Goal: Task Accomplishment & Management: Use online tool/utility

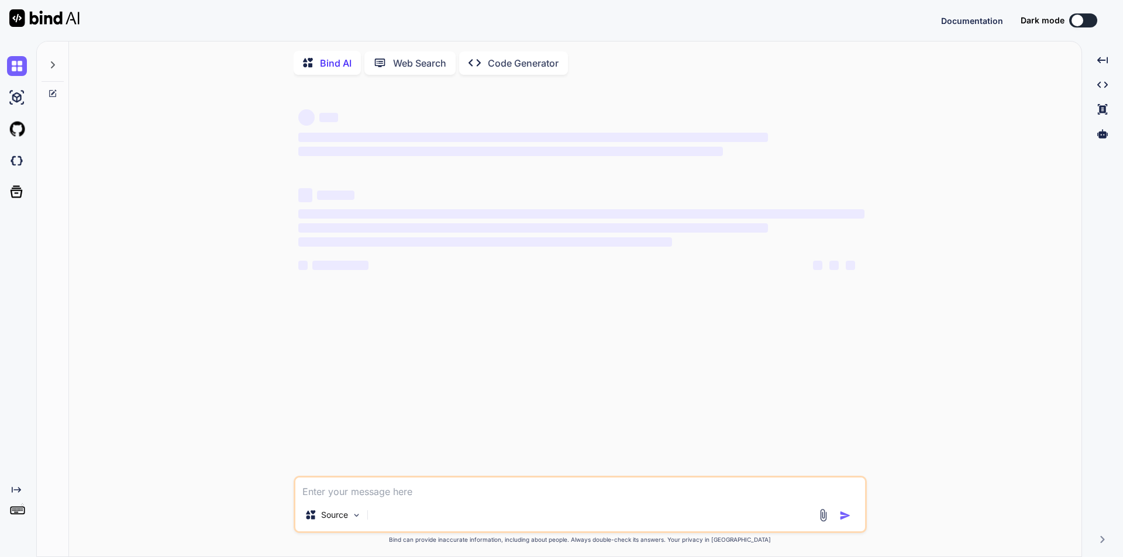
click at [1083, 20] on button at bounding box center [1083, 20] width 28 height 14
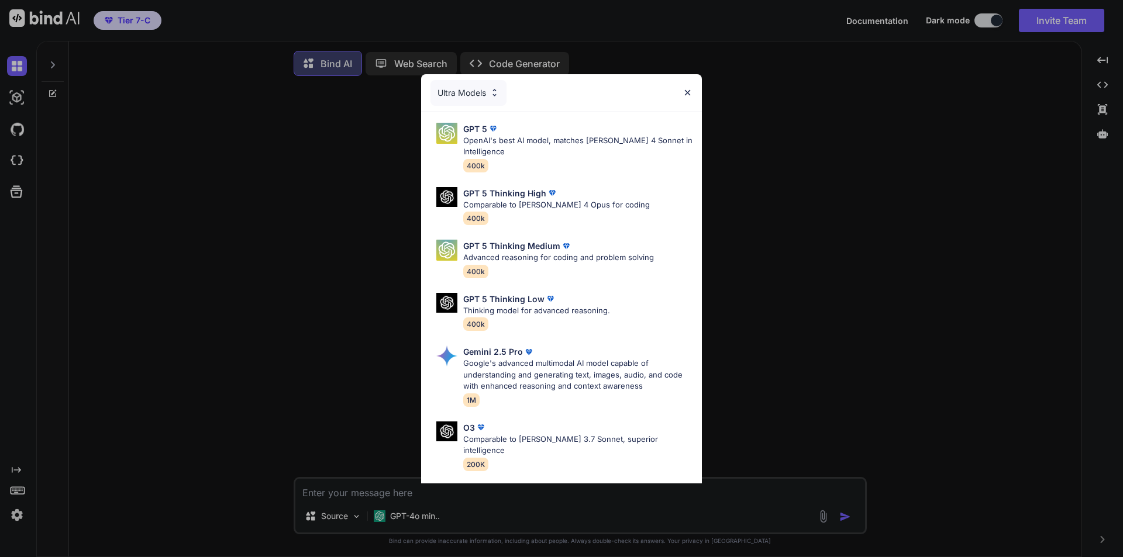
click at [493, 99] on div "Ultra Models" at bounding box center [468, 93] width 76 height 26
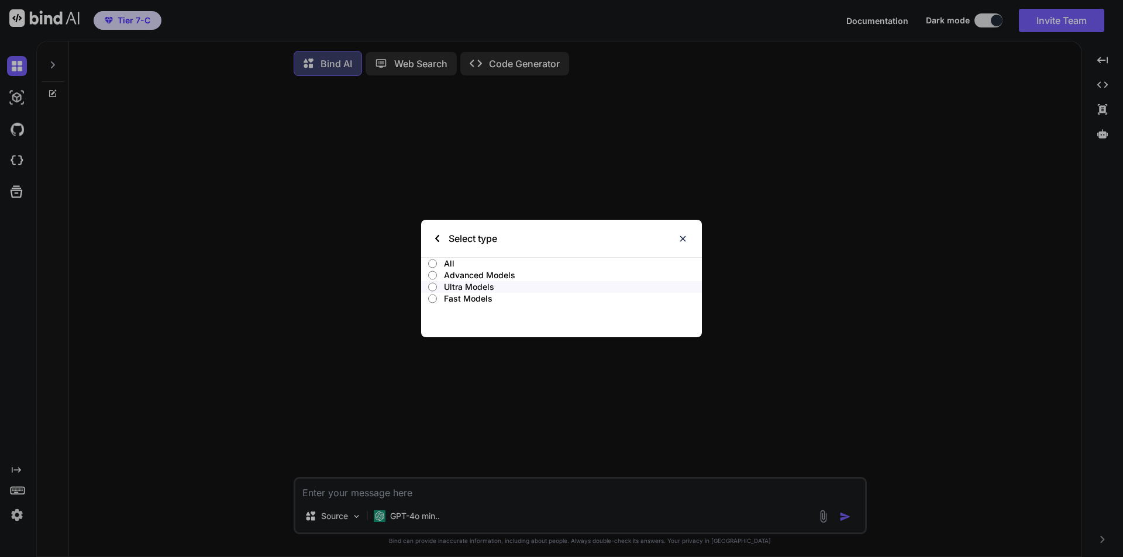
click at [439, 234] on div "Select type" at bounding box center [466, 238] width 62 height 37
click at [682, 237] on img at bounding box center [683, 239] width 10 height 10
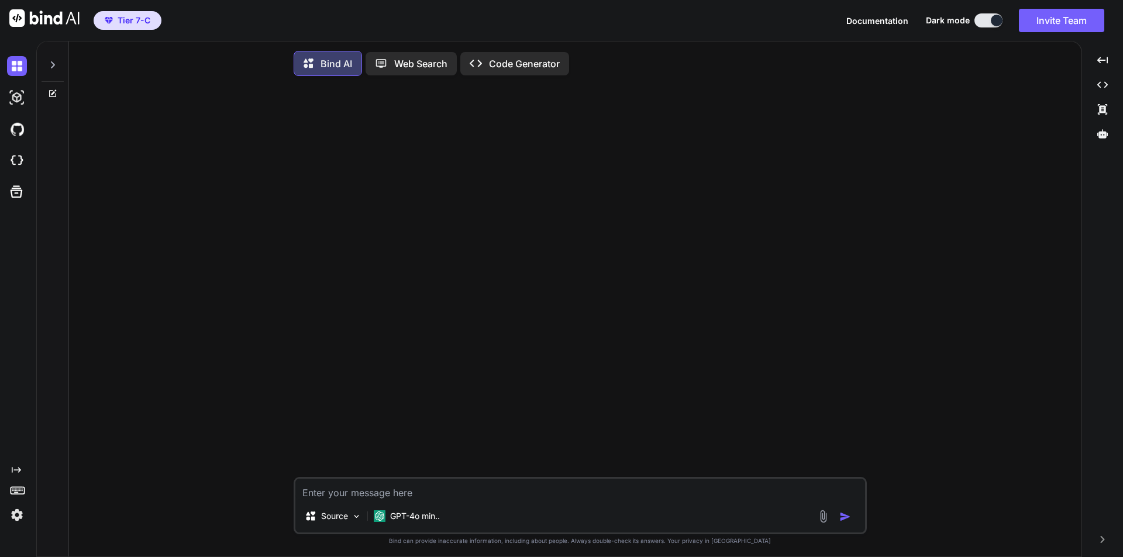
click at [53, 64] on icon at bounding box center [53, 64] width 4 height 7
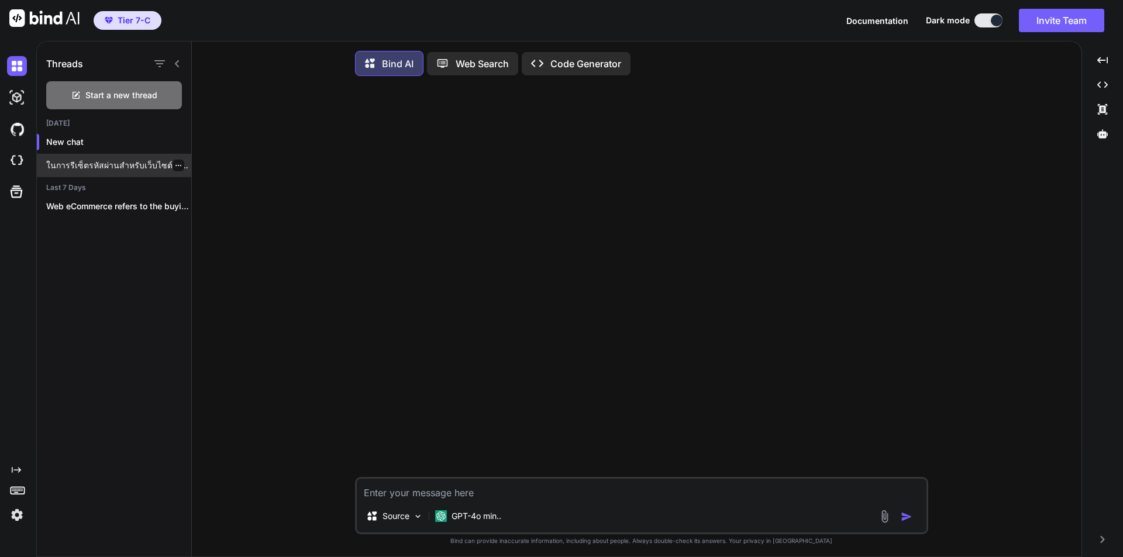
click at [175, 166] on icon "button" at bounding box center [178, 165] width 7 height 7
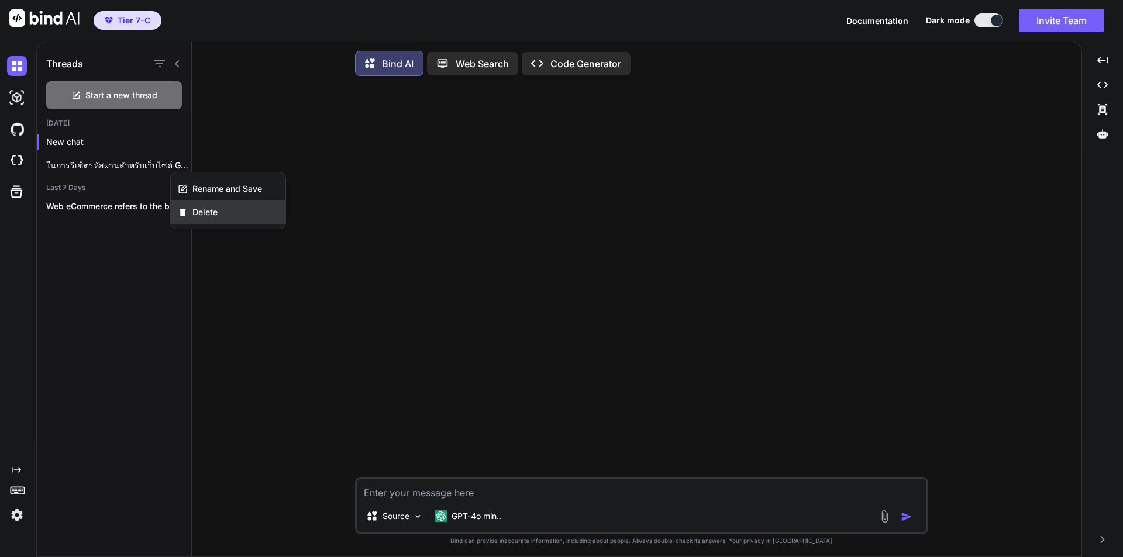
click at [203, 212] on span "Delete" at bounding box center [204, 212] width 25 height 12
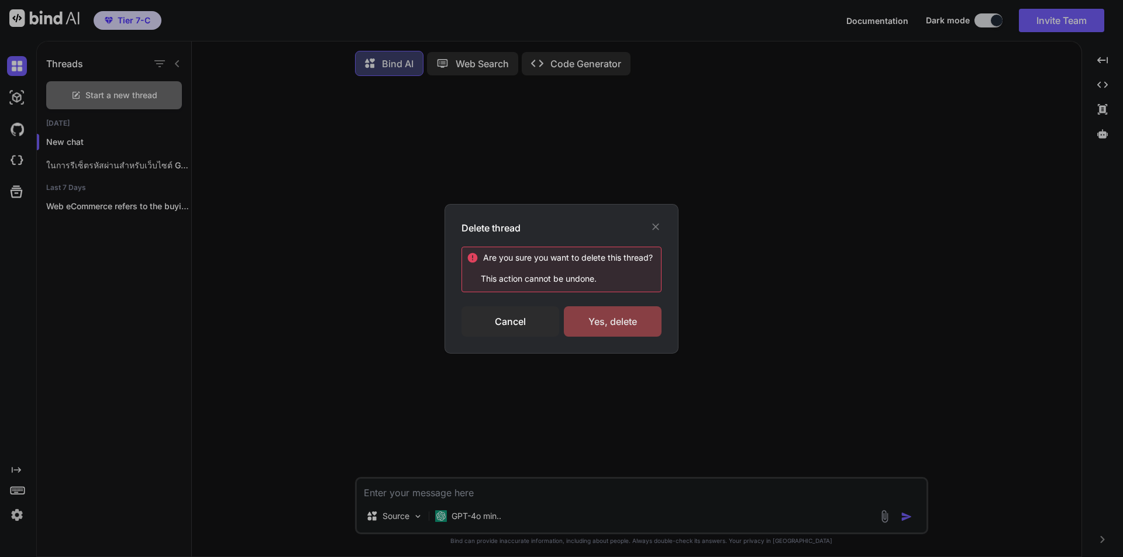
click at [610, 320] on div "Yes, delete" at bounding box center [613, 321] width 98 height 30
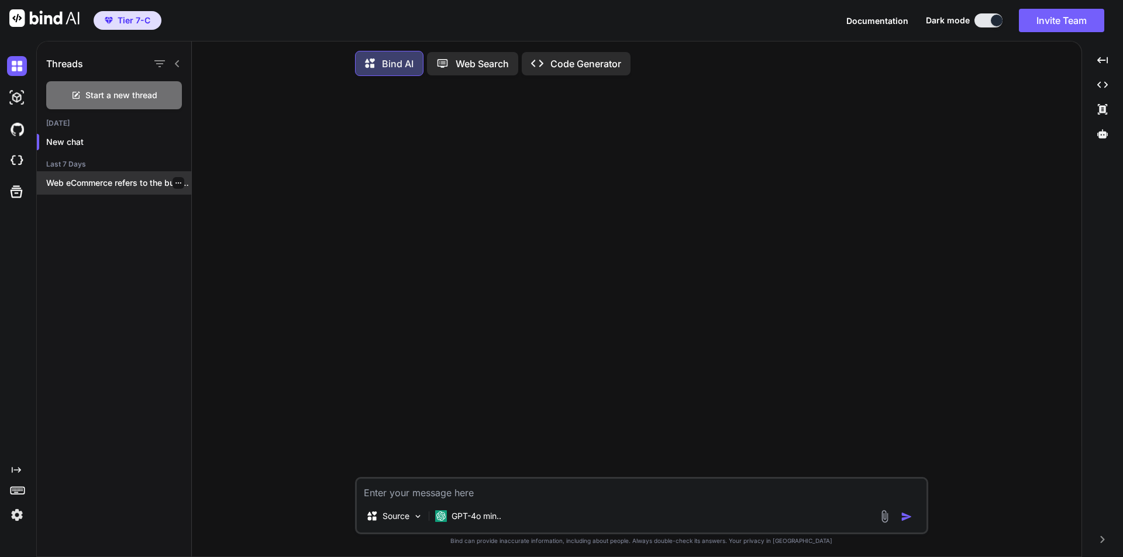
click at [133, 180] on p "Web eCommerce refers to the buying and..." at bounding box center [118, 183] width 145 height 12
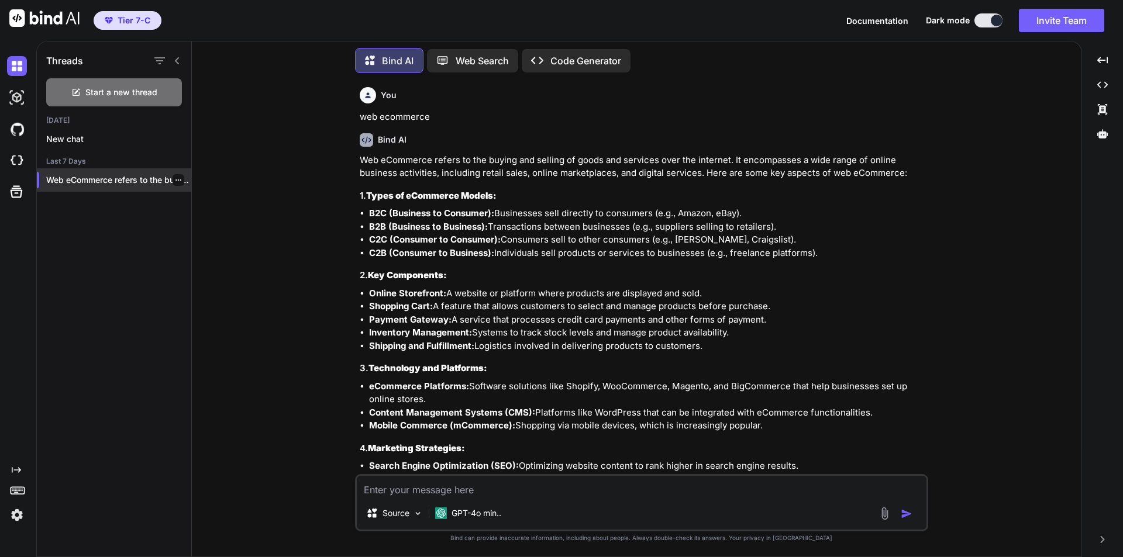
click at [100, 175] on p "Web eCommerce refers to the buying and..." at bounding box center [118, 180] width 145 height 12
click at [467, 54] on p "Web Search" at bounding box center [481, 61] width 53 height 14
click at [386, 54] on p "Bind AI" at bounding box center [398, 61] width 32 height 14
click at [1107, 58] on icon at bounding box center [1102, 60] width 11 height 6
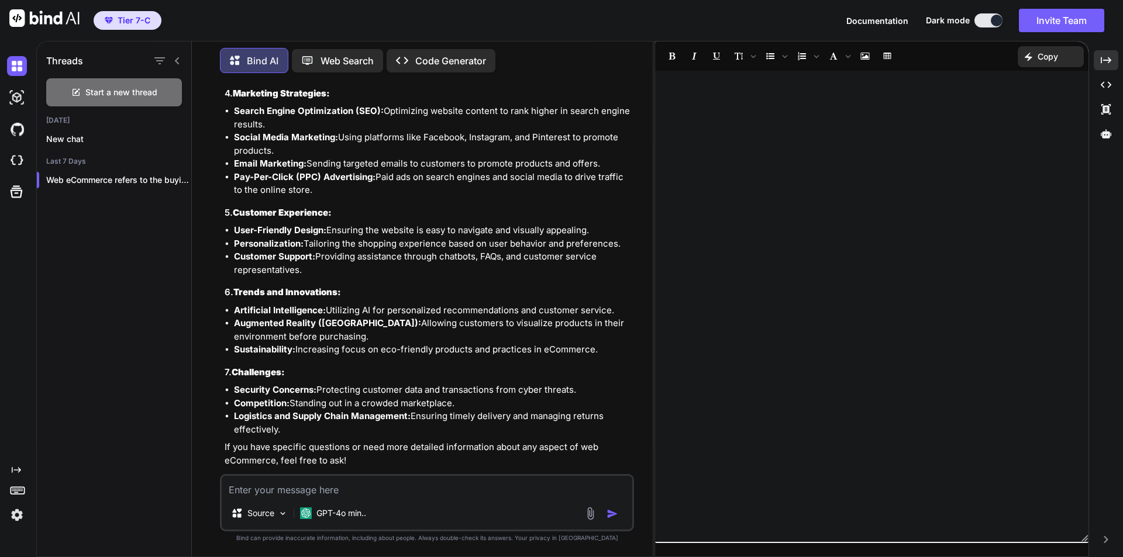
scroll to position [435, 0]
click at [286, 475] on p "Open in Editor" at bounding box center [263, 481] width 56 height 12
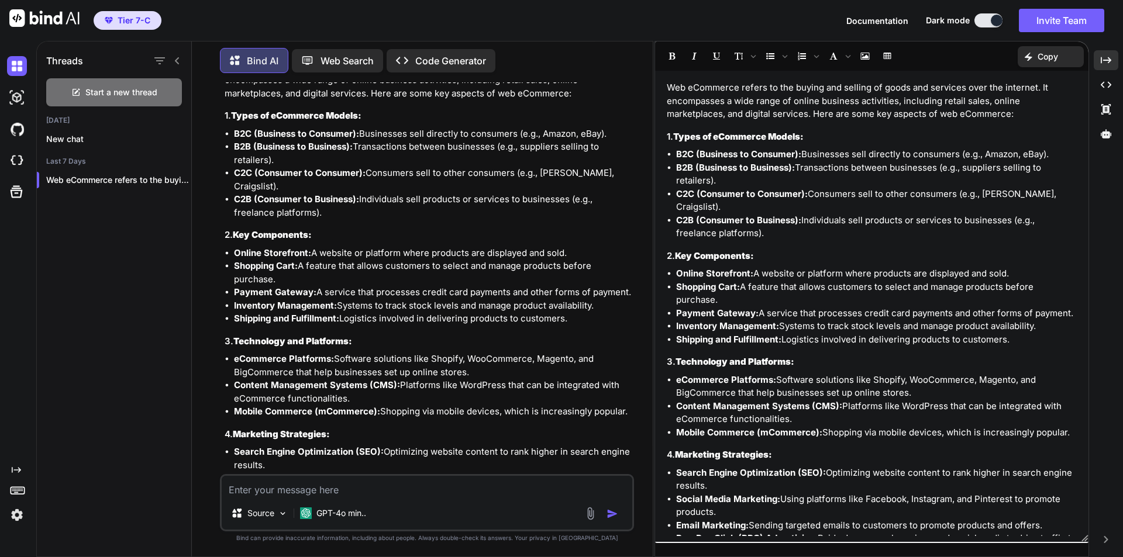
scroll to position [0, 0]
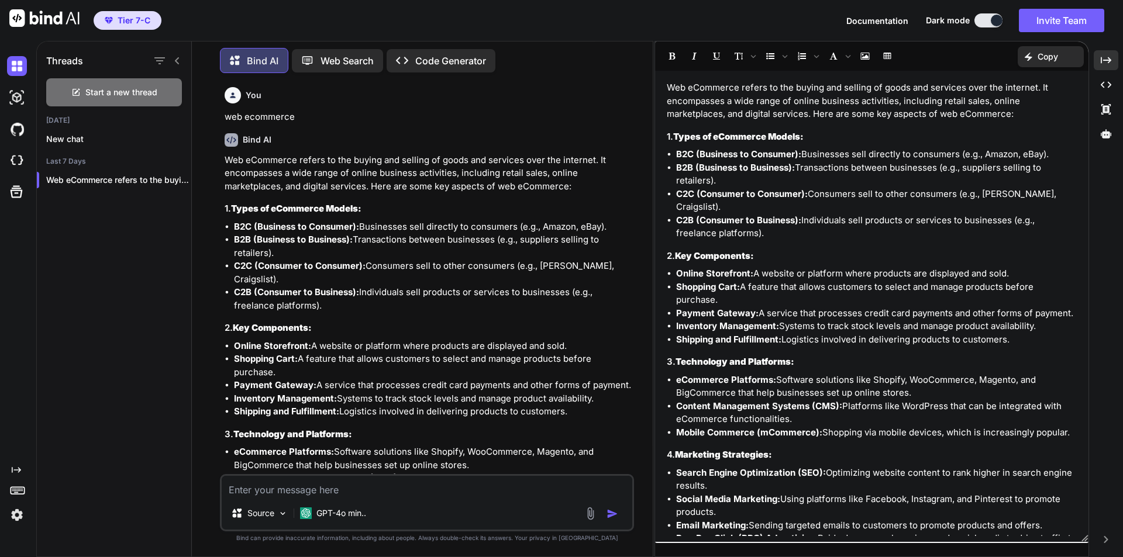
click at [454, 56] on p "Code Generator" at bounding box center [450, 61] width 71 height 14
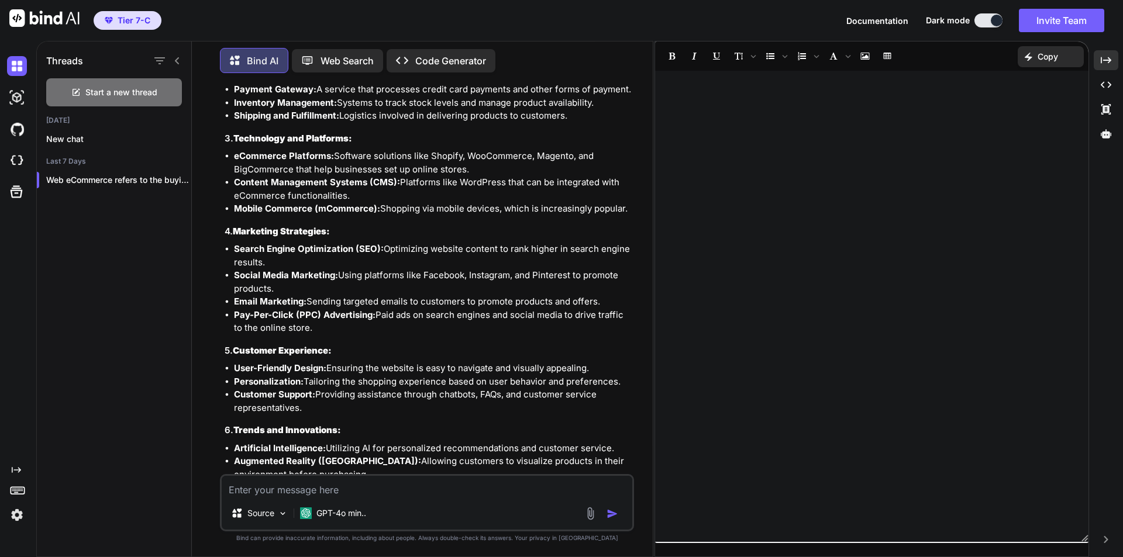
scroll to position [435, 0]
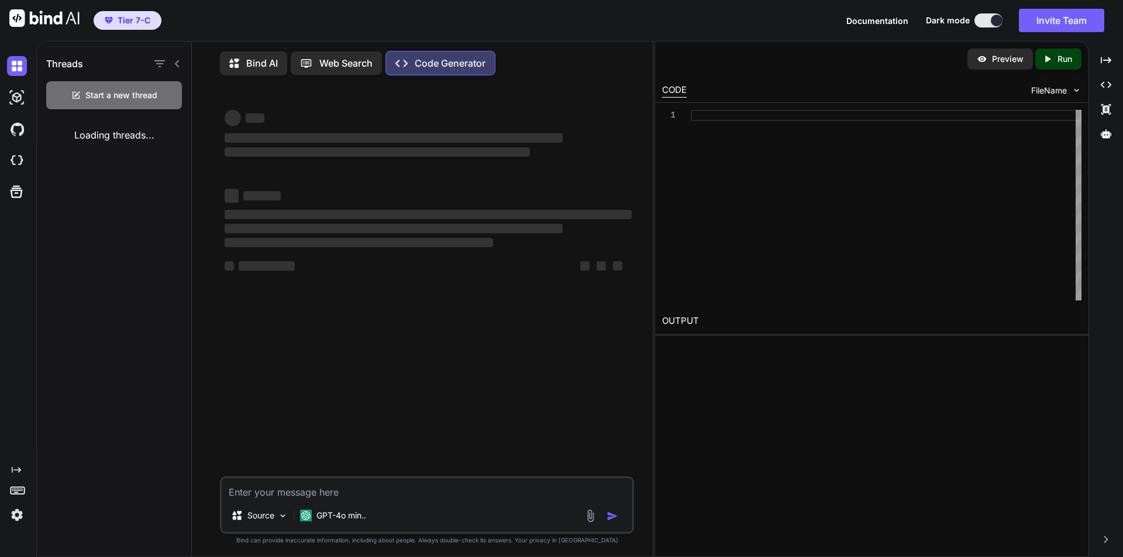
click at [262, 62] on p "Bind AI" at bounding box center [262, 63] width 32 height 14
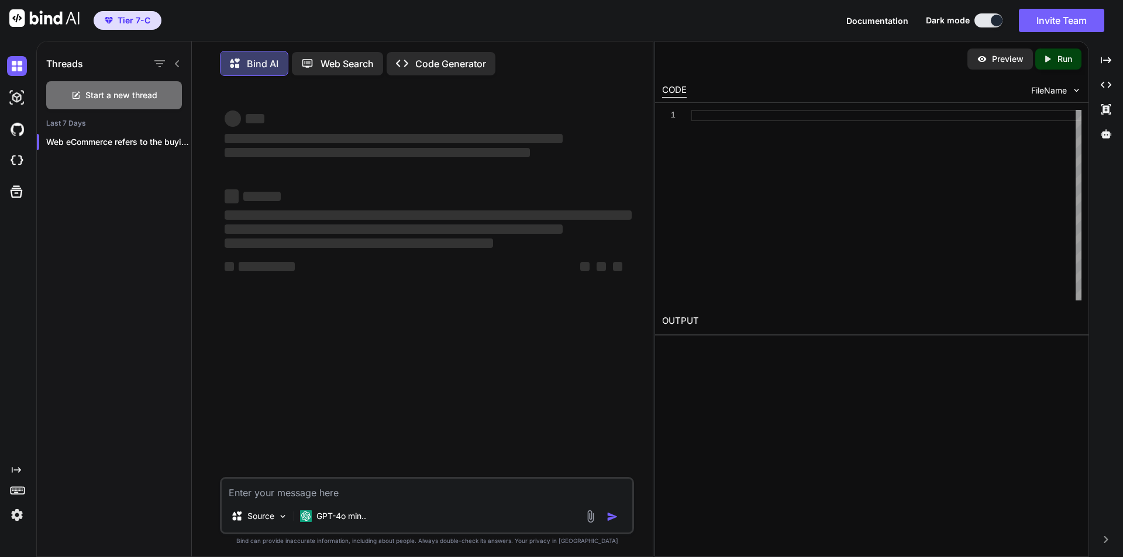
scroll to position [6, 0]
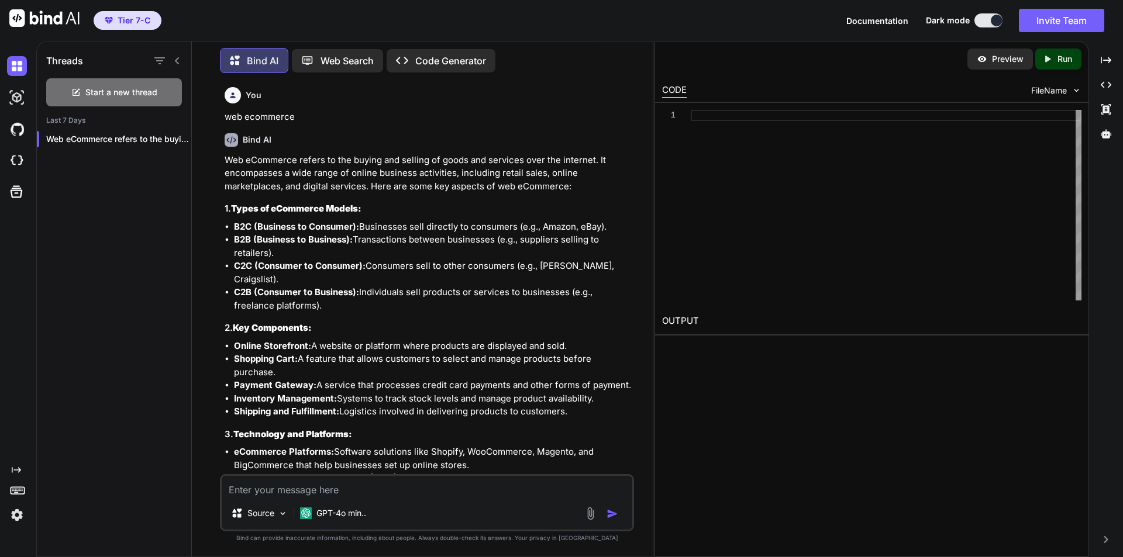
click at [996, 63] on p "Preview" at bounding box center [1008, 59] width 32 height 12
click at [1054, 62] on icon "Created with Pixso." at bounding box center [1049, 59] width 15 height 11
click at [175, 136] on icon "button" at bounding box center [178, 139] width 7 height 7
click at [201, 181] on span "Delete" at bounding box center [204, 183] width 25 height 12
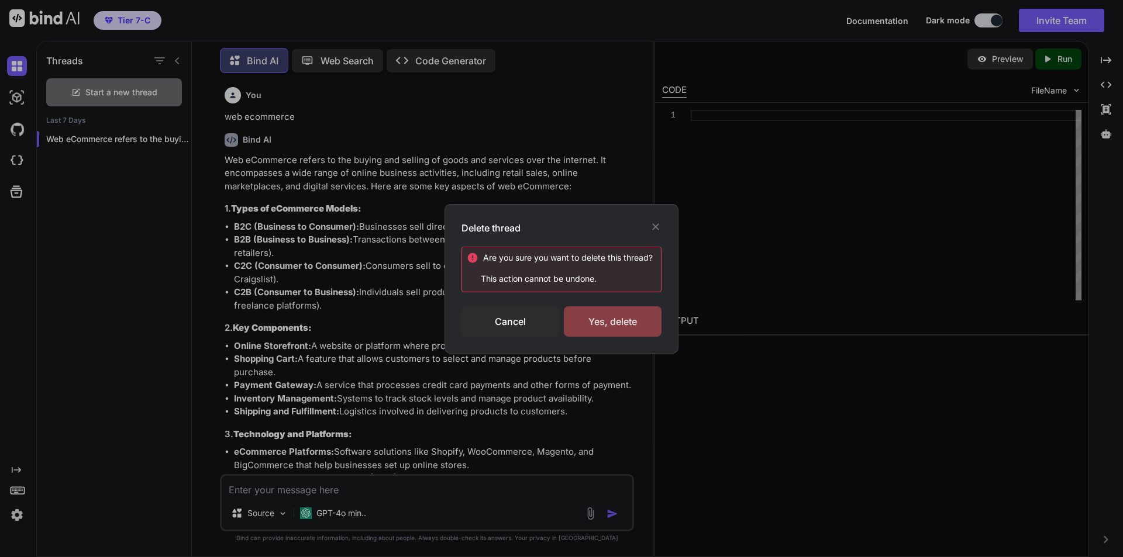
click at [602, 316] on div "Yes, delete" at bounding box center [613, 321] width 98 height 30
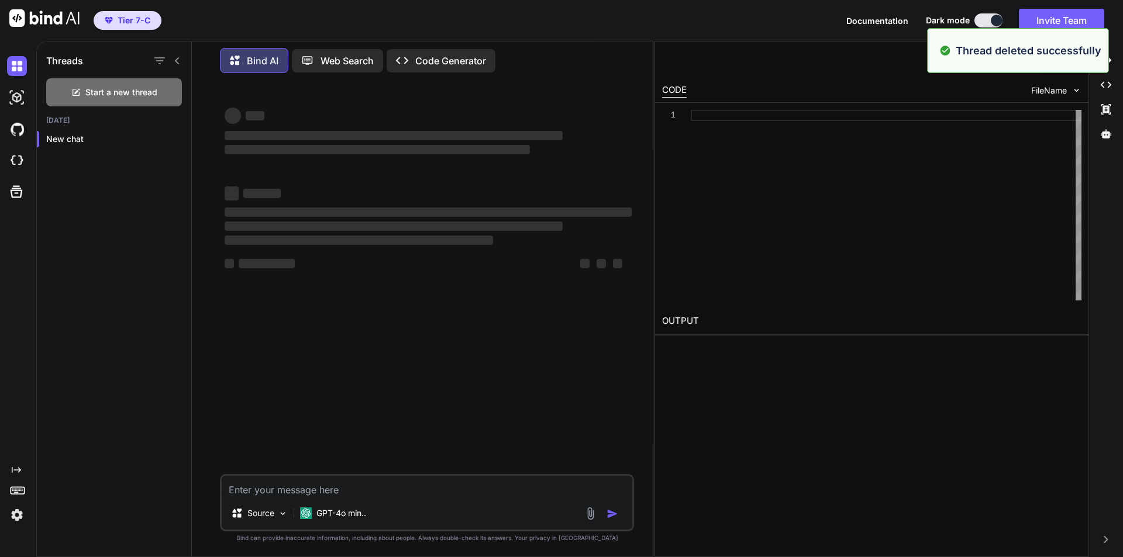
type textarea "x"
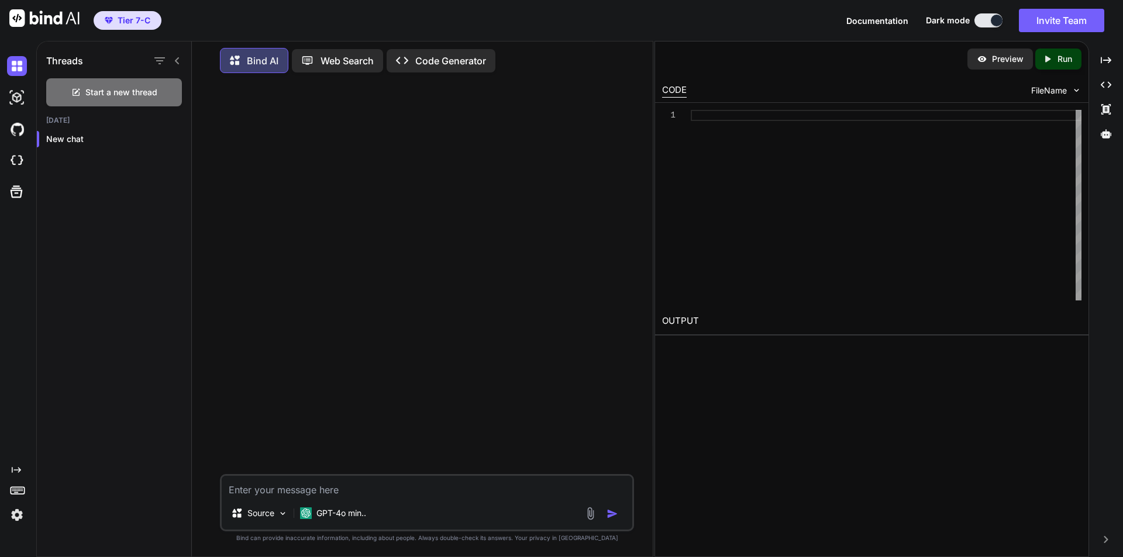
scroll to position [0, 0]
click at [927, 188] on div at bounding box center [886, 205] width 391 height 191
click at [13, 96] on img at bounding box center [17, 98] width 20 height 20
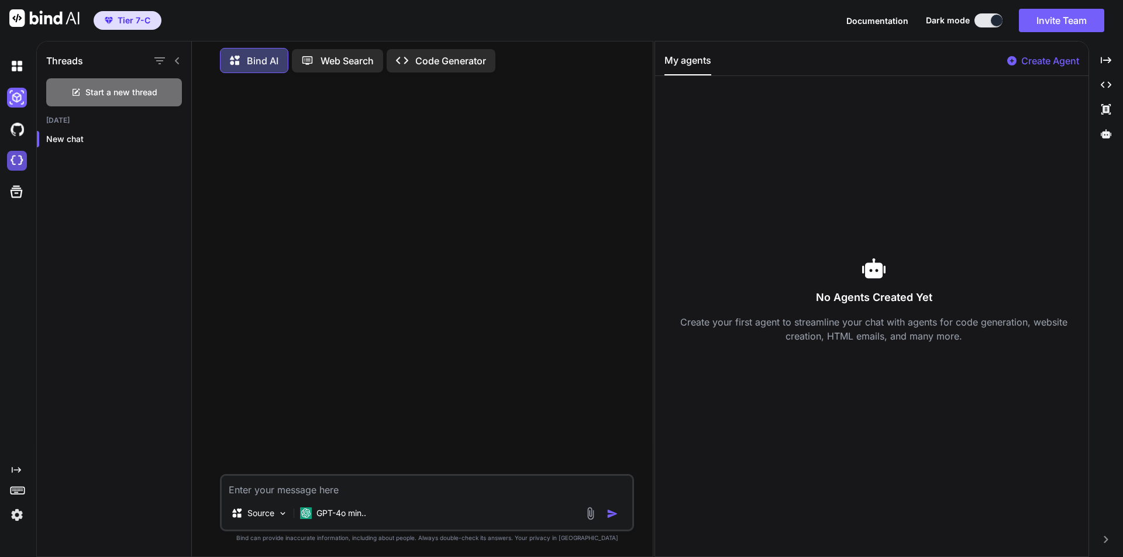
click at [17, 164] on img at bounding box center [17, 161] width 20 height 20
click at [138, 12] on button "Tier 7-C" at bounding box center [128, 20] width 68 height 19
click at [109, 18] on img "button" at bounding box center [109, 20] width 8 height 7
click at [148, 17] on span "Tier 7-C" at bounding box center [134, 21] width 33 height 12
click at [175, 56] on icon at bounding box center [176, 60] width 9 height 9
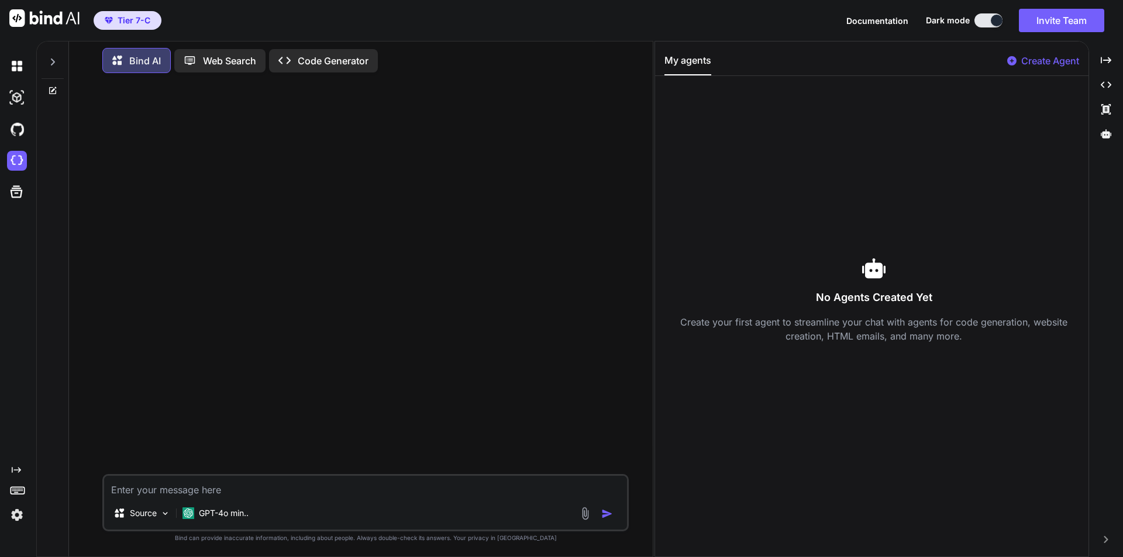
click at [49, 57] on icon at bounding box center [52, 61] width 9 height 9
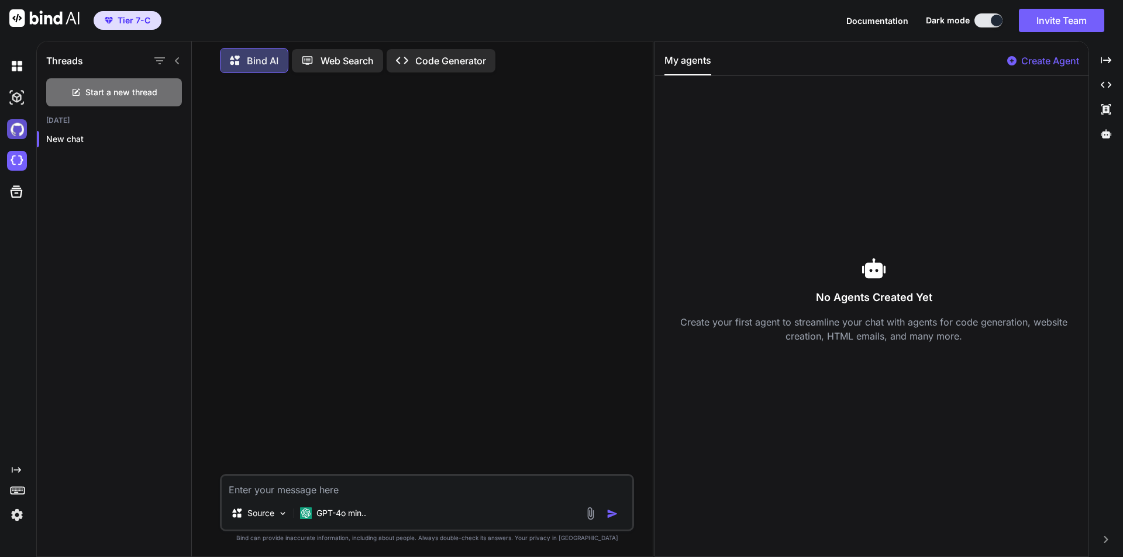
click at [16, 138] on img at bounding box center [17, 129] width 20 height 20
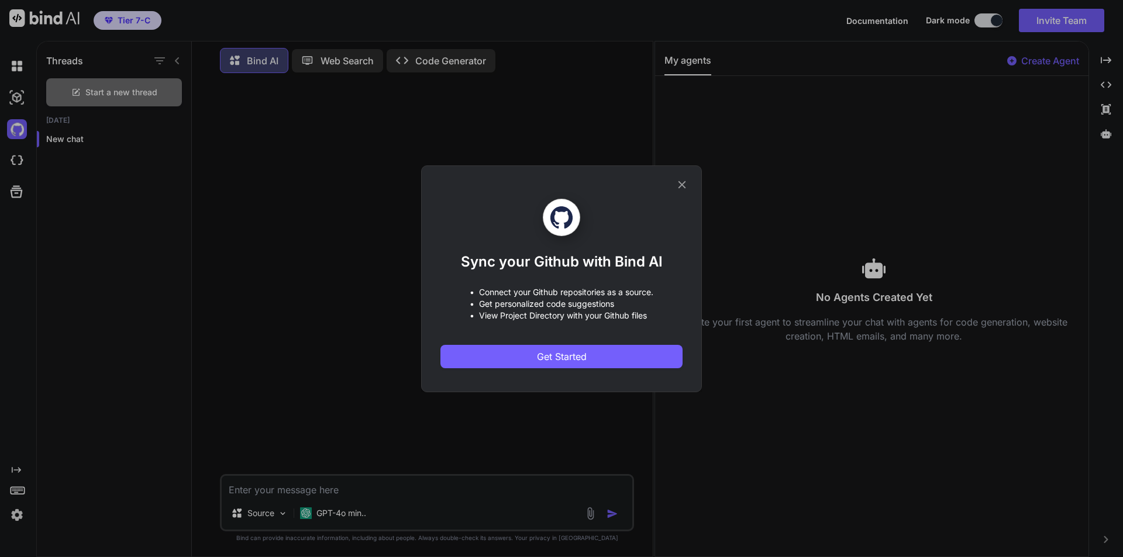
click at [682, 184] on icon at bounding box center [681, 184] width 13 height 13
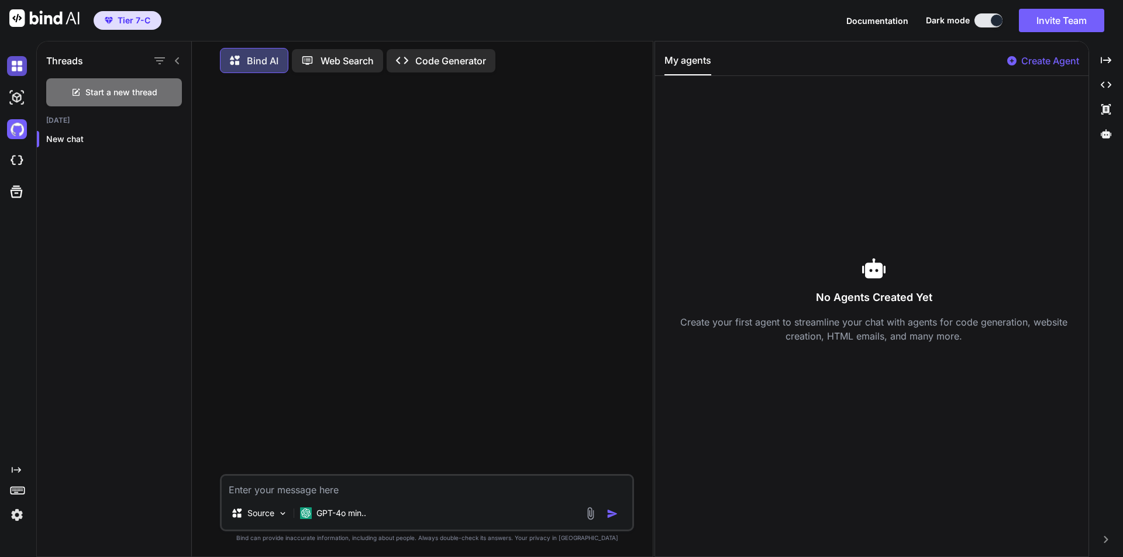
click at [20, 66] on img at bounding box center [17, 66] width 20 height 20
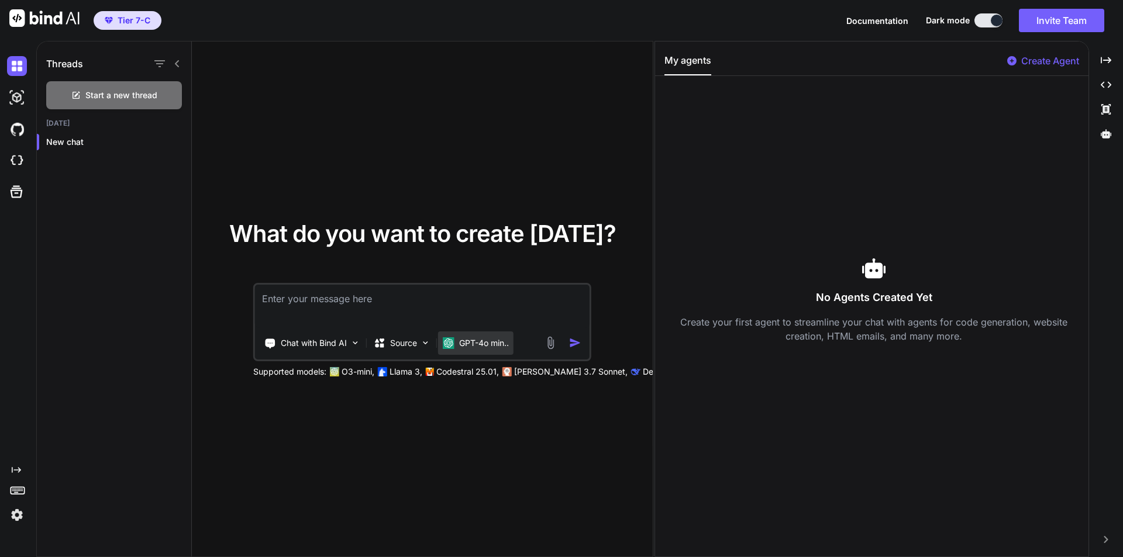
click at [485, 344] on p "GPT-4o min.." at bounding box center [484, 343] width 50 height 12
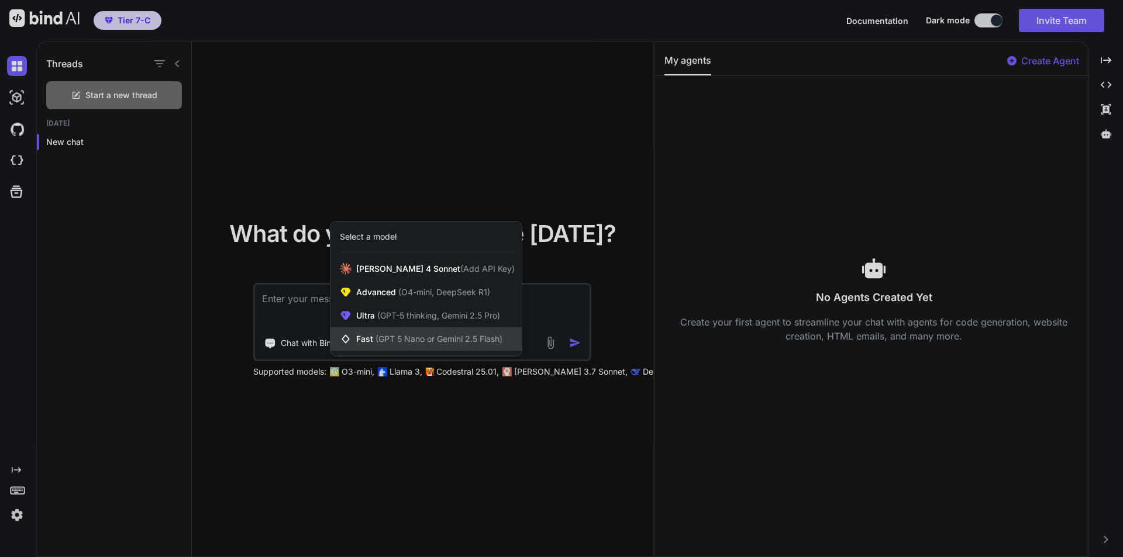
click at [450, 340] on span "(GPT 5 Nano or Gemini 2.5 Flash)" at bounding box center [438, 339] width 127 height 10
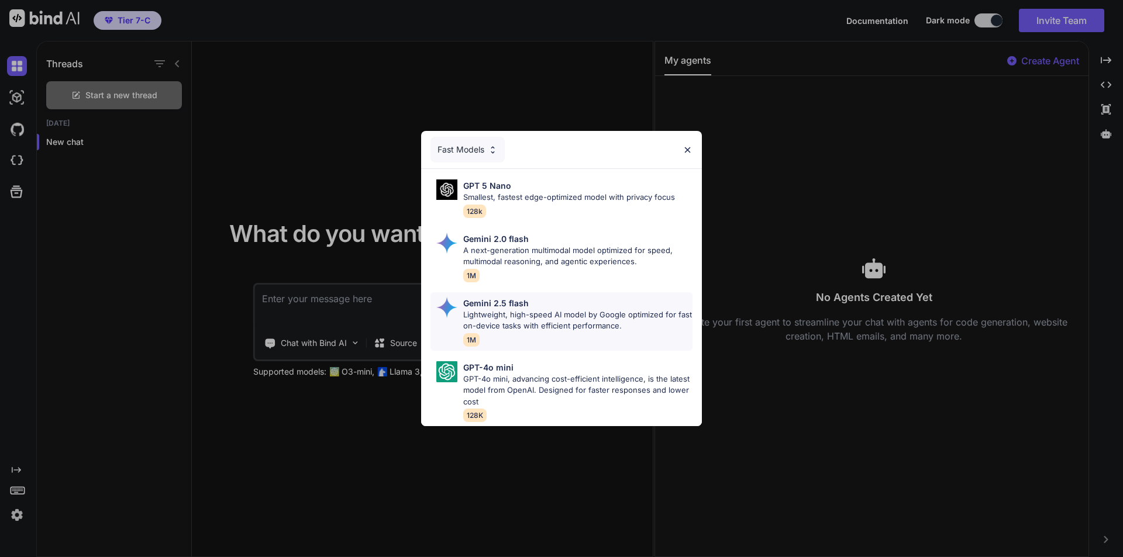
click at [547, 309] on p "Lightweight, high-speed AI model by Google optimized for fast on-device tasks w…" at bounding box center [577, 320] width 229 height 23
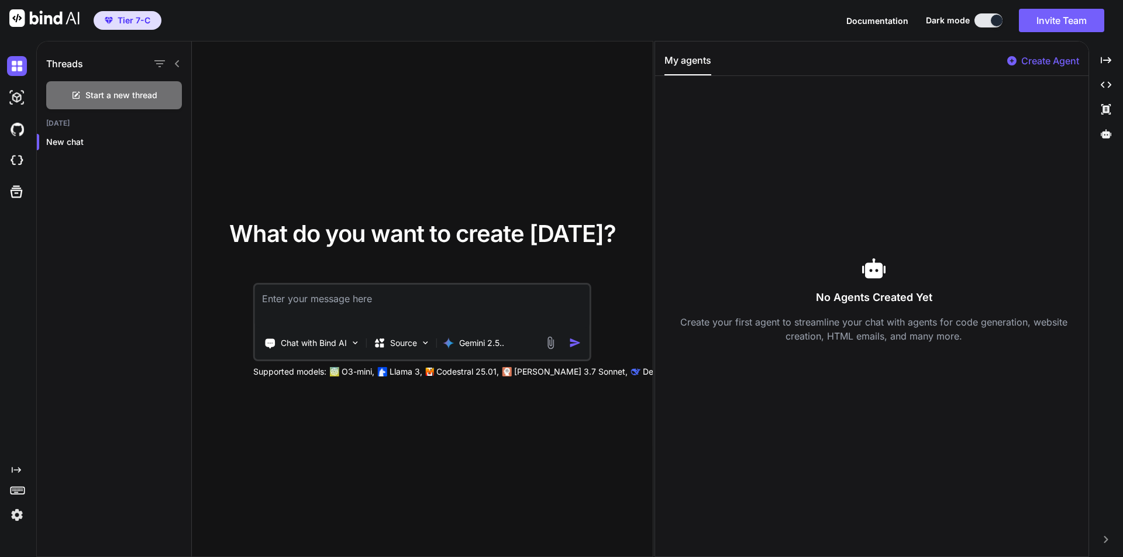
click at [340, 300] on textarea at bounding box center [422, 306] width 334 height 43
paste textarea "using React Create a mobile game for children to practice writing English lette…"
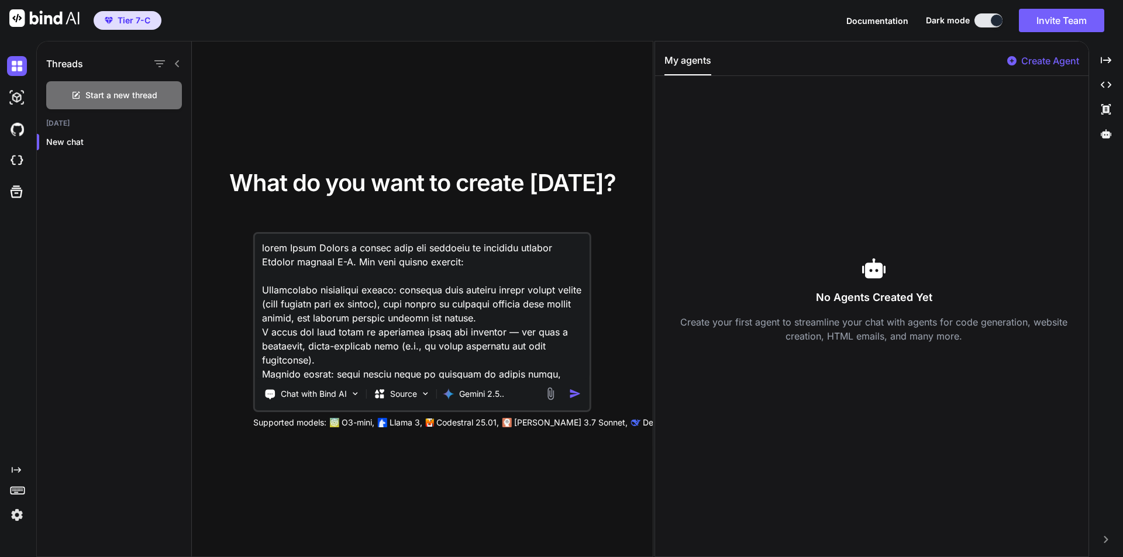
scroll to position [185, 0]
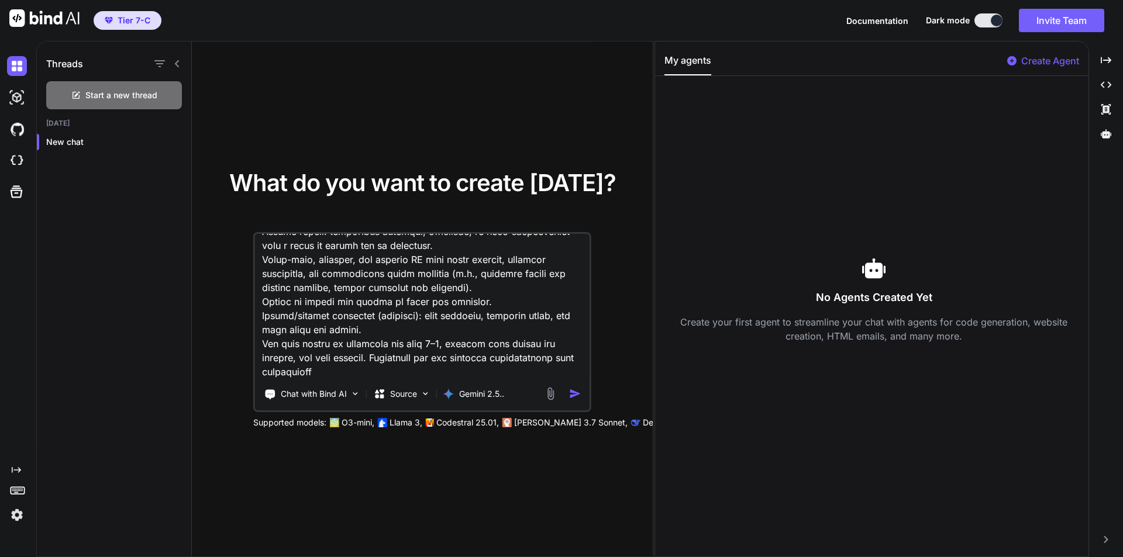
type textarea "using React Create a mobile game for children to practice writing English lette…"
click at [550, 394] on img at bounding box center [550, 393] width 13 height 13
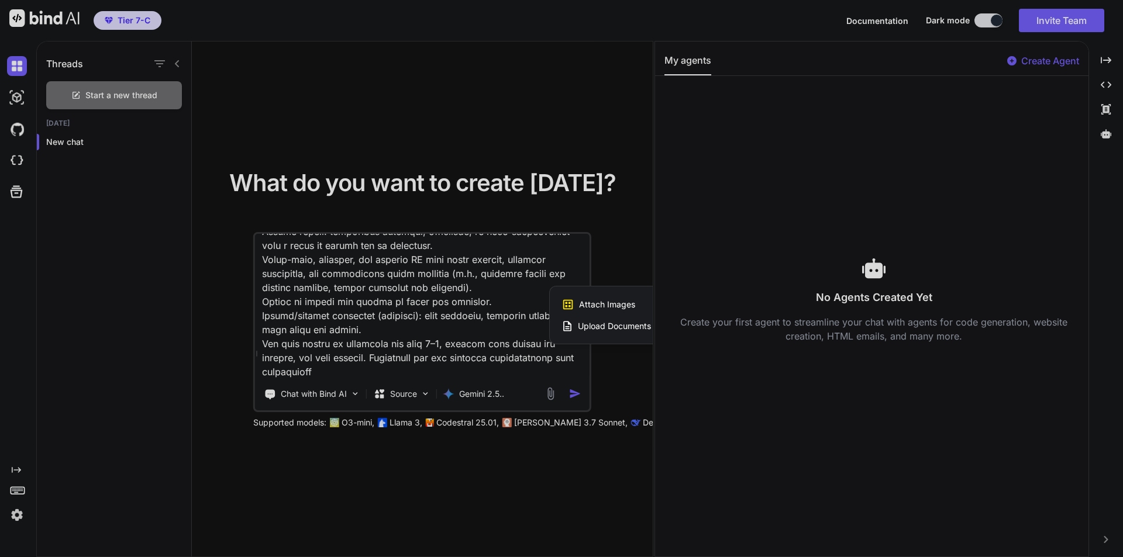
click at [610, 303] on span "Attach Images" at bounding box center [607, 305] width 56 height 12
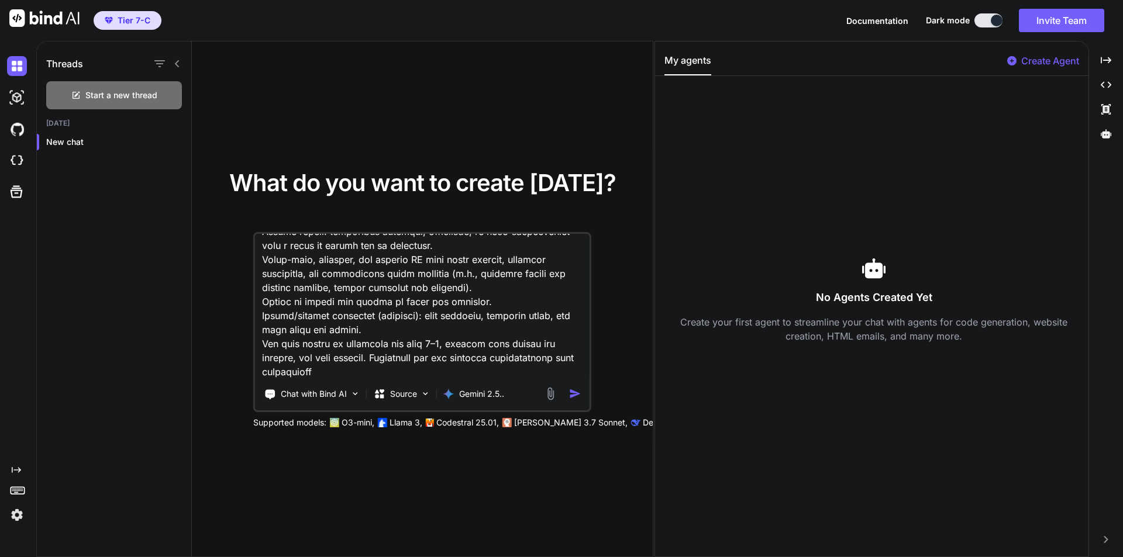
type input "C:\fakepath\1537101-1.jpg"
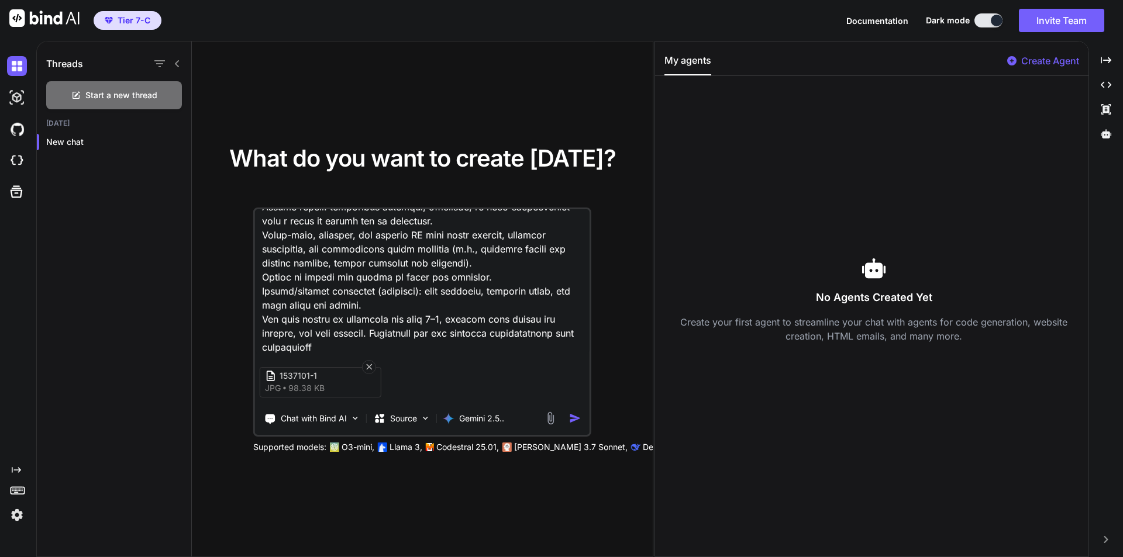
click at [575, 417] on img "button" at bounding box center [575, 418] width 12 height 12
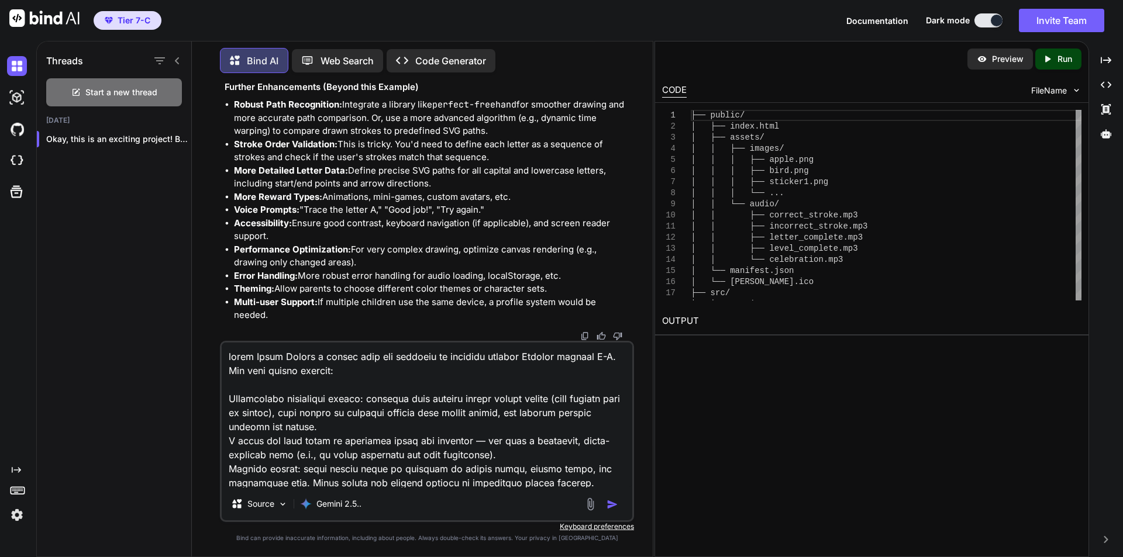
scroll to position [20452, 0]
click at [1080, 110] on div at bounding box center [1078, 154] width 6 height 88
click at [1058, 60] on p "Run" at bounding box center [1064, 59] width 15 height 12
click at [952, 68] on div "Preview Created with Pixso. Run" at bounding box center [871, 59] width 433 height 35
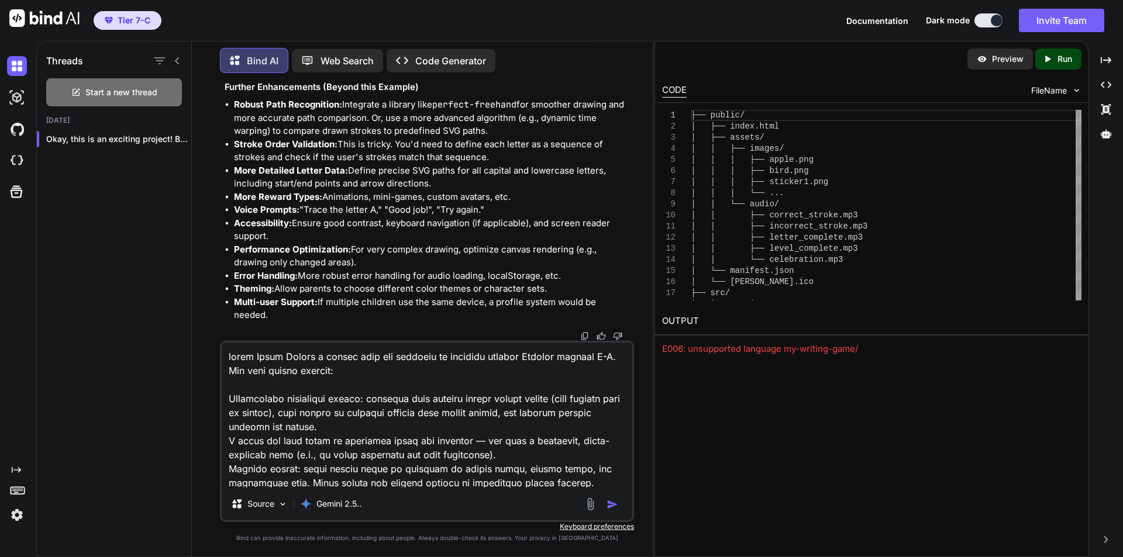
click at [451, 59] on p "Code Generator" at bounding box center [450, 61] width 71 height 14
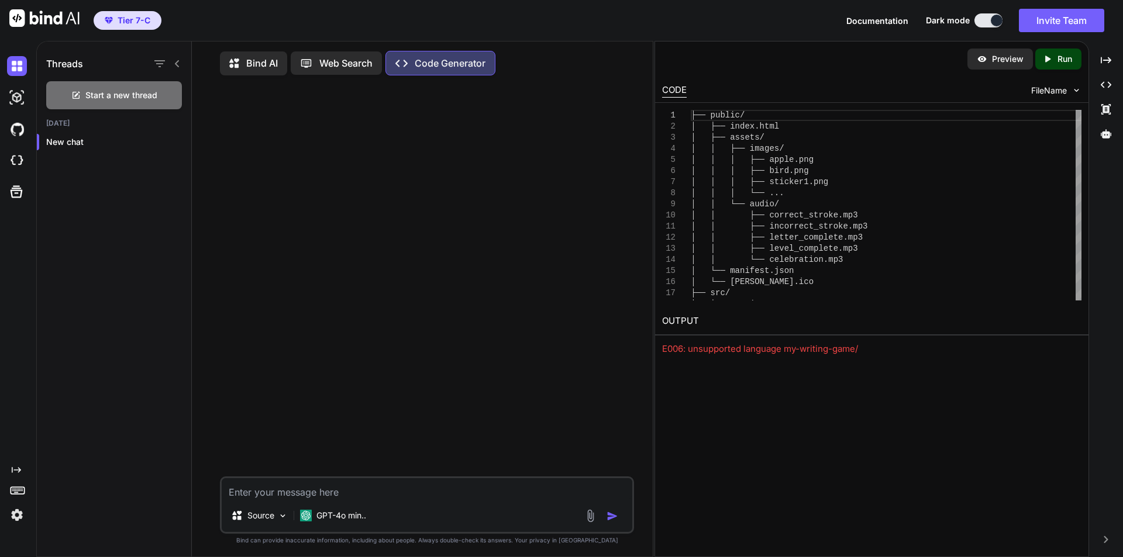
click at [271, 68] on p "Bind AI" at bounding box center [262, 63] width 32 height 14
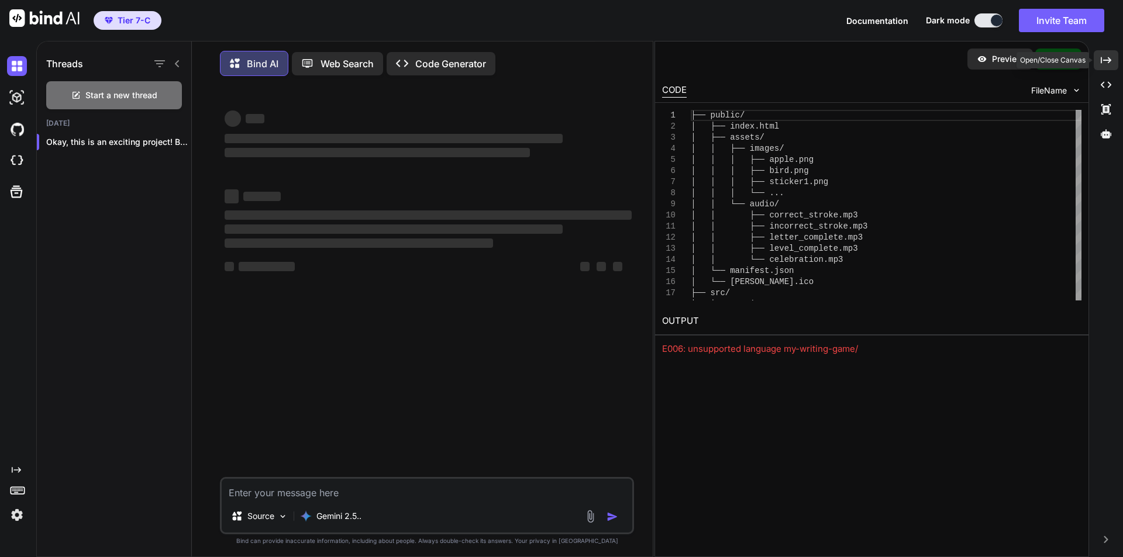
click at [1105, 56] on icon "Created with Pixso." at bounding box center [1105, 60] width 11 height 11
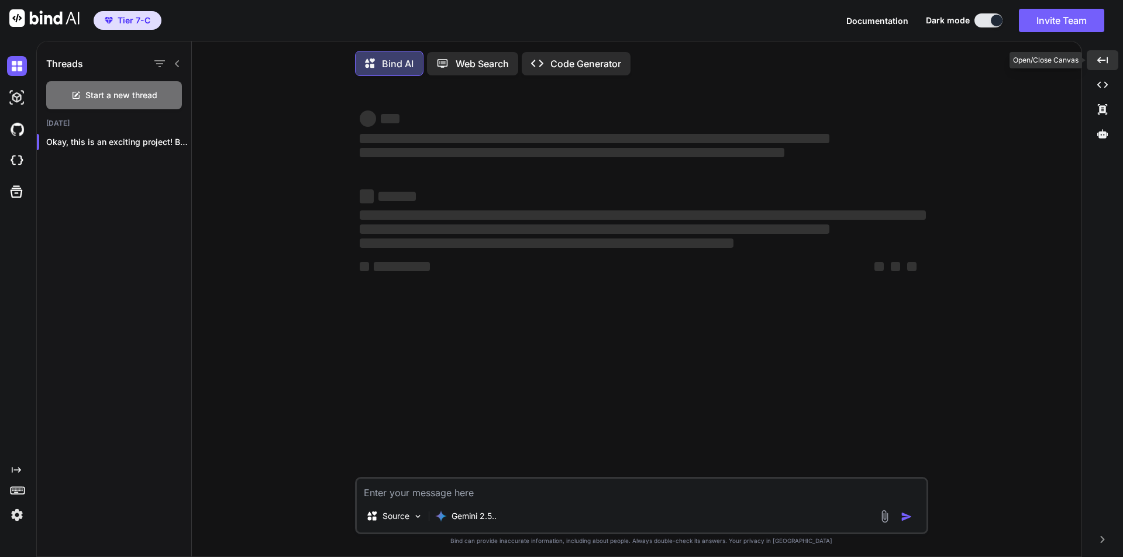
click at [1105, 56] on icon "Created with Pixso." at bounding box center [1102, 60] width 11 height 11
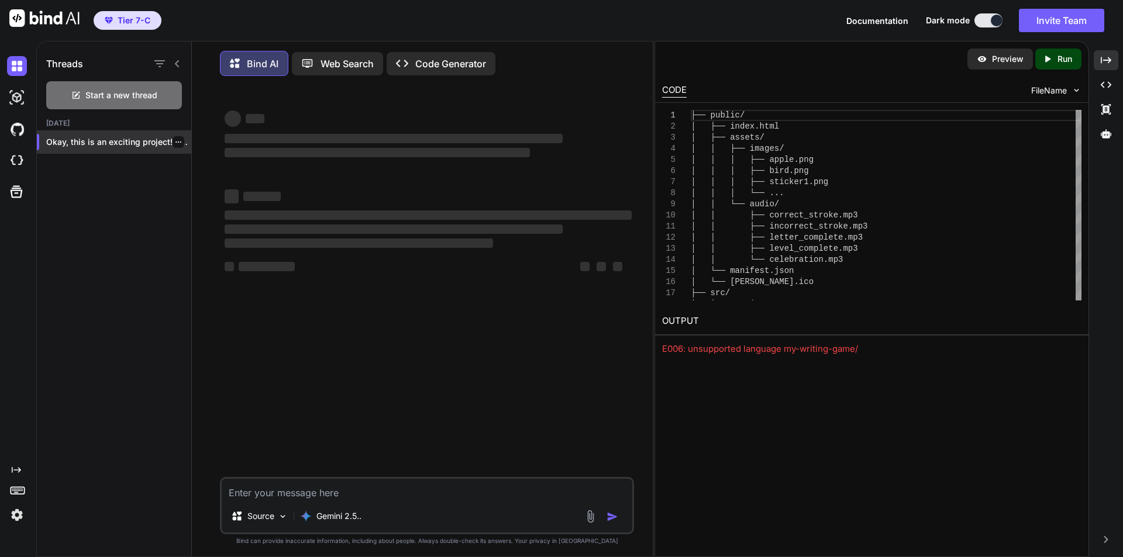
click at [98, 146] on p "Okay, this is an exciting project! Building..." at bounding box center [118, 142] width 145 height 12
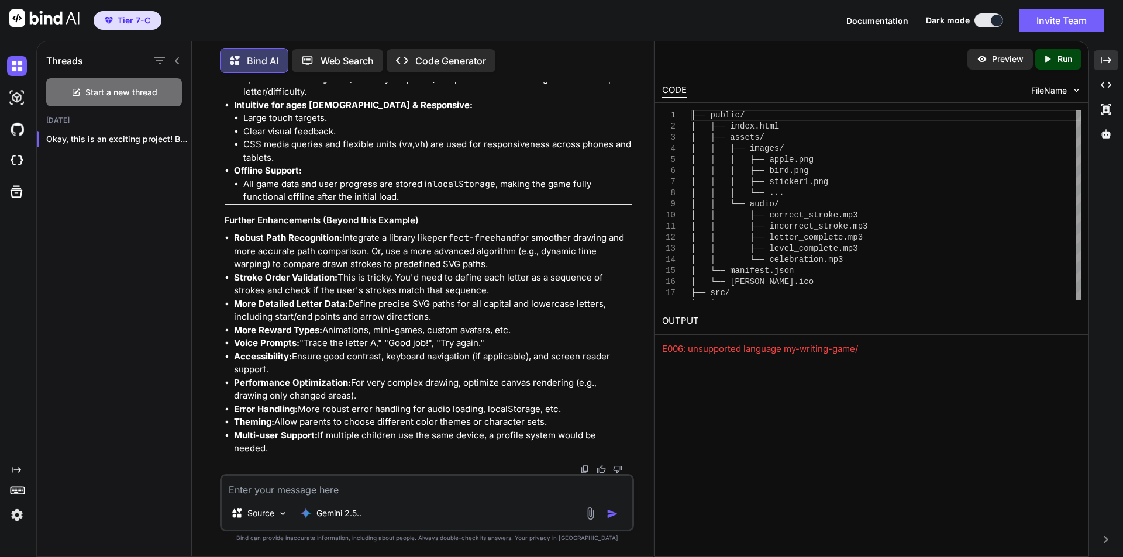
scroll to position [10290, 0]
click at [180, 133] on p "Okay, this is an exciting project! Building..." at bounding box center [118, 139] width 145 height 12
click at [175, 136] on icon "button" at bounding box center [178, 139] width 7 height 7
click at [203, 184] on span "Delete" at bounding box center [204, 183] width 25 height 12
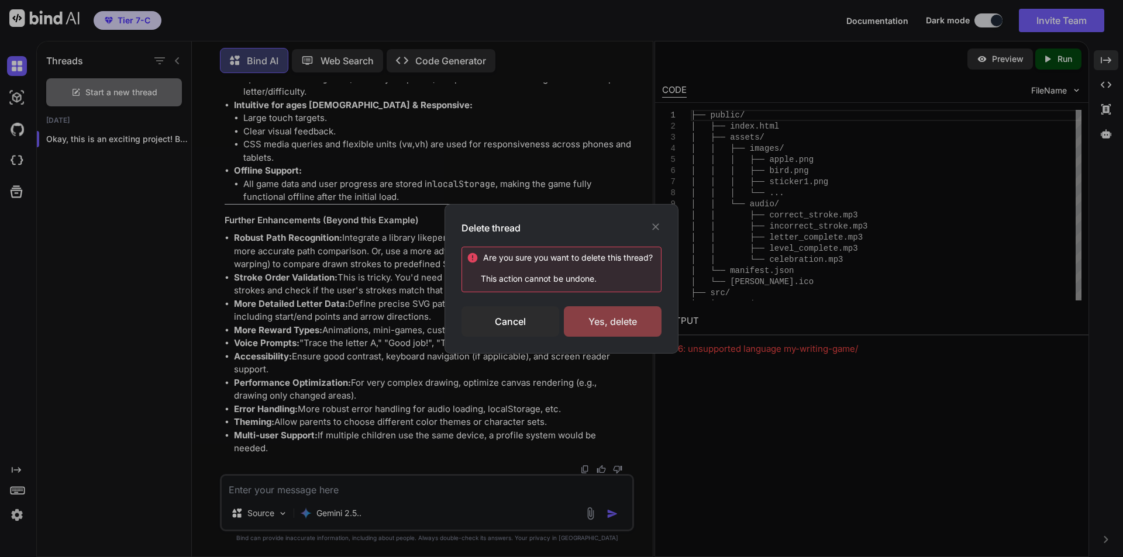
click at [598, 321] on div "Yes, delete" at bounding box center [613, 321] width 98 height 30
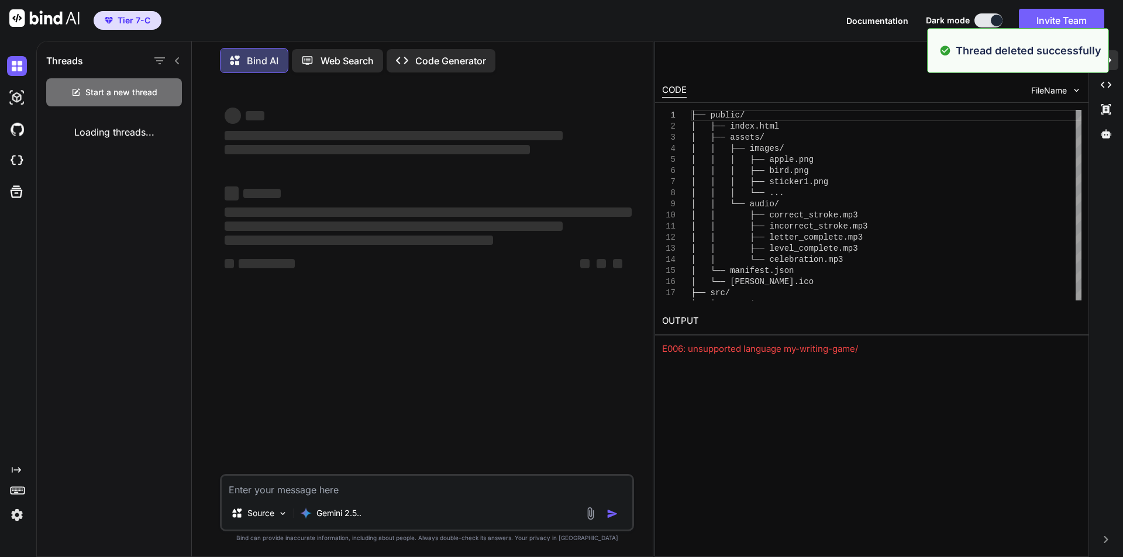
scroll to position [0, 0]
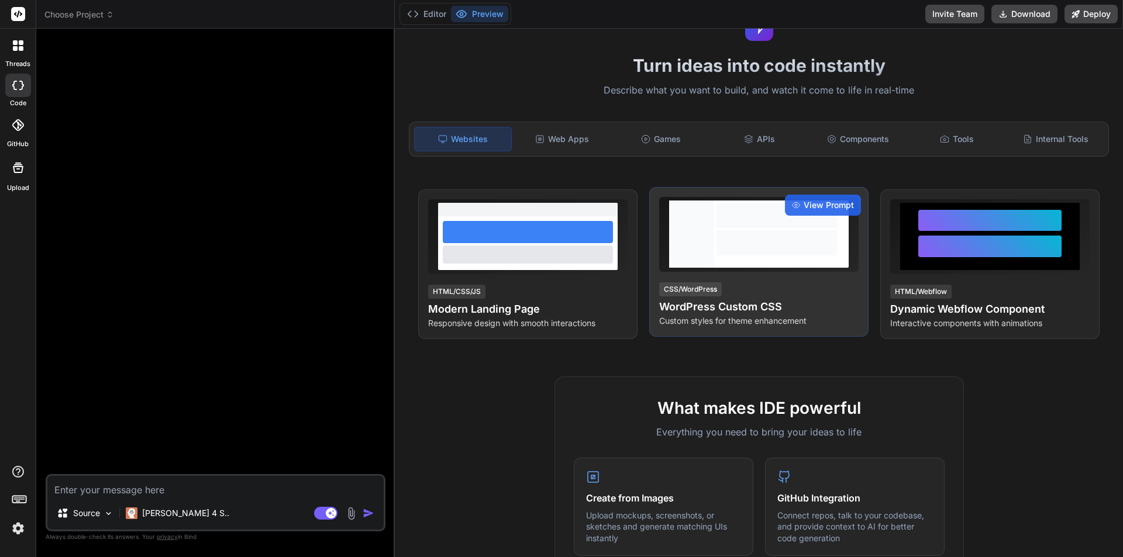
scroll to position [32, 0]
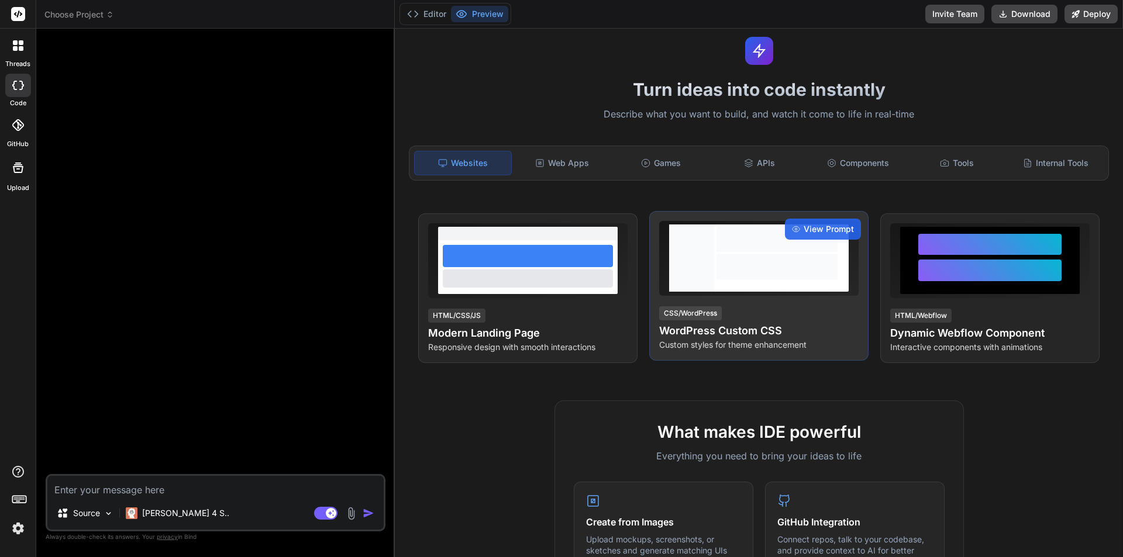
click at [786, 312] on div "CSS/WordPress WordPress Custom CSS Custom styles for theme enhancement" at bounding box center [758, 328] width 199 height 46
click at [821, 227] on span "View Prompt" at bounding box center [828, 229] width 50 height 12
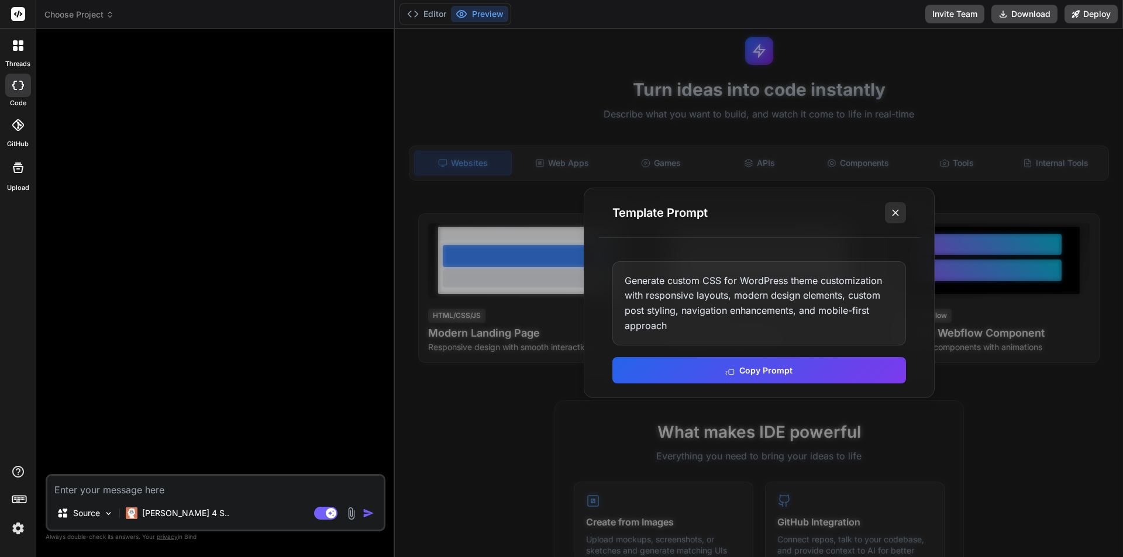
click at [896, 209] on icon at bounding box center [895, 213] width 12 height 12
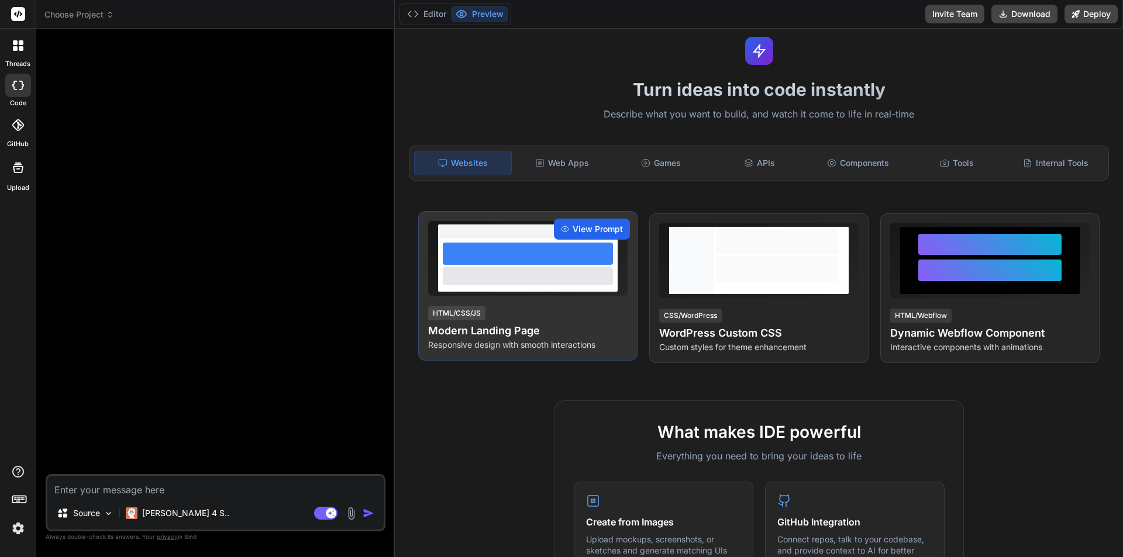
click at [591, 224] on span "View Prompt" at bounding box center [597, 229] width 50 height 12
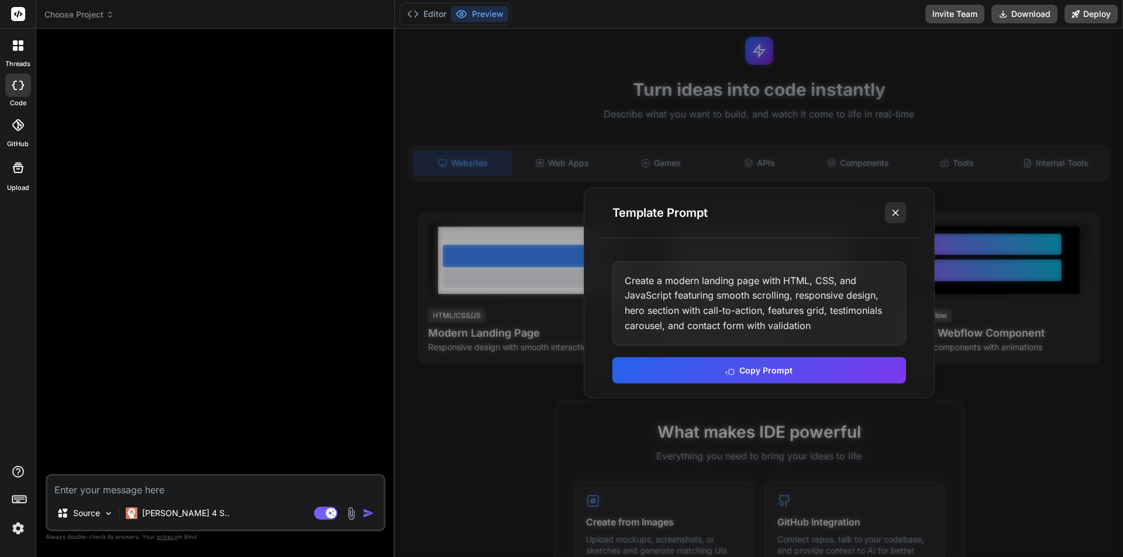
click at [897, 214] on icon at bounding box center [895, 213] width 12 height 12
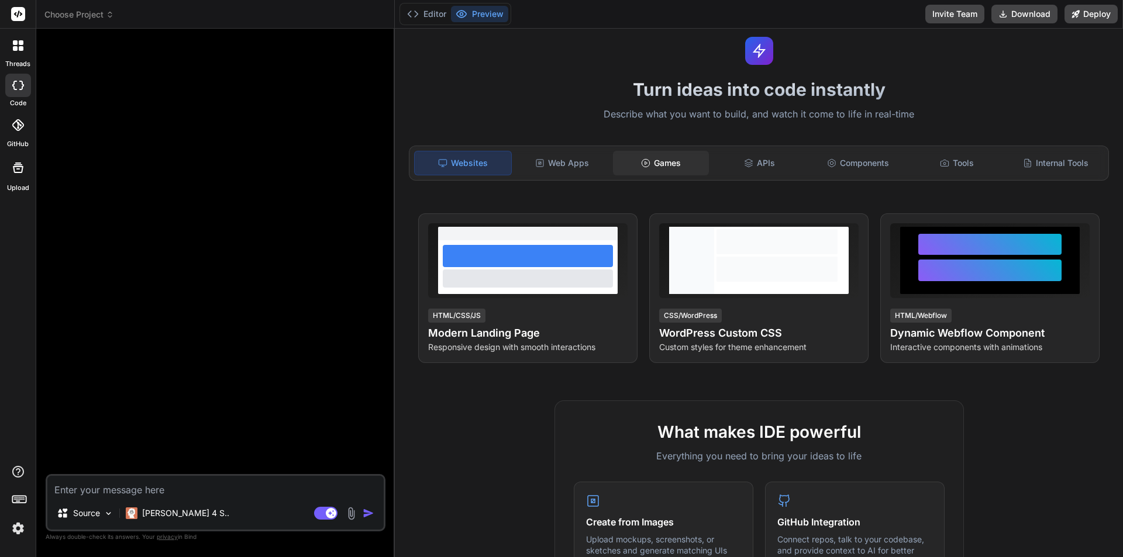
click at [666, 163] on div "Games" at bounding box center [661, 163] width 96 height 25
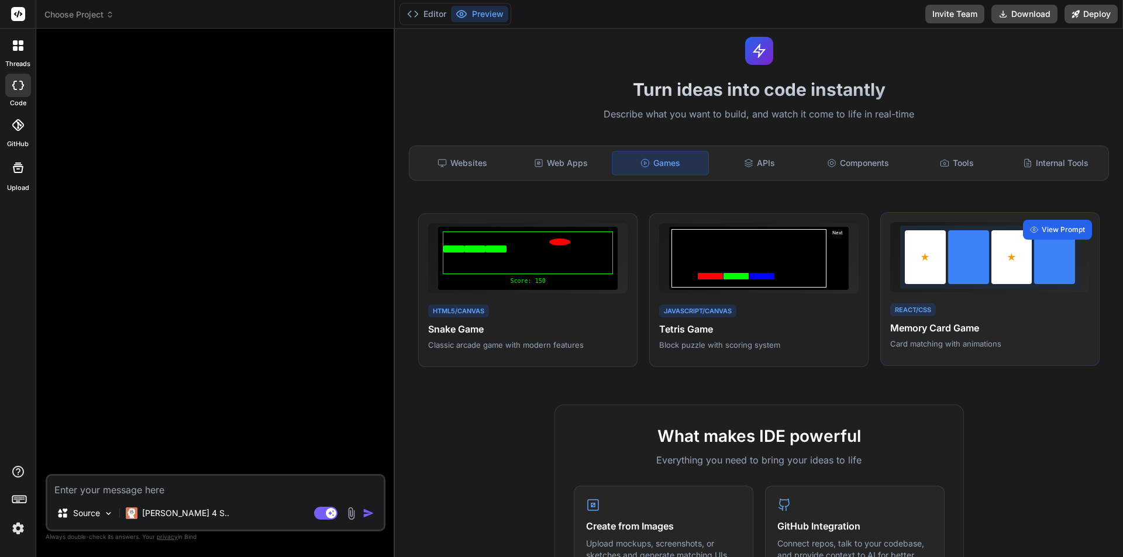
click at [1062, 229] on span "View Prompt" at bounding box center [1062, 230] width 43 height 11
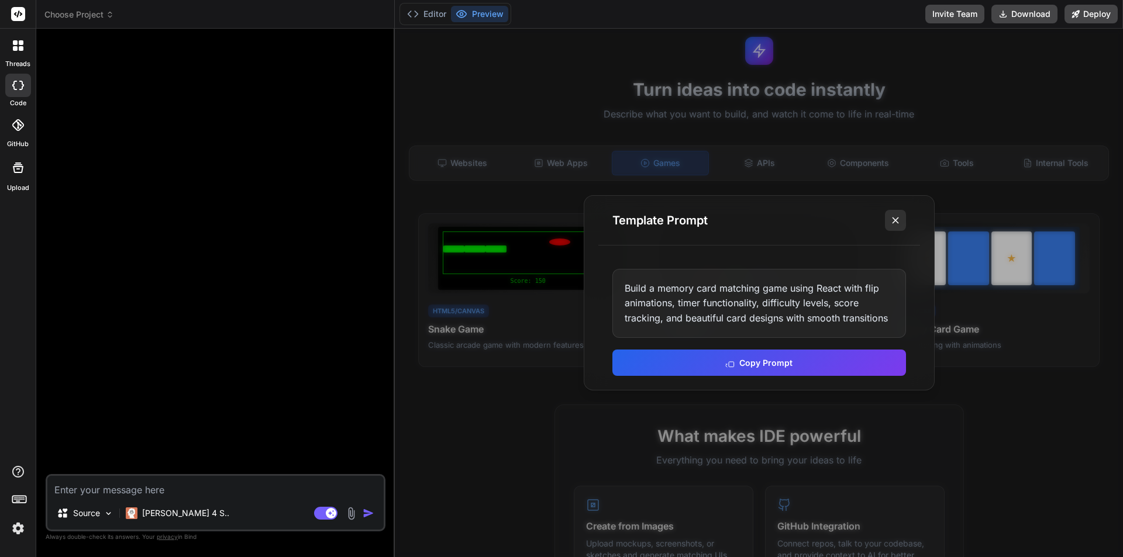
click at [892, 215] on icon at bounding box center [895, 221] width 12 height 12
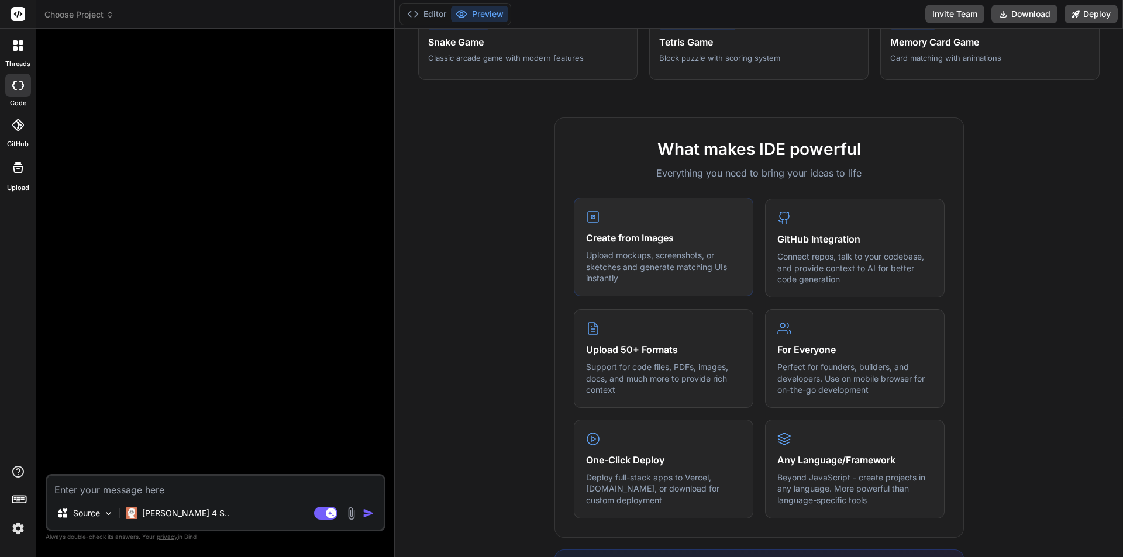
scroll to position [324, 0]
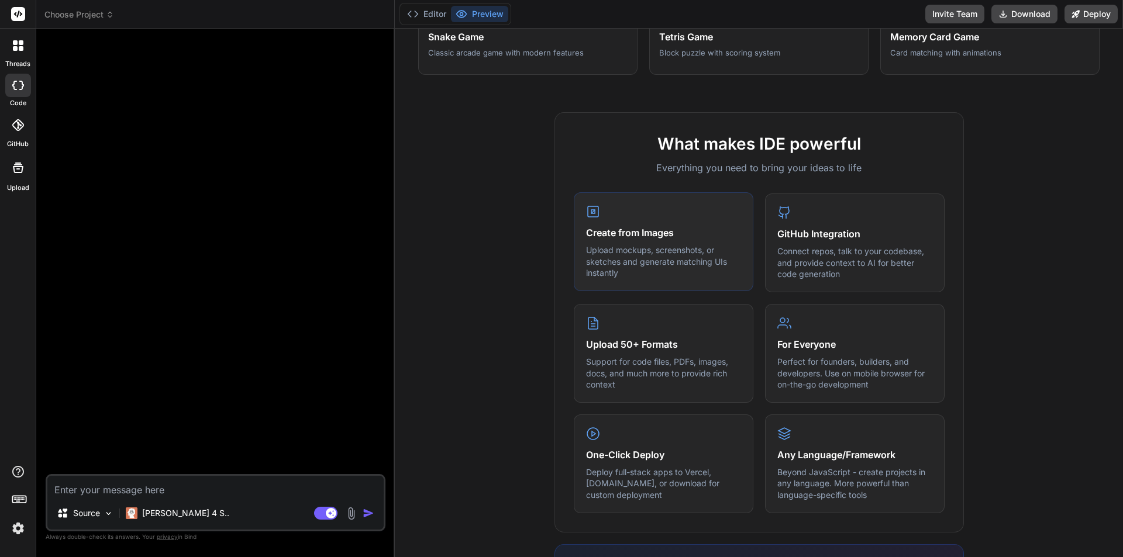
click at [692, 261] on p "Upload mockups, screenshots, or sketches and generate matching UIs instantly" at bounding box center [663, 261] width 155 height 34
click at [605, 232] on h4 "Create from Images" at bounding box center [663, 233] width 155 height 14
click at [348, 515] on img at bounding box center [350, 513] width 13 height 13
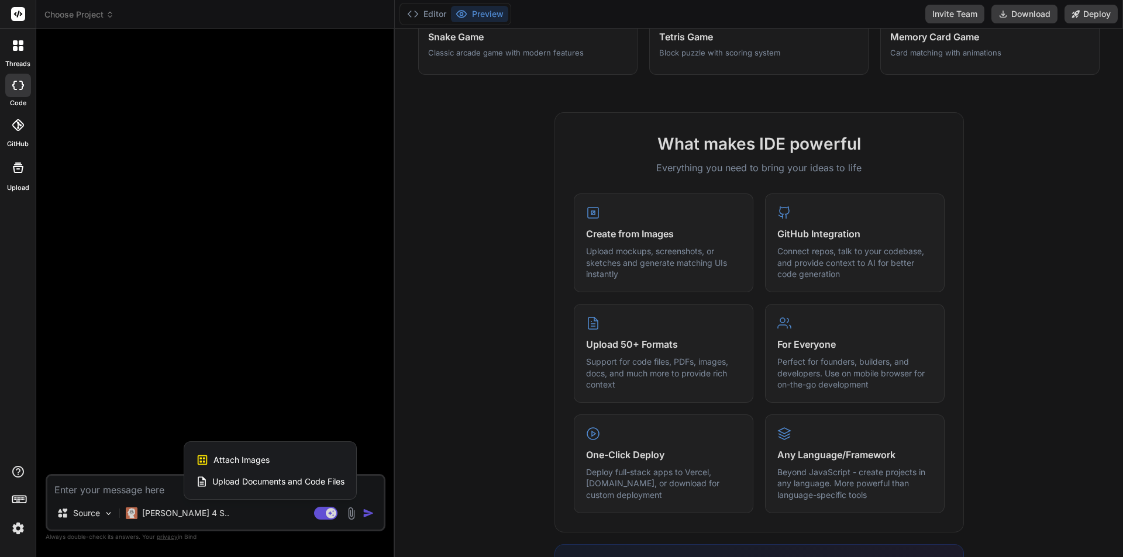
click at [311, 461] on div "Attach Images Image attachments are only supported in Claude and Gemini models." at bounding box center [270, 460] width 149 height 22
type textarea "x"
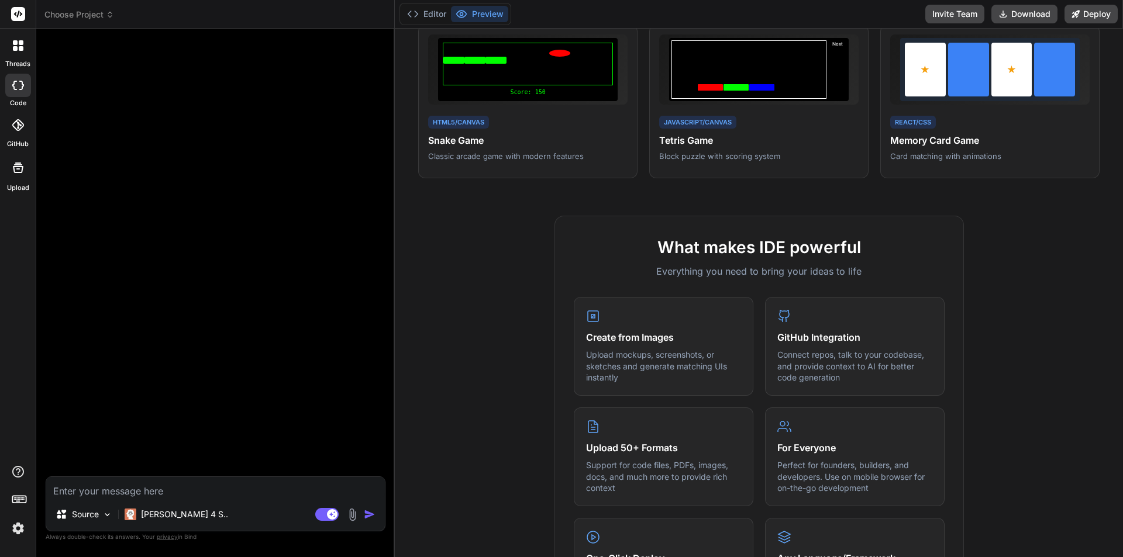
scroll to position [90, 0]
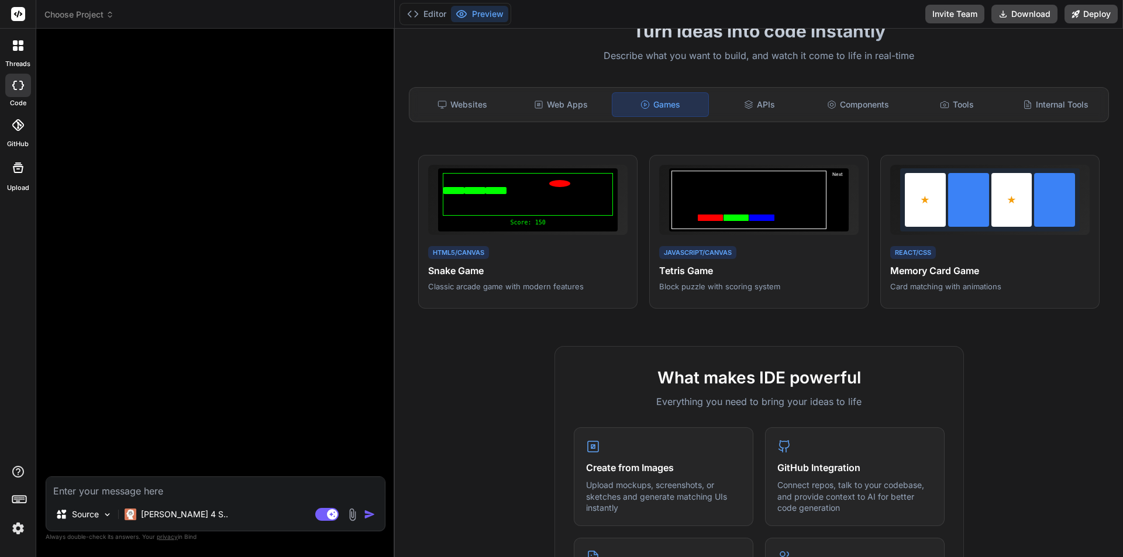
click at [205, 488] on textarea at bounding box center [215, 487] width 339 height 21
paste textarea "Create a mobile game for children to practice writing English letters A-Z. The …"
type textarea "Create a mobile game for children to practice writing English letters A-Z. The …"
type textarea "x"
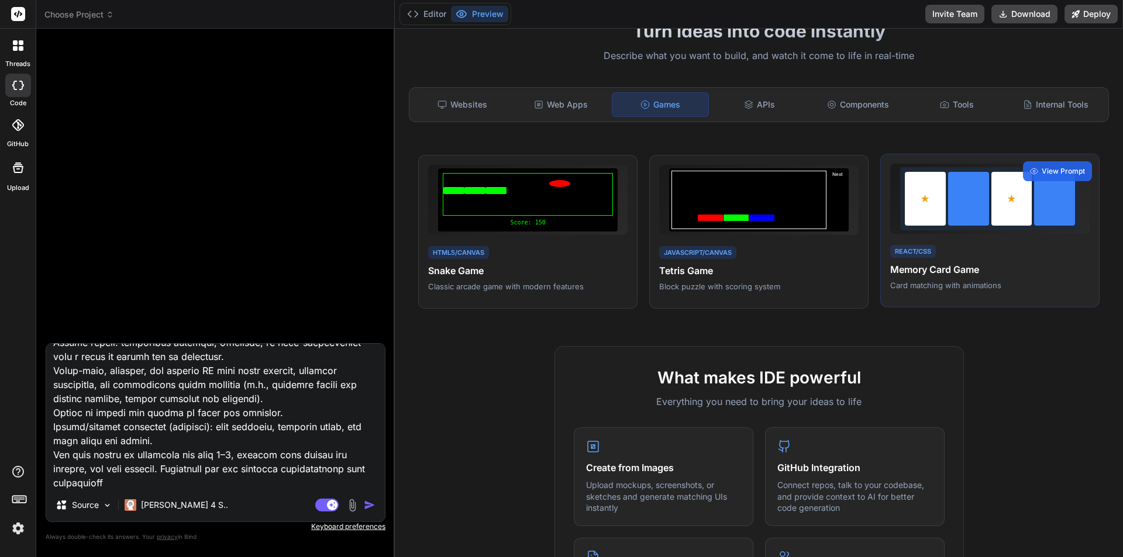
click at [996, 253] on div "React/CSS Memory Card Game Card matching with animations" at bounding box center [989, 267] width 199 height 48
click at [1042, 174] on span "View Prompt" at bounding box center [1062, 171] width 43 height 11
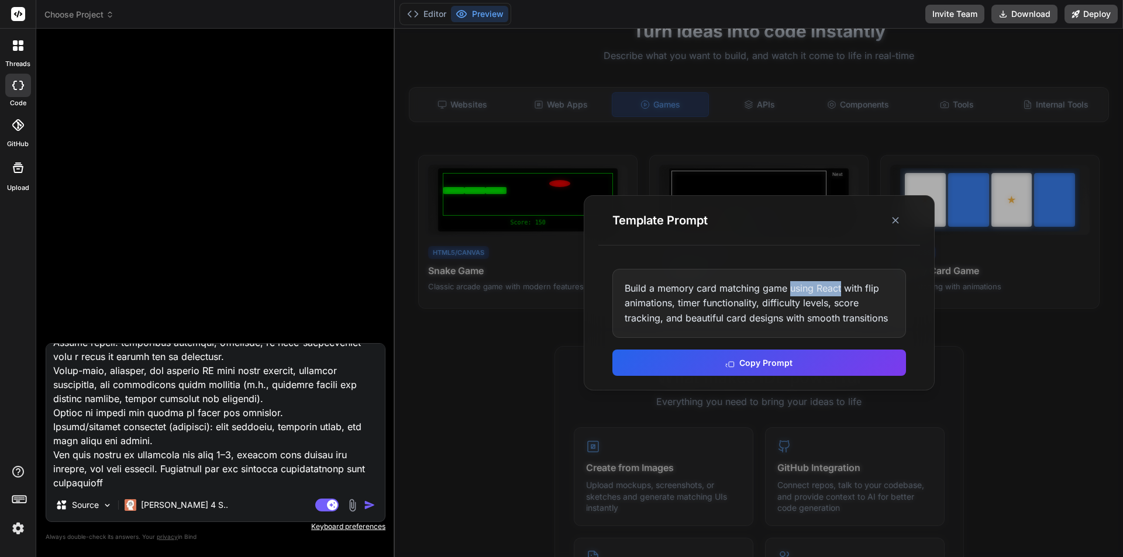
drag, startPoint x: 839, startPoint y: 288, endPoint x: 789, endPoint y: 288, distance: 50.3
click at [789, 288] on div "Build a memory card matching game using React with flip animations, timer funct…" at bounding box center [759, 304] width 294 height 70
copy div "using React"
click at [996, 370] on div at bounding box center [759, 293] width 728 height 529
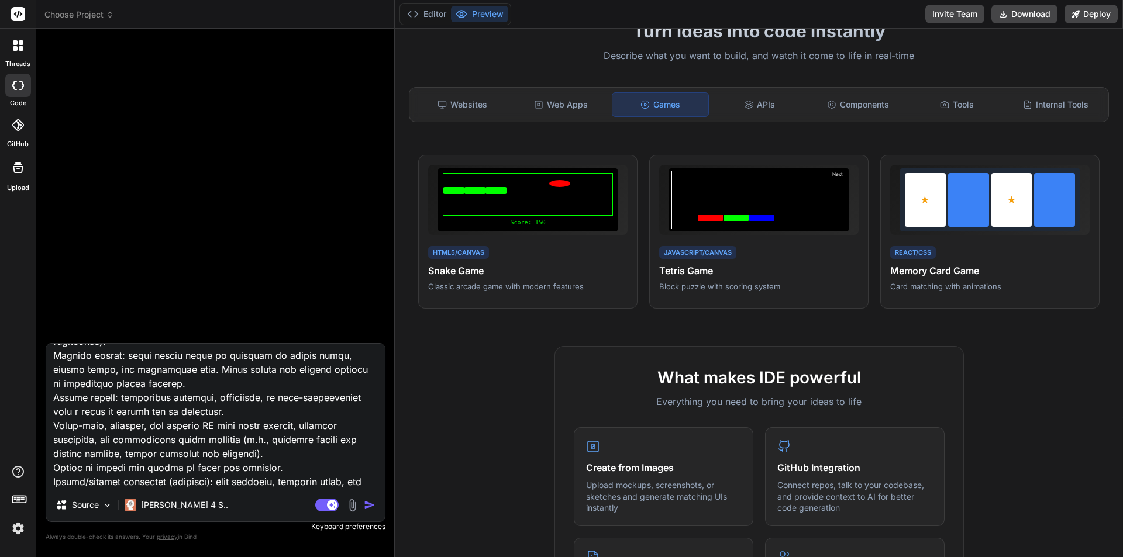
scroll to position [0, 0]
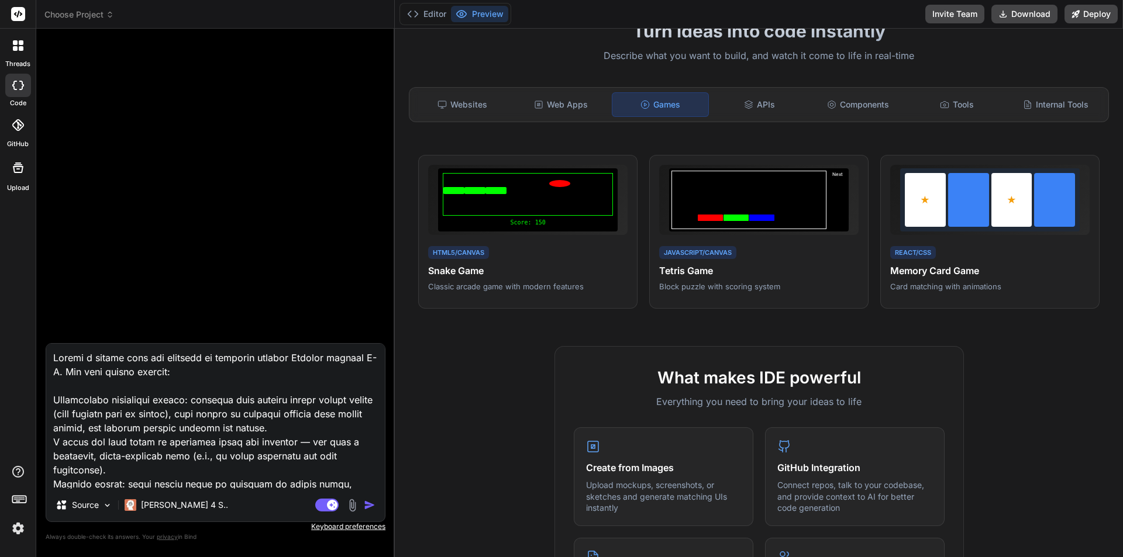
click at [174, 375] on textarea at bounding box center [215, 416] width 339 height 145
click at [54, 357] on textarea at bounding box center [215, 416] width 339 height 145
paste textarea "using React"
type textarea "using ReactCreate a mobile game for children to practice writing English letter…"
type textarea "x"
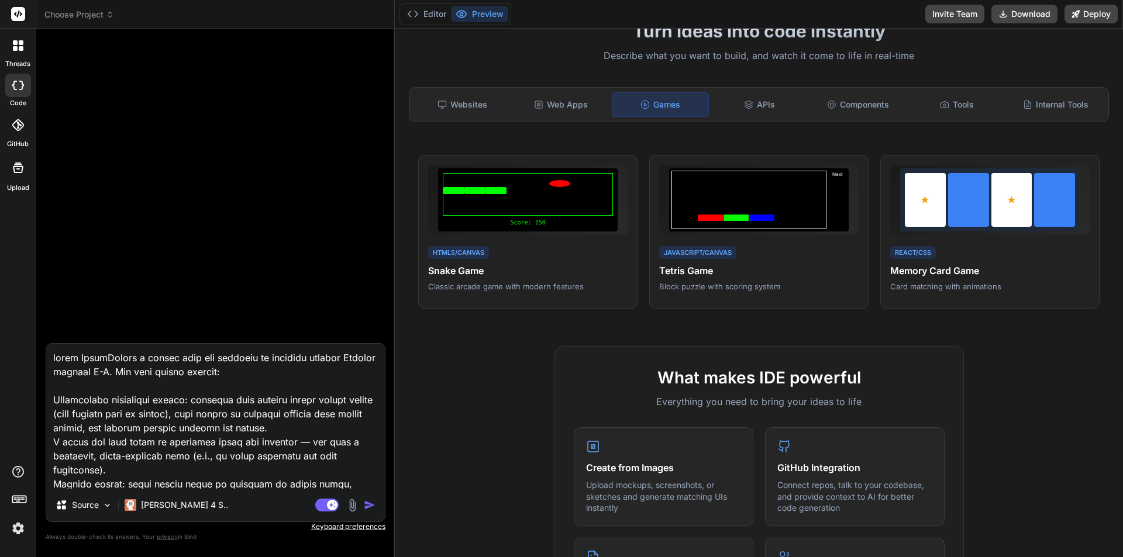
type textarea "using React Create a mobile game for children to practice writing English lette…"
type textarea "x"
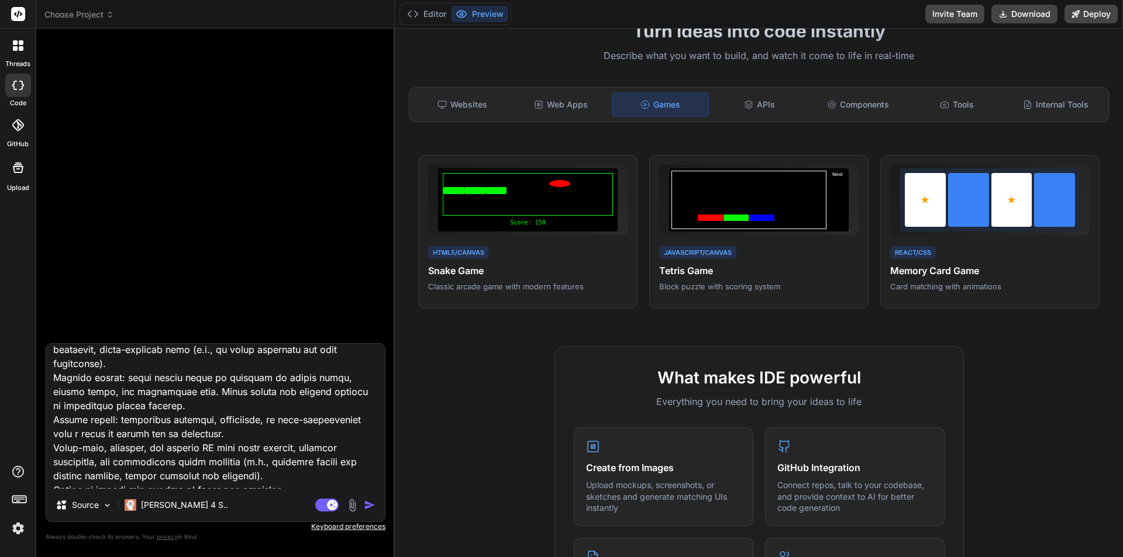
scroll to position [117, 0]
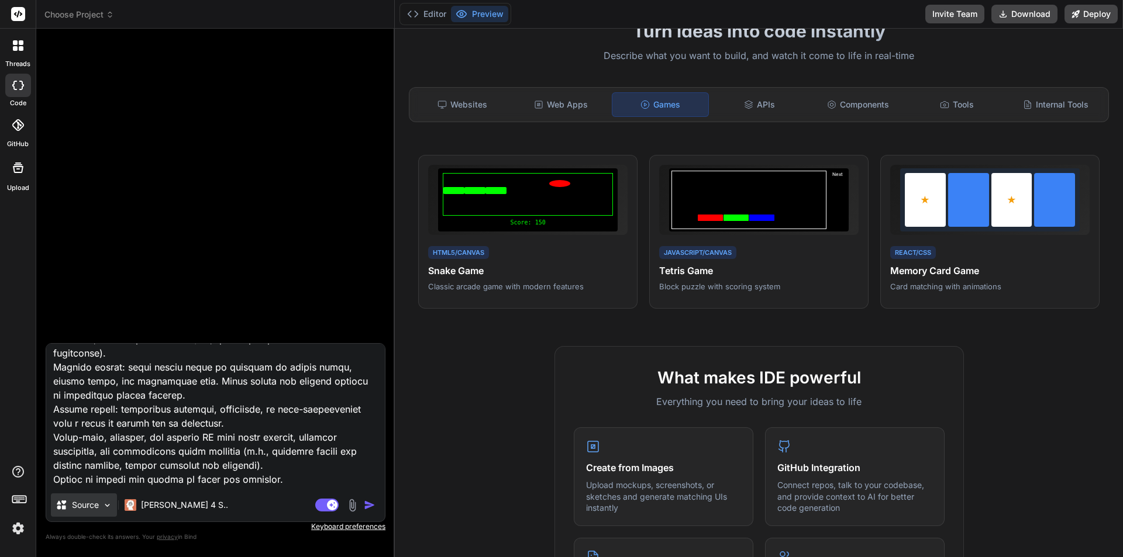
type textarea "using React Create a mobile game for children to practice writing English lette…"
click at [108, 508] on img at bounding box center [107, 505] width 10 height 10
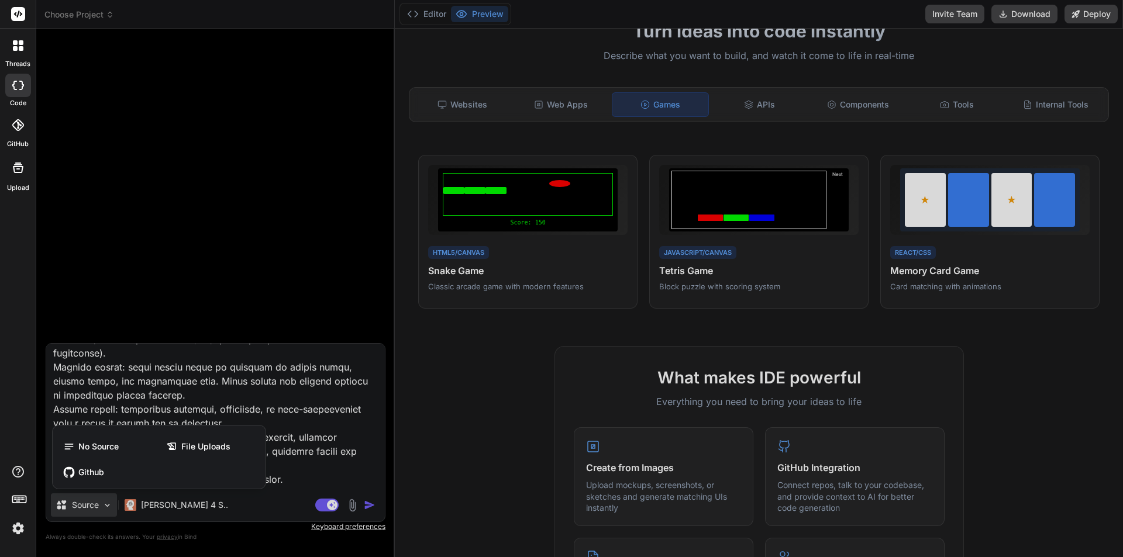
click at [227, 502] on div at bounding box center [561, 278] width 1123 height 557
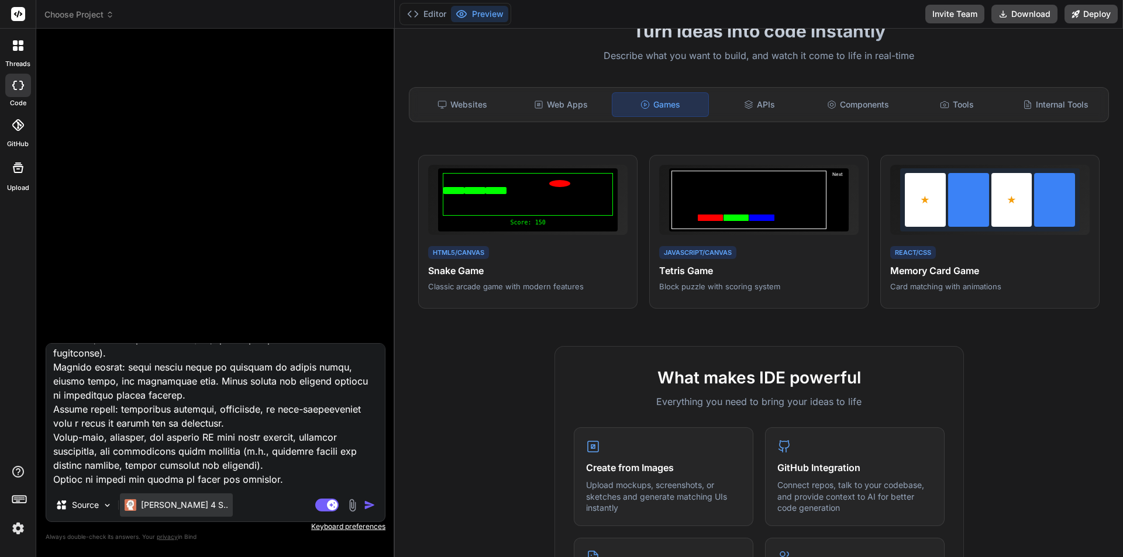
click at [184, 506] on p "Claude 4 S.." at bounding box center [184, 505] width 87 height 12
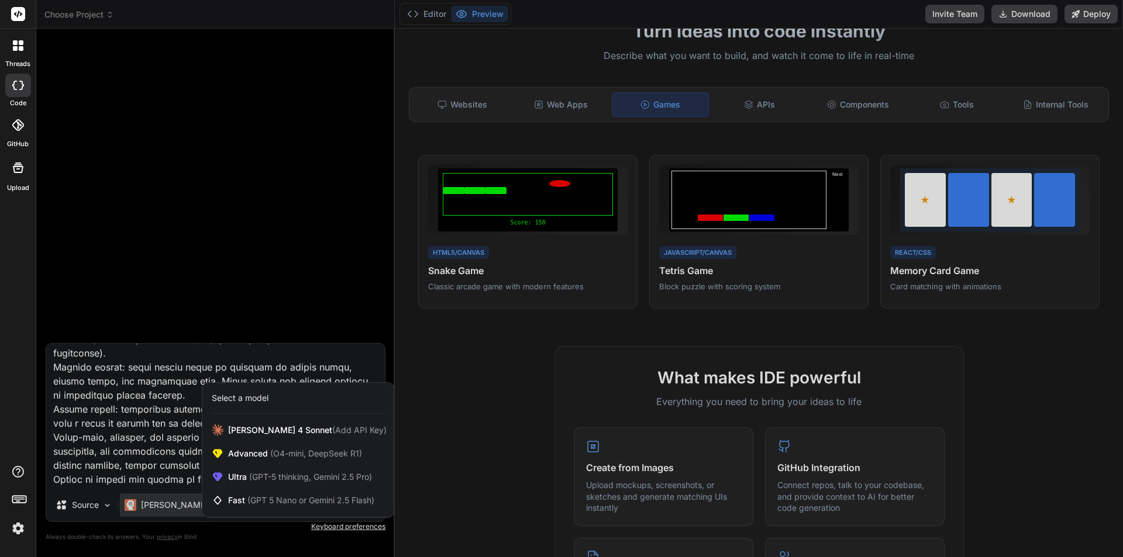
click at [243, 527] on div at bounding box center [561, 278] width 1123 height 557
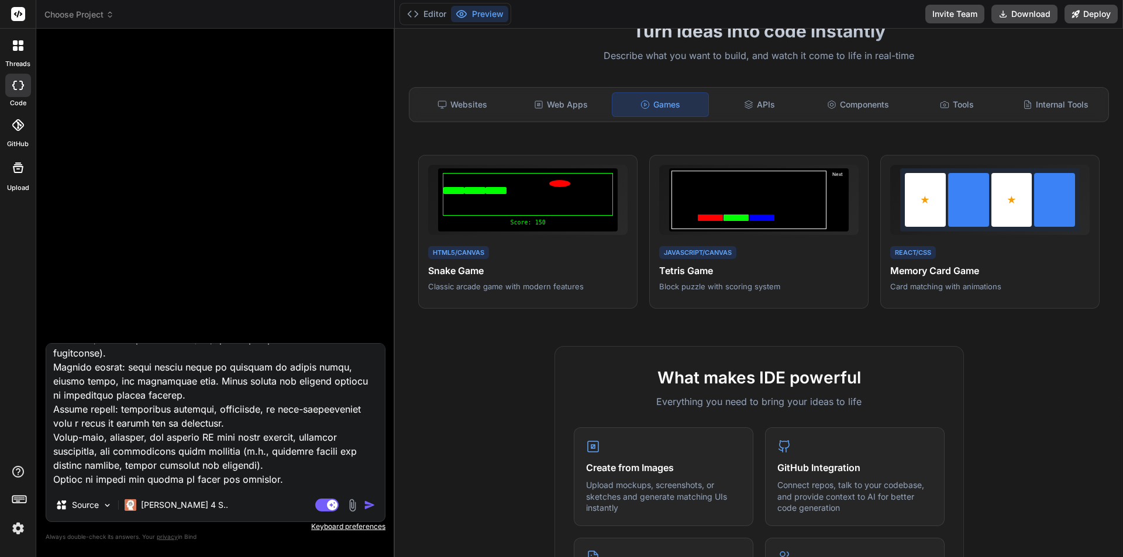
click at [370, 505] on img "button" at bounding box center [370, 505] width 12 height 12
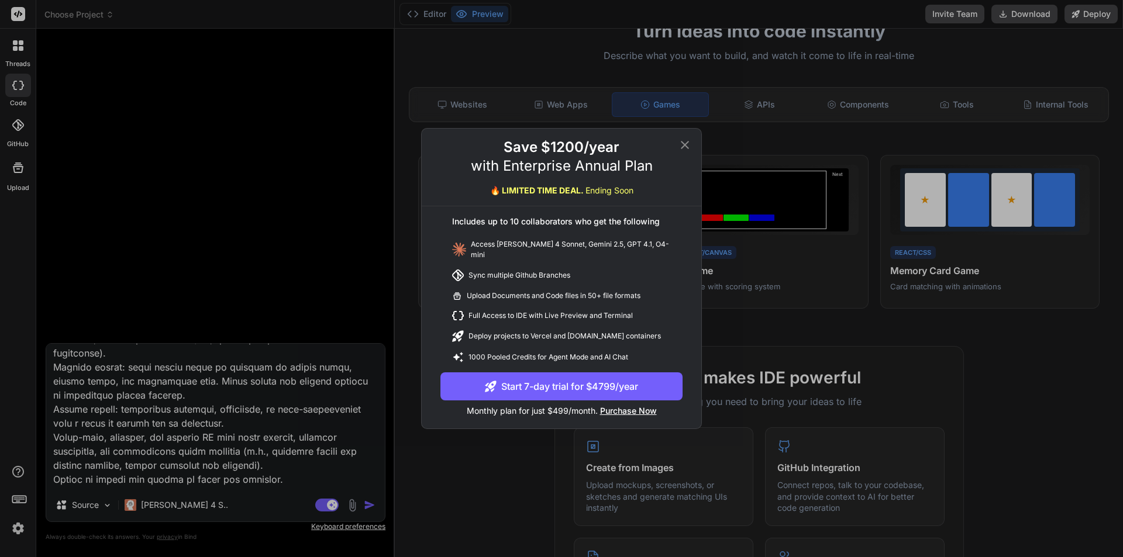
click at [683, 145] on icon at bounding box center [685, 145] width 14 height 14
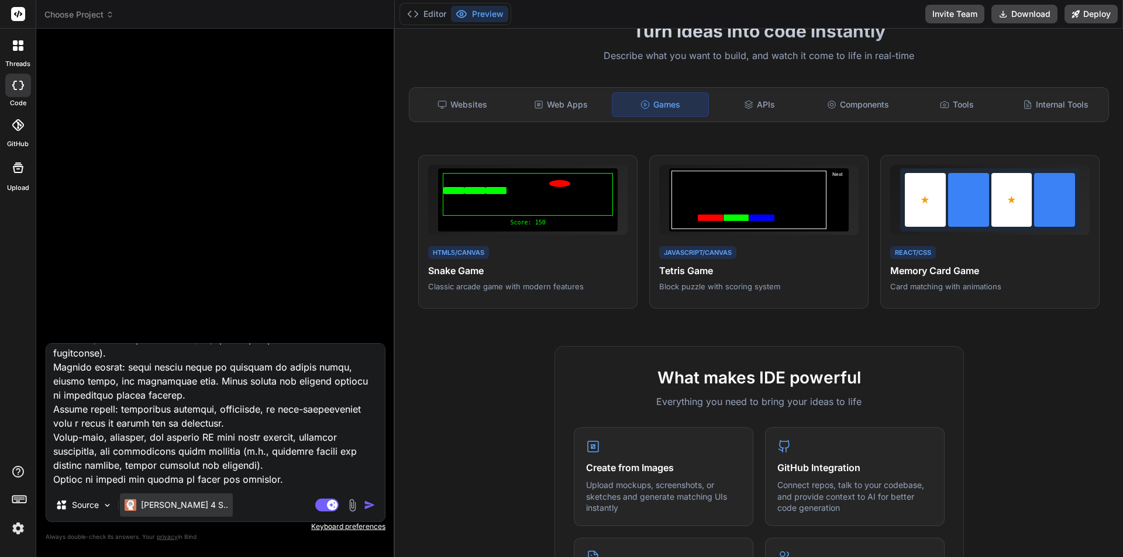
click at [171, 507] on p "Claude 4 S.." at bounding box center [184, 505] width 87 height 12
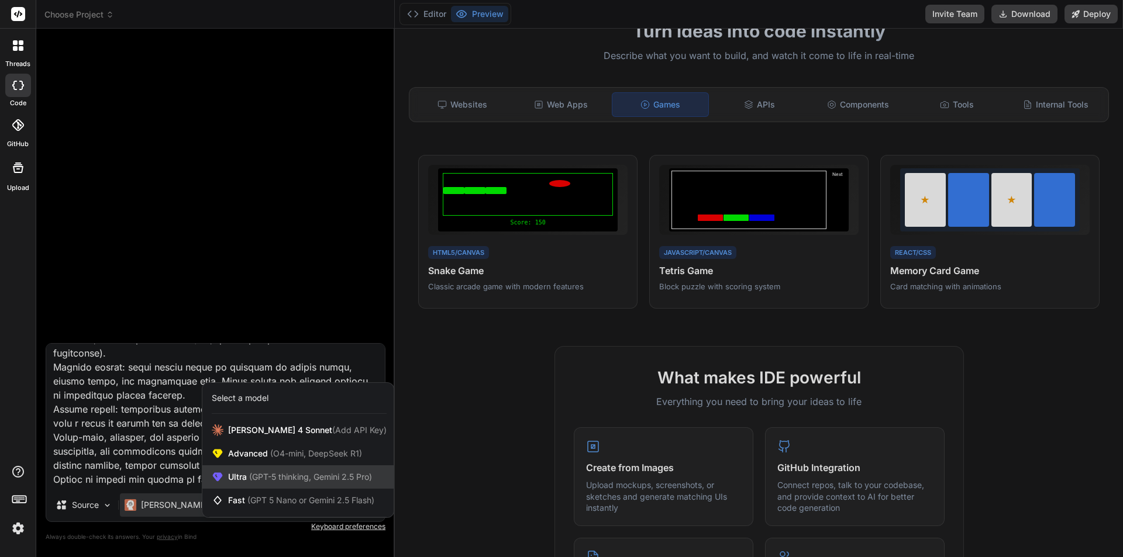
click at [355, 484] on div "Ultra (GPT-5 thinking, Gemini 2.5 Pro)" at bounding box center [297, 476] width 191 height 23
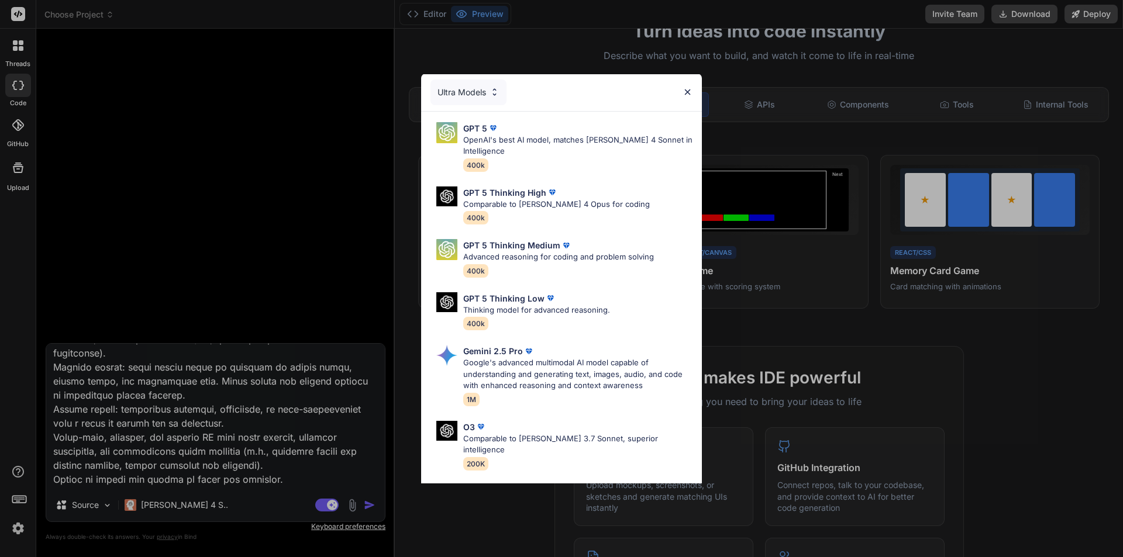
scroll to position [0, 0]
click at [493, 91] on img at bounding box center [494, 93] width 10 height 10
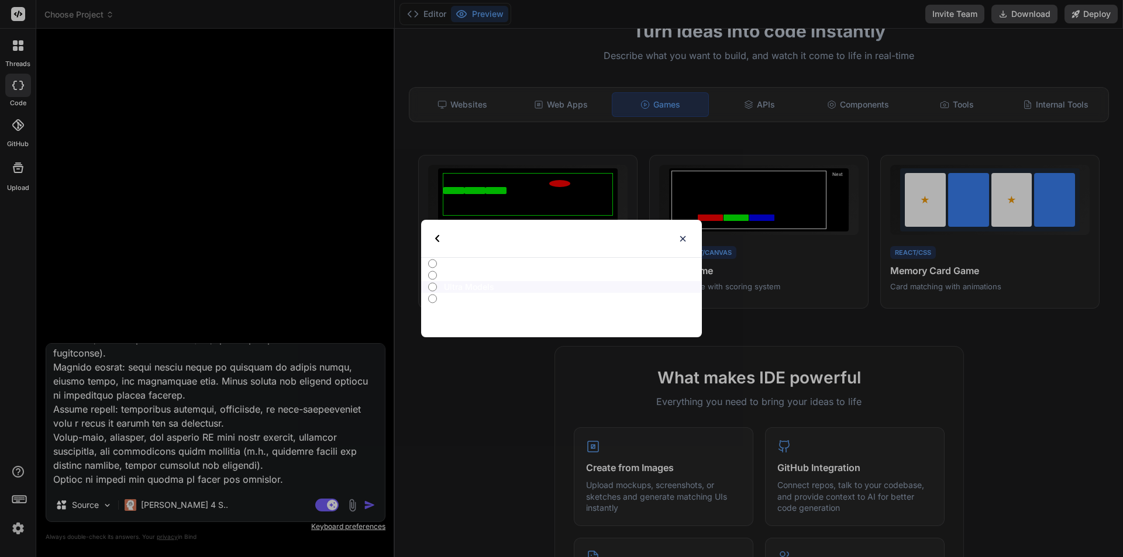
click at [684, 237] on img at bounding box center [683, 239] width 10 height 10
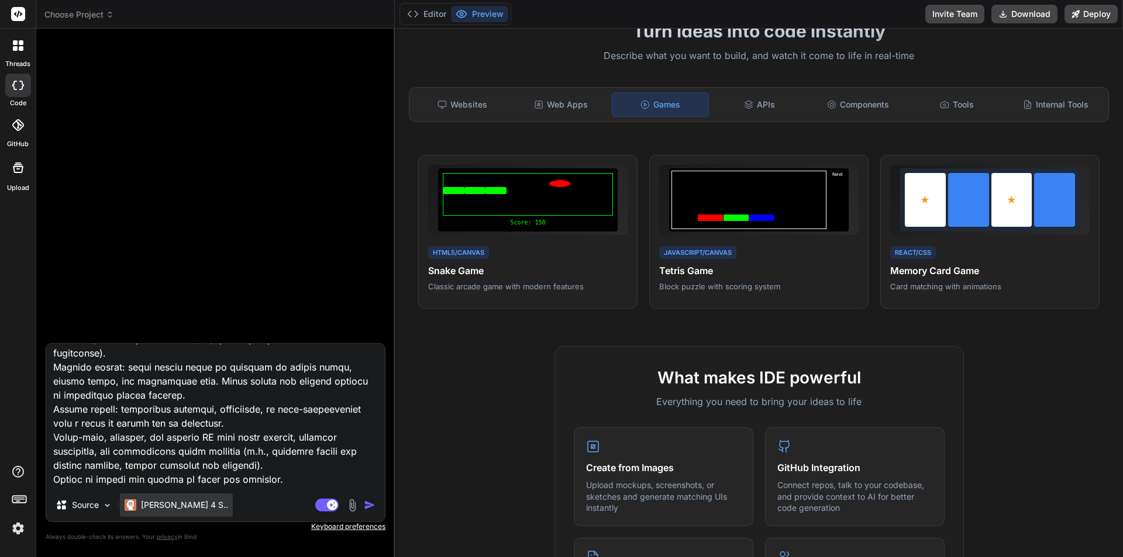
click at [182, 505] on p "Claude 4 S.." at bounding box center [184, 505] width 87 height 12
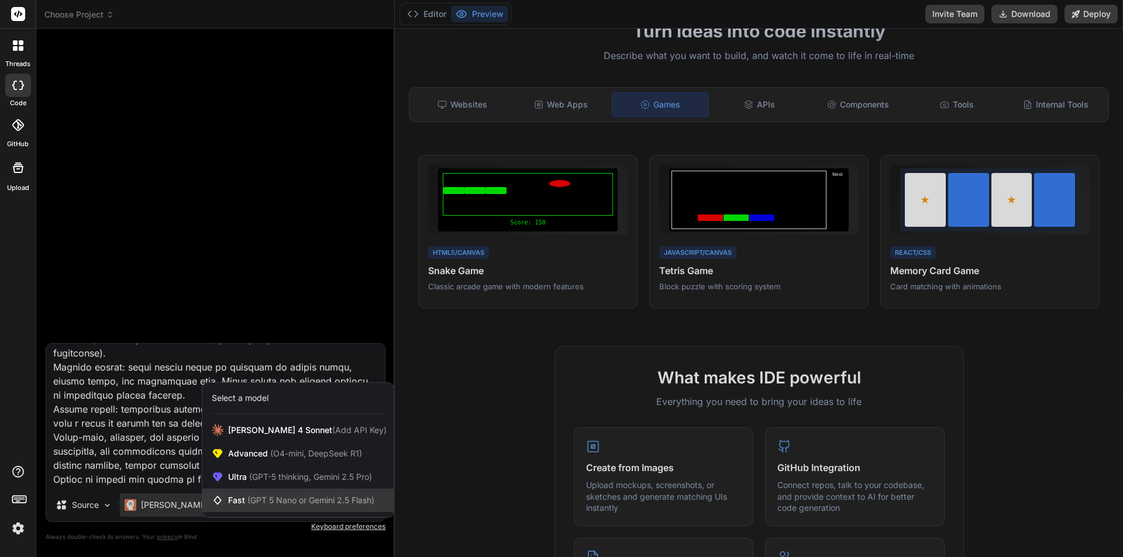
click at [333, 498] on span "(GPT 5 Nano or Gemini 2.5 Flash)" at bounding box center [310, 500] width 127 height 10
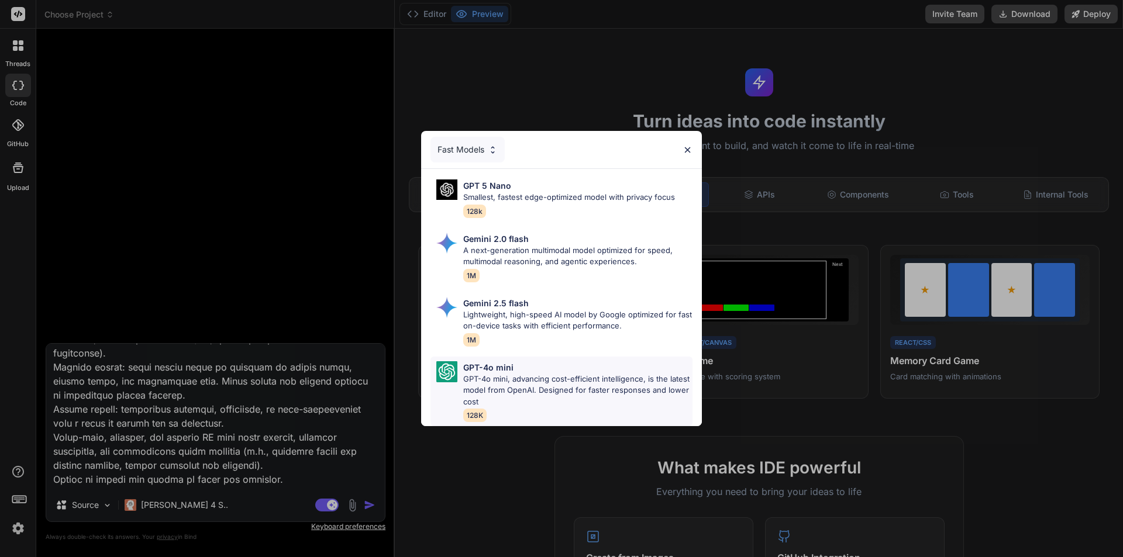
click at [544, 391] on p "GPT-4o mini, advancing cost-efficient intelligence, is the latest model from Op…" at bounding box center [577, 391] width 229 height 34
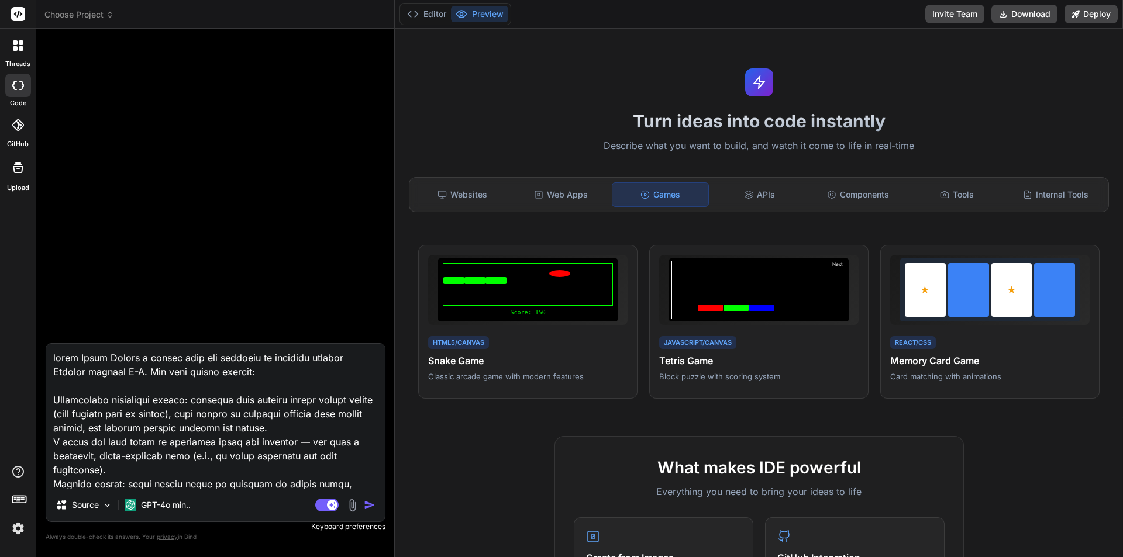
drag, startPoint x: 113, startPoint y: 484, endPoint x: 12, endPoint y: 330, distance: 183.2
click at [12, 330] on div "threads code GitHub Upload Choose Project Created with Pixso. Bind AI Web Searc…" at bounding box center [561, 278] width 1123 height 557
click at [368, 502] on img "button" at bounding box center [370, 505] width 12 height 12
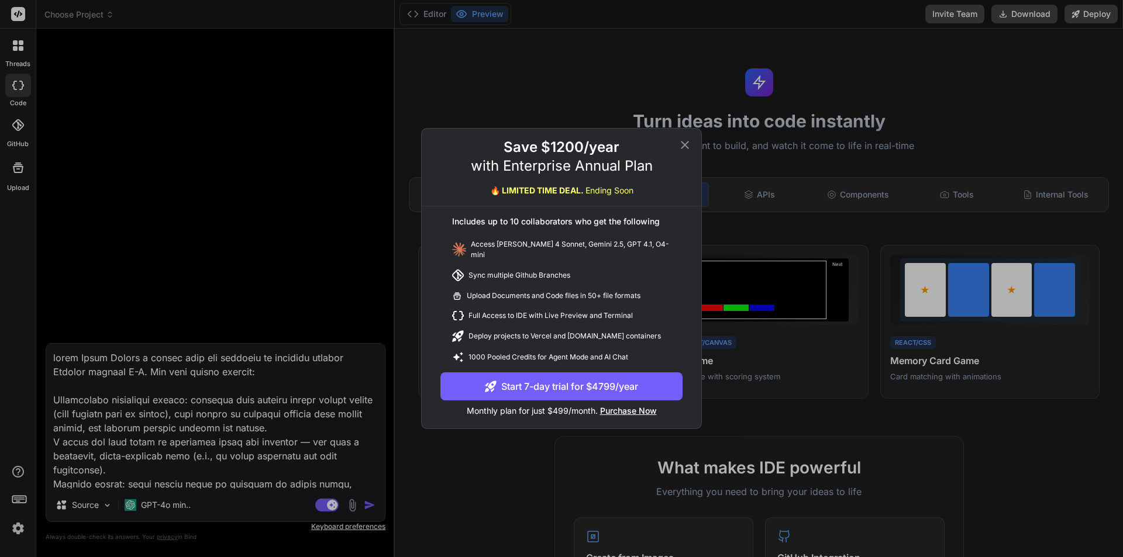
click at [686, 149] on icon at bounding box center [685, 145] width 8 height 8
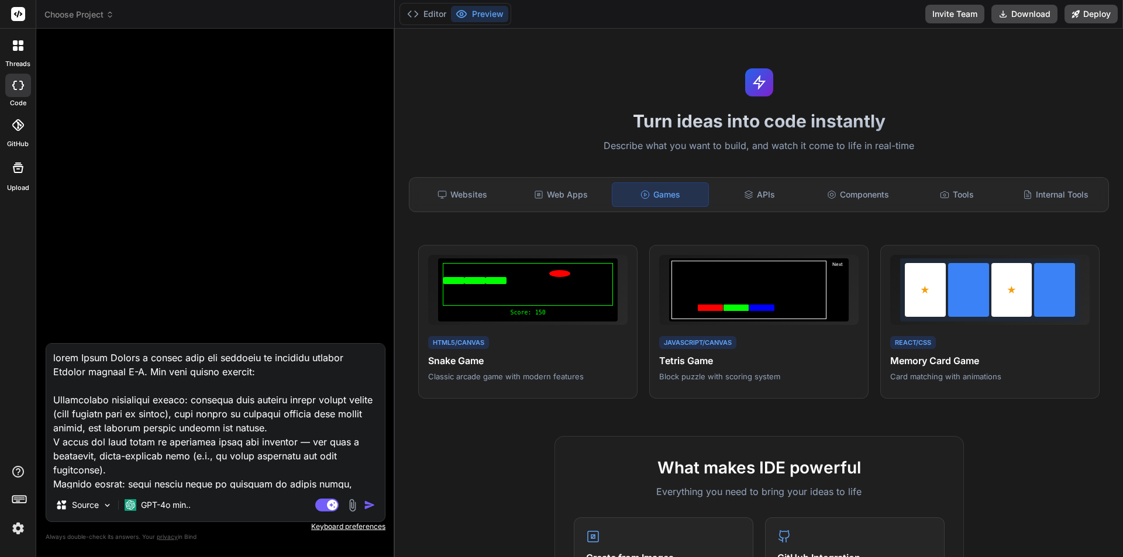
click at [348, 507] on img at bounding box center [352, 505] width 13 height 13
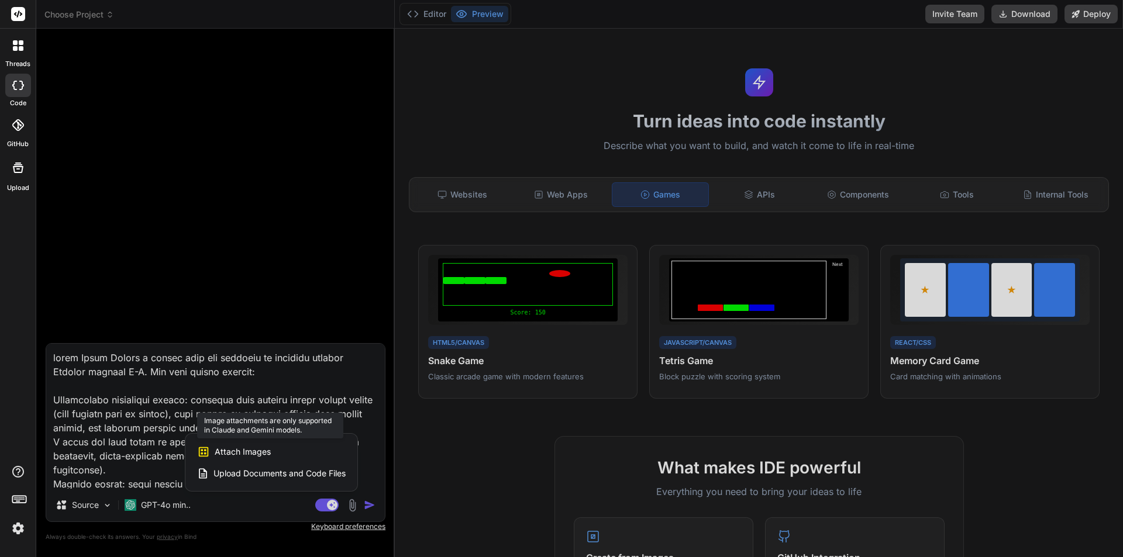
click at [248, 451] on span "Attach Images" at bounding box center [243, 452] width 56 height 12
click at [211, 452] on div "Attach Images Image attachments are only supported in Claude and Gemini models." at bounding box center [271, 452] width 149 height 22
click at [179, 507] on div at bounding box center [561, 278] width 1123 height 557
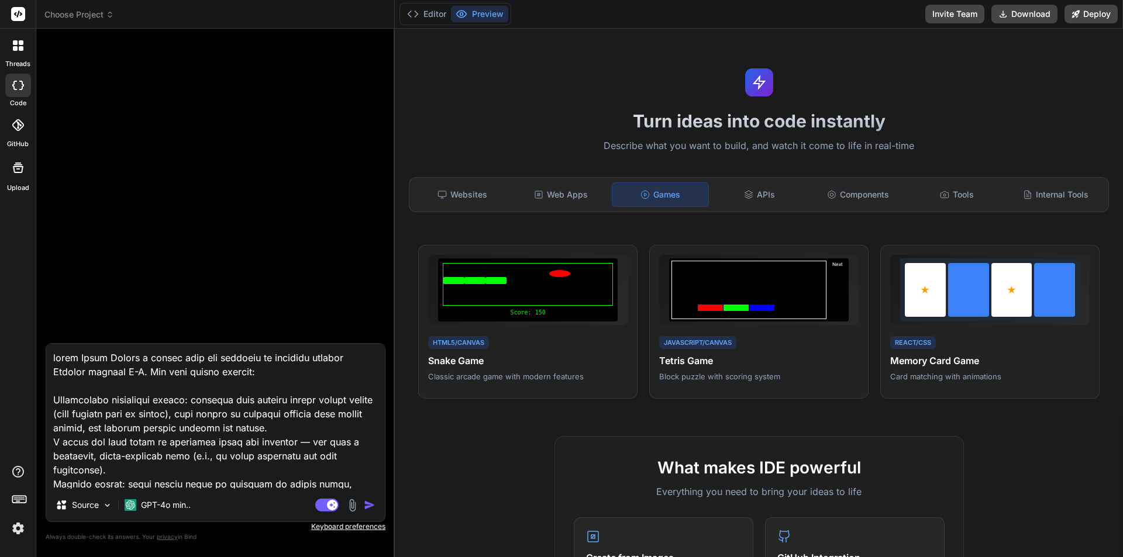
click at [179, 507] on p "GPT-4o min.." at bounding box center [166, 505] width 50 height 12
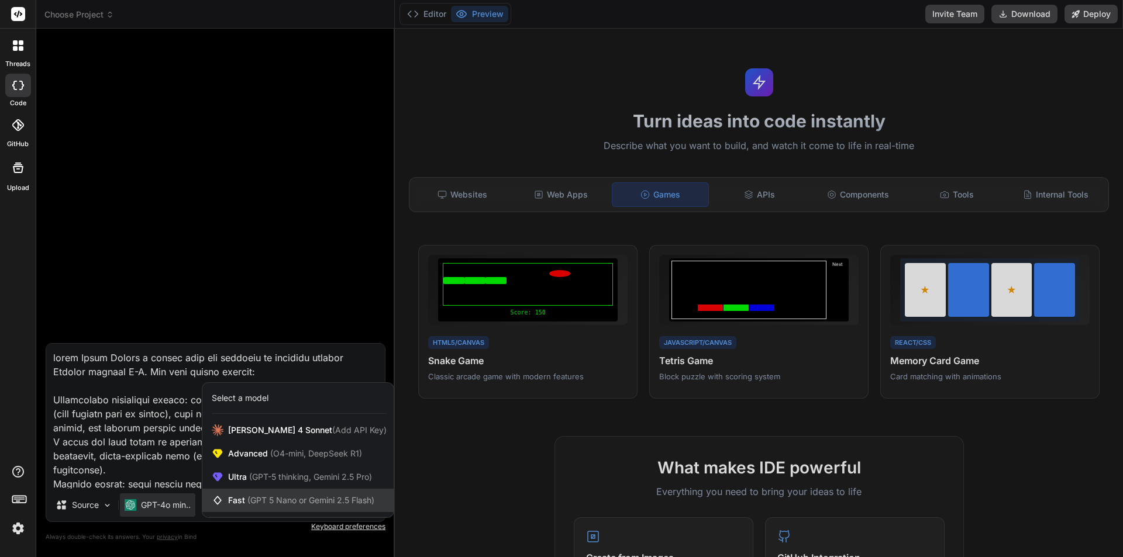
click at [257, 504] on span "(GPT 5 Nano or Gemini 2.5 Flash)" at bounding box center [310, 500] width 127 height 10
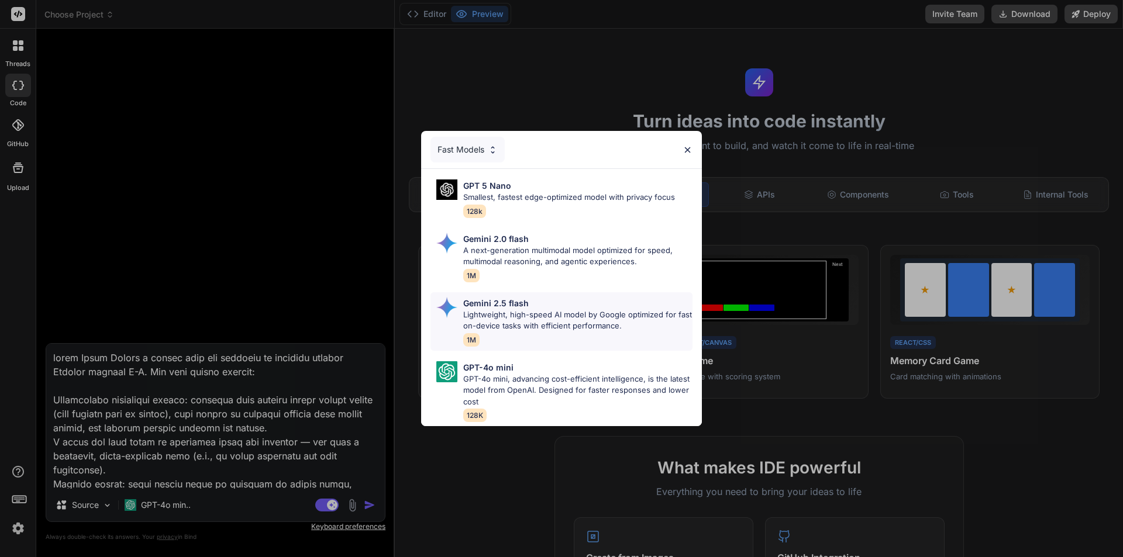
click at [563, 299] on div "Gemini 2.5 flash" at bounding box center [577, 303] width 229 height 12
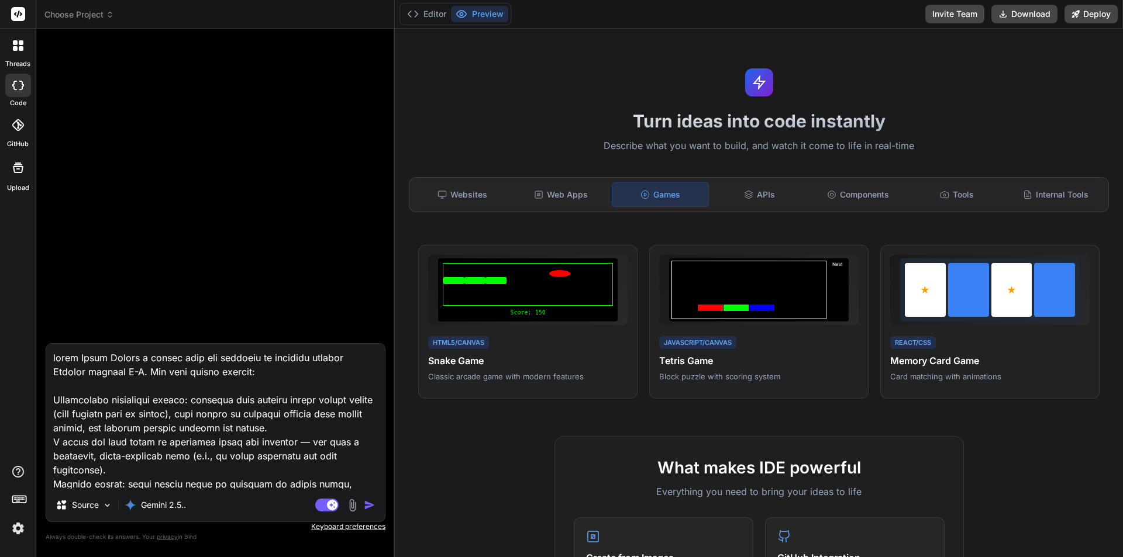
click at [353, 505] on img at bounding box center [352, 505] width 13 height 13
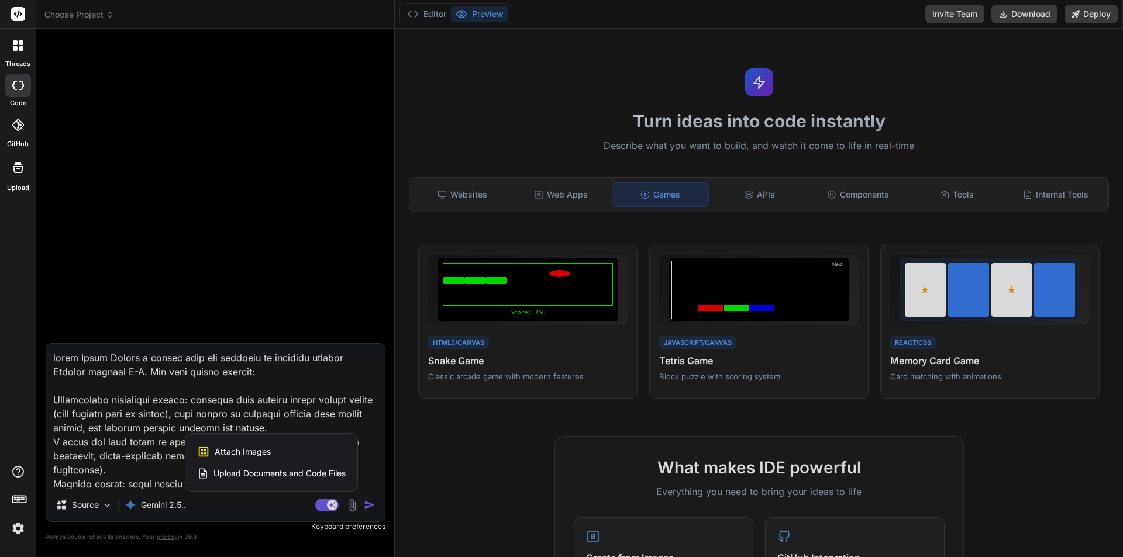
click at [249, 450] on span "Attach Images" at bounding box center [243, 452] width 56 height 12
type textarea "x"
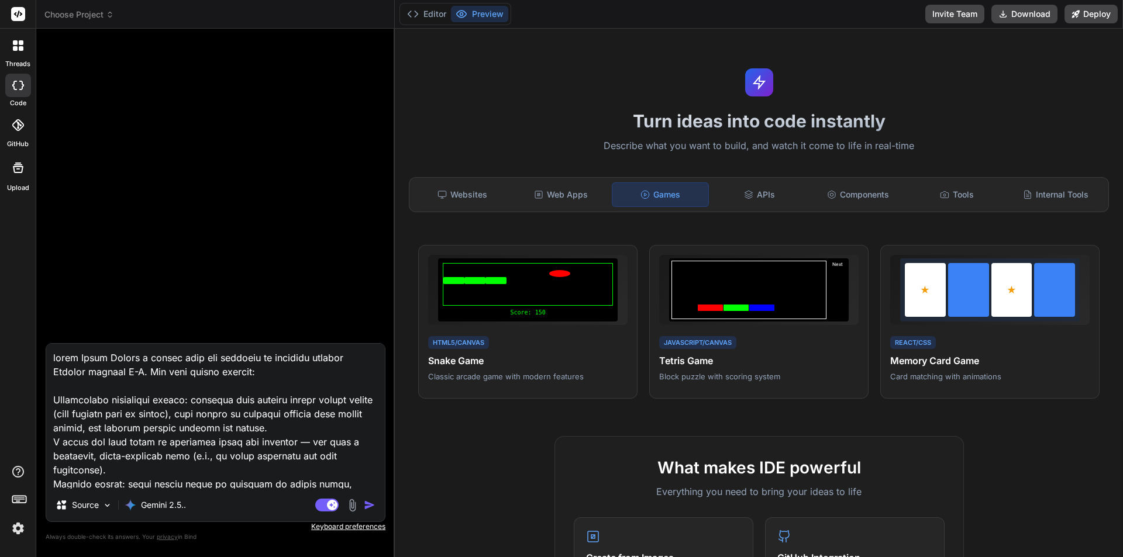
type input "C:\fakepath\1537101-1.jpg"
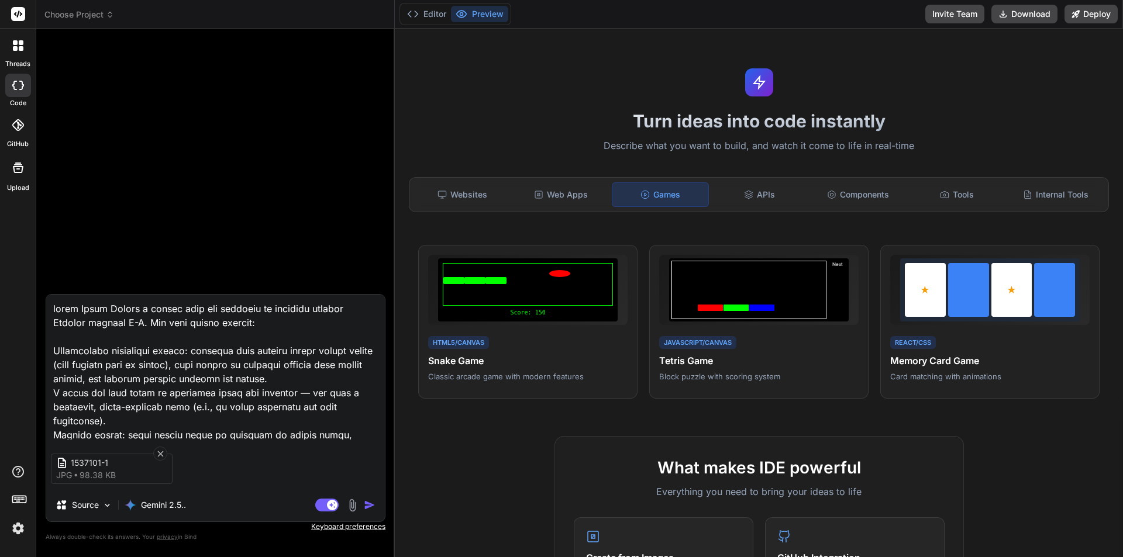
click at [369, 506] on img "button" at bounding box center [370, 505] width 12 height 12
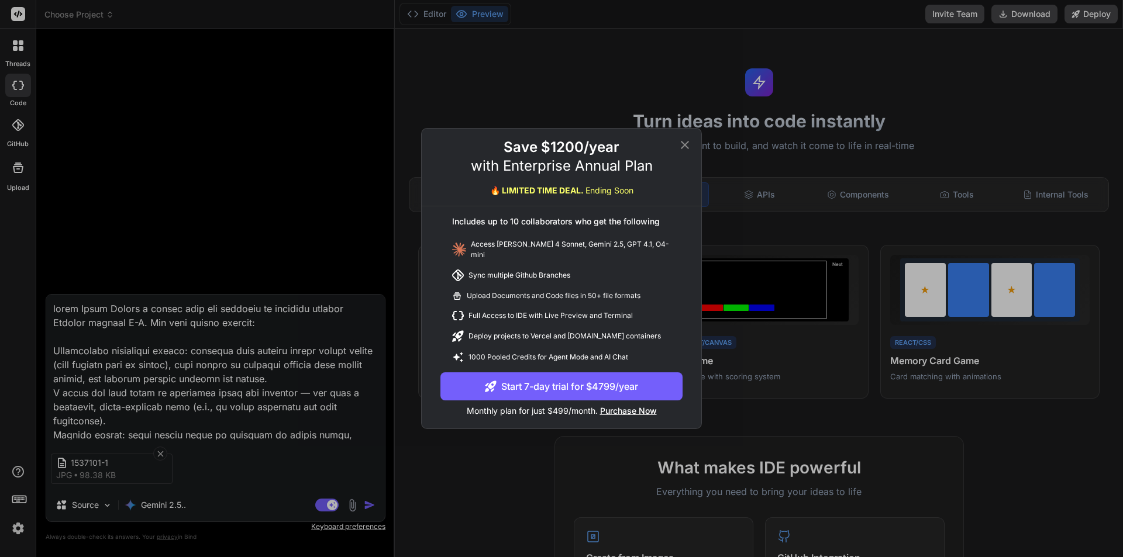
click at [682, 149] on icon at bounding box center [685, 145] width 14 height 14
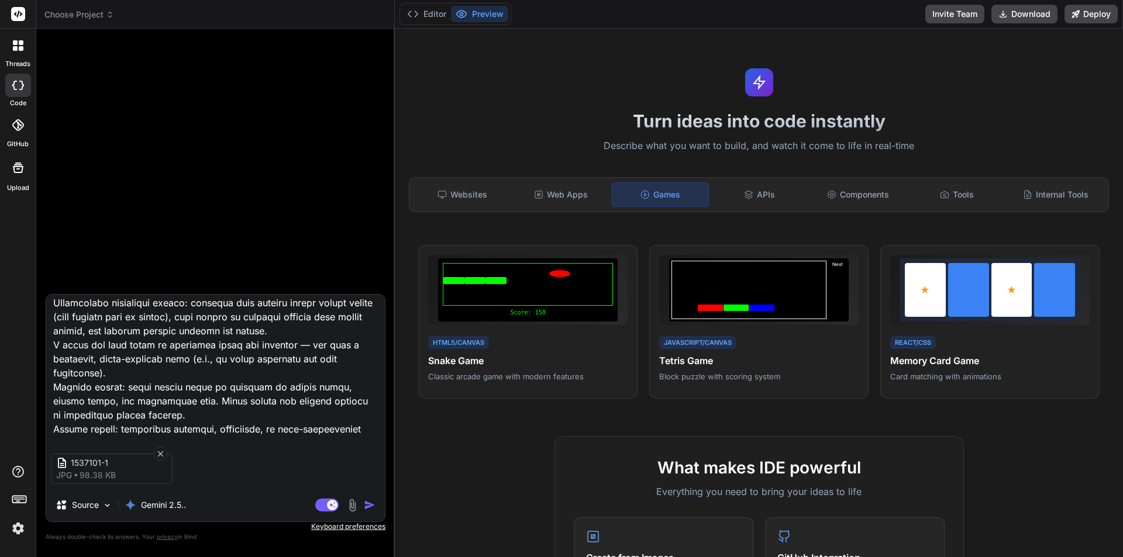
scroll to position [185, 0]
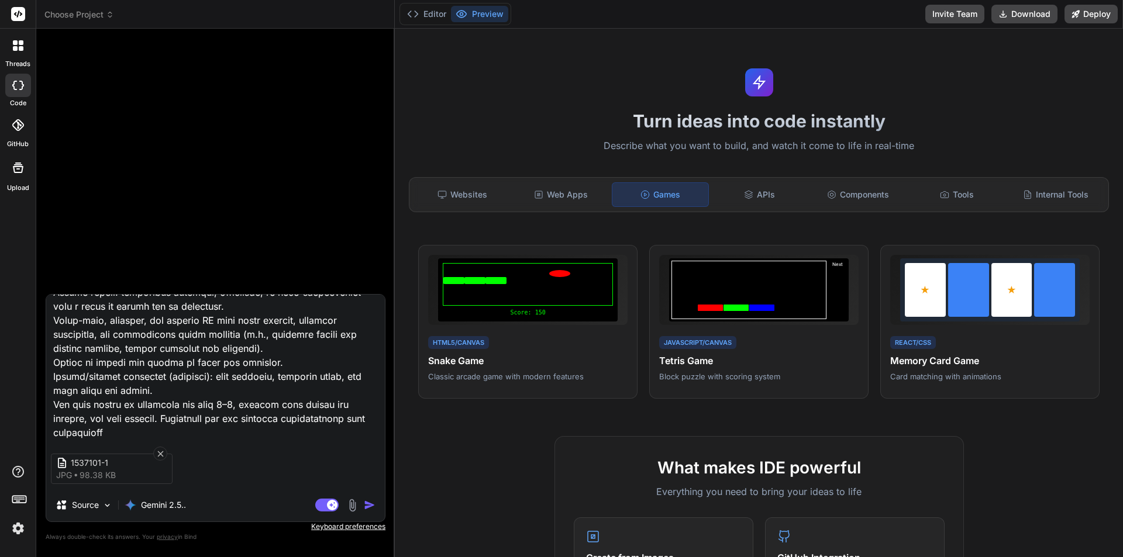
click at [188, 433] on textarea at bounding box center [215, 367] width 339 height 145
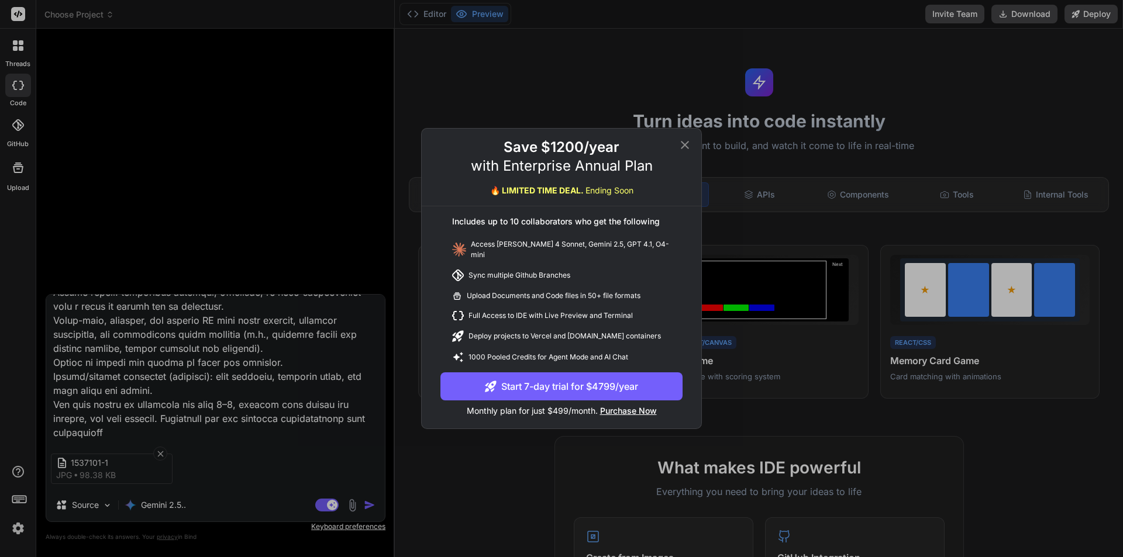
click at [683, 148] on icon at bounding box center [685, 145] width 8 height 8
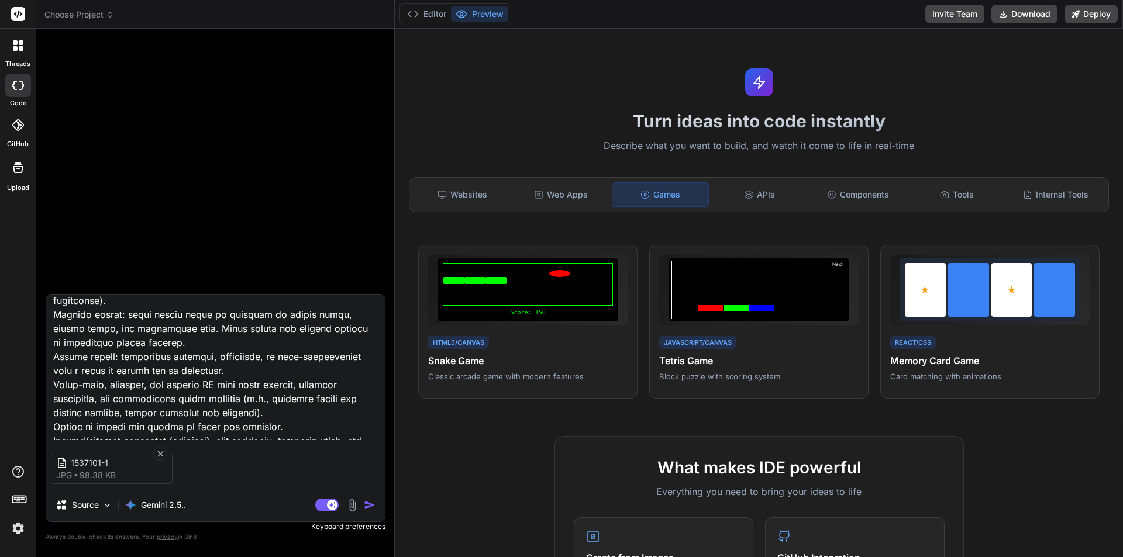
scroll to position [0, 0]
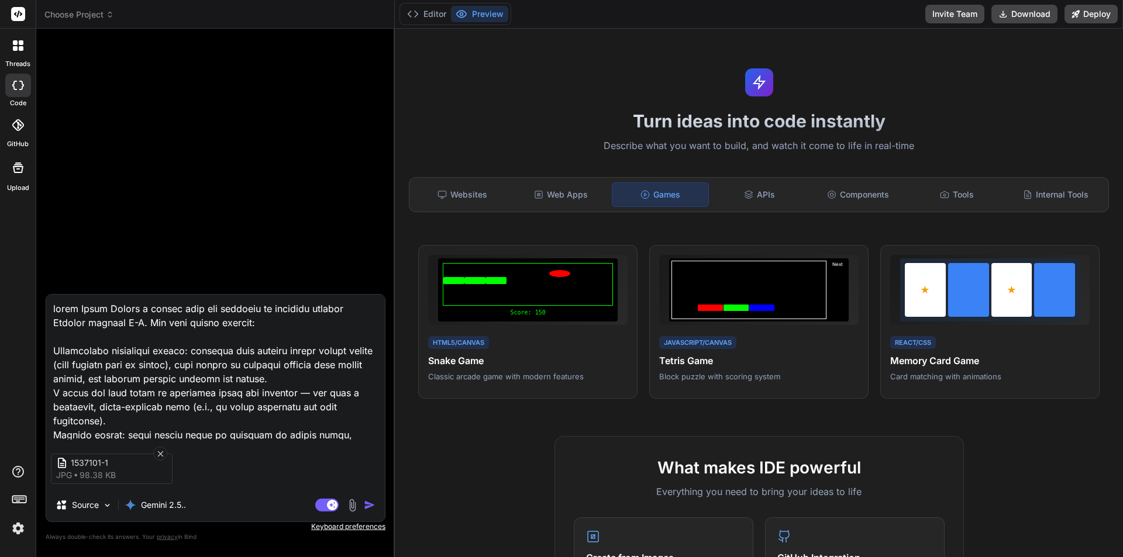
click at [112, 15] on icon at bounding box center [110, 15] width 8 height 8
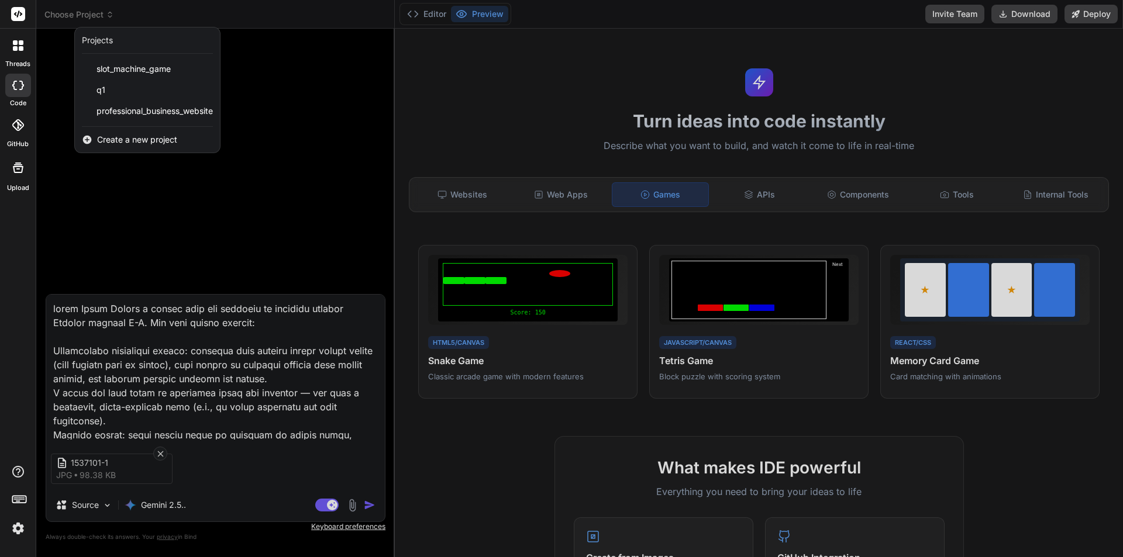
click at [143, 140] on span "Create a new project" at bounding box center [137, 140] width 80 height 12
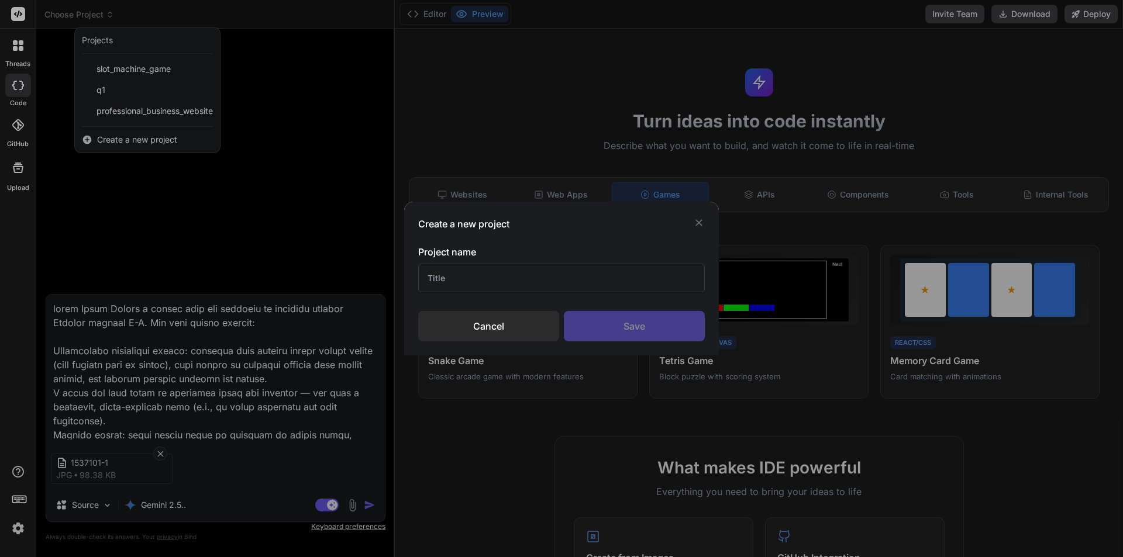
click at [520, 270] on input "text" at bounding box center [561, 278] width 286 height 29
click at [700, 226] on icon at bounding box center [699, 223] width 12 height 12
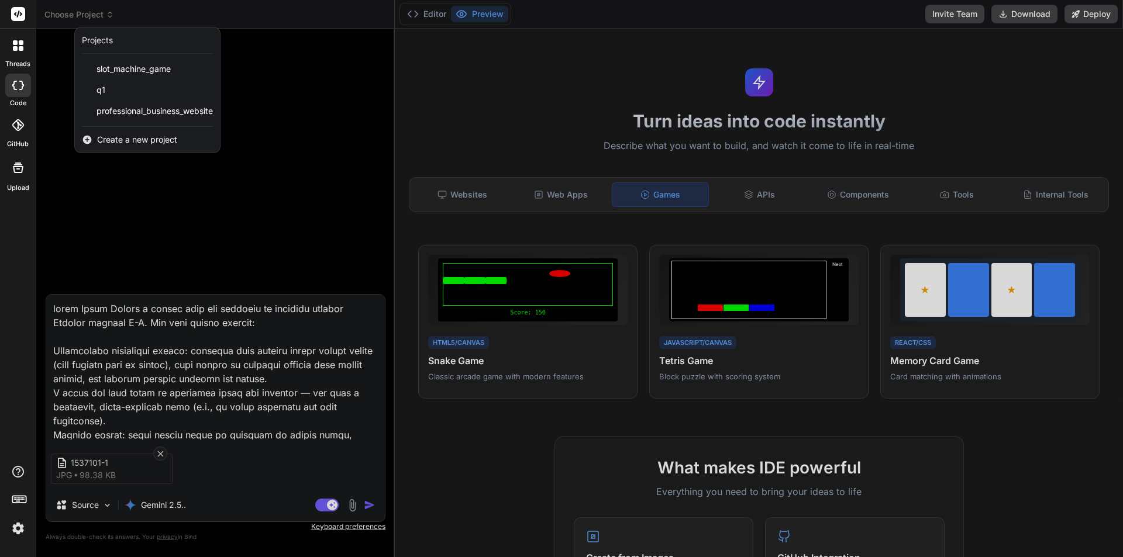
click at [99, 38] on div "Projects" at bounding box center [97, 40] width 31 height 12
click at [321, 179] on div at bounding box center [561, 278] width 1123 height 557
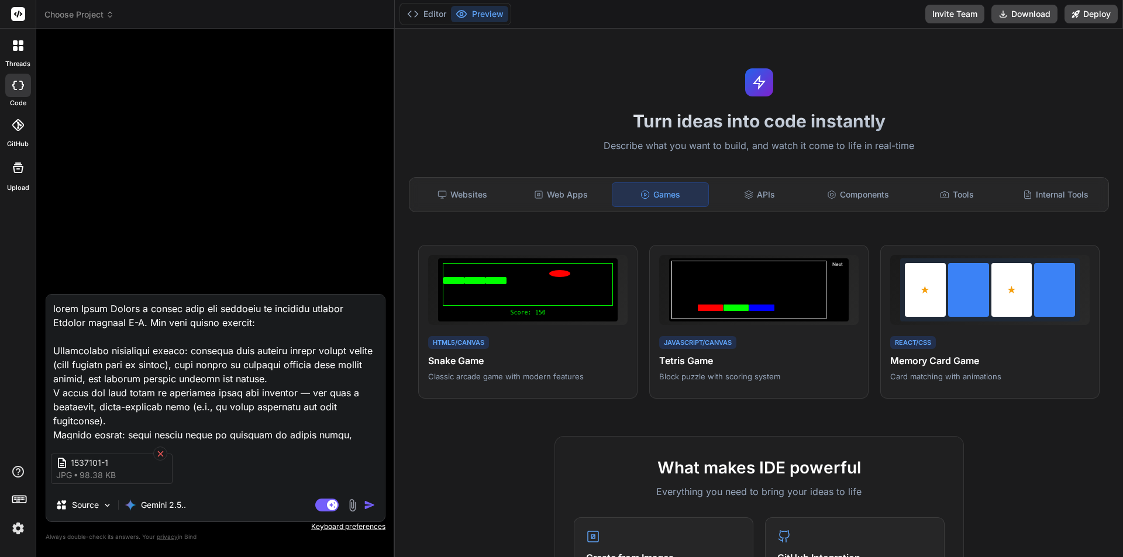
click at [163, 450] on icon at bounding box center [161, 454] width 10 height 10
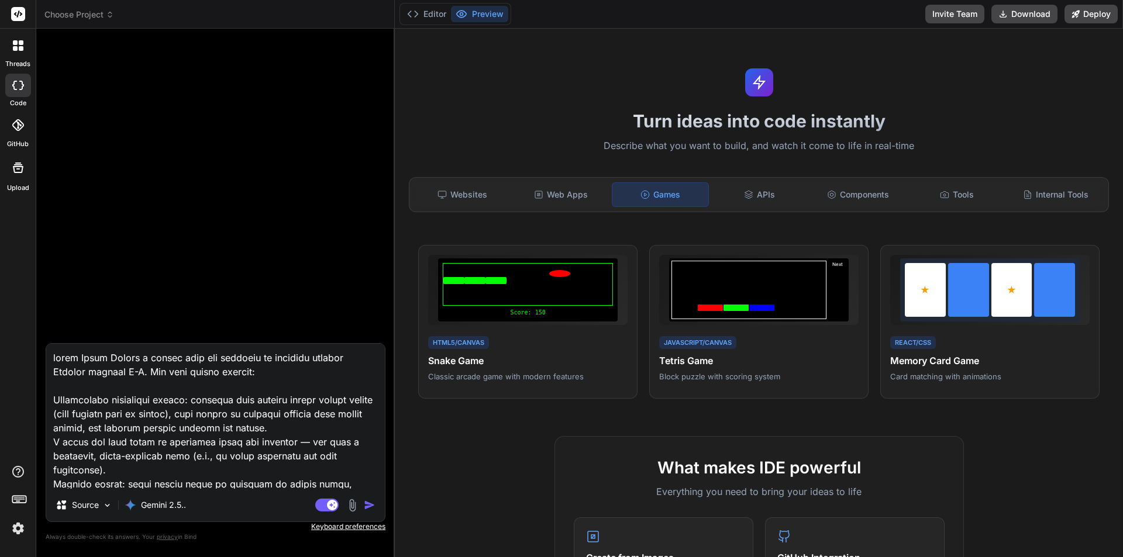
click at [174, 188] on div at bounding box center [216, 190] width 337 height 305
type textarea "x"
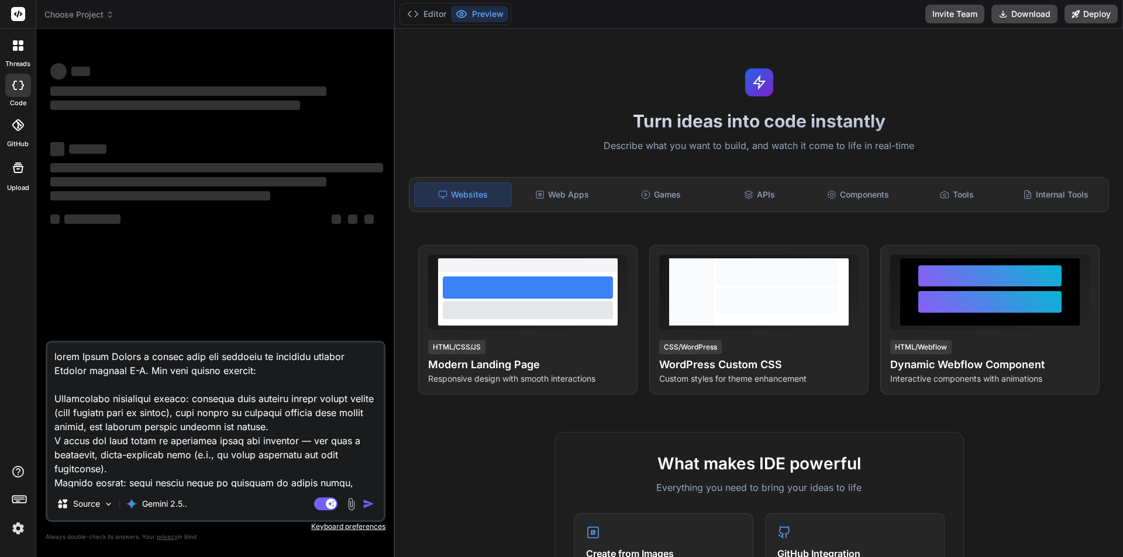
type textarea "x"
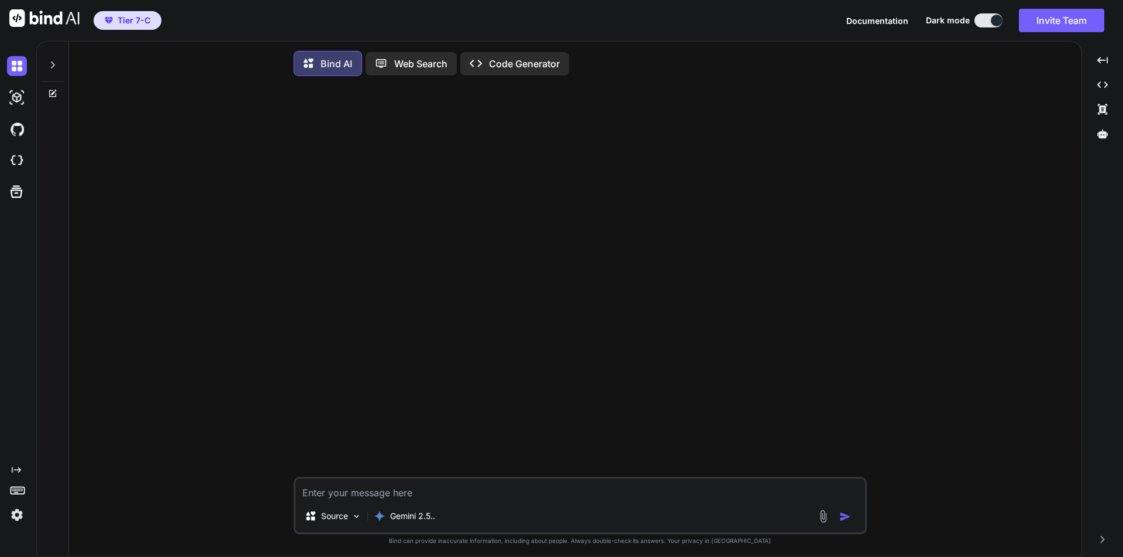
type textarea "x"
click at [13, 162] on img at bounding box center [17, 161] width 20 height 20
click at [522, 57] on p "Code Generator" at bounding box center [524, 64] width 71 height 14
click at [520, 57] on p "Code Generator" at bounding box center [524, 64] width 71 height 14
click at [413, 74] on div "Web Search" at bounding box center [410, 63] width 91 height 23
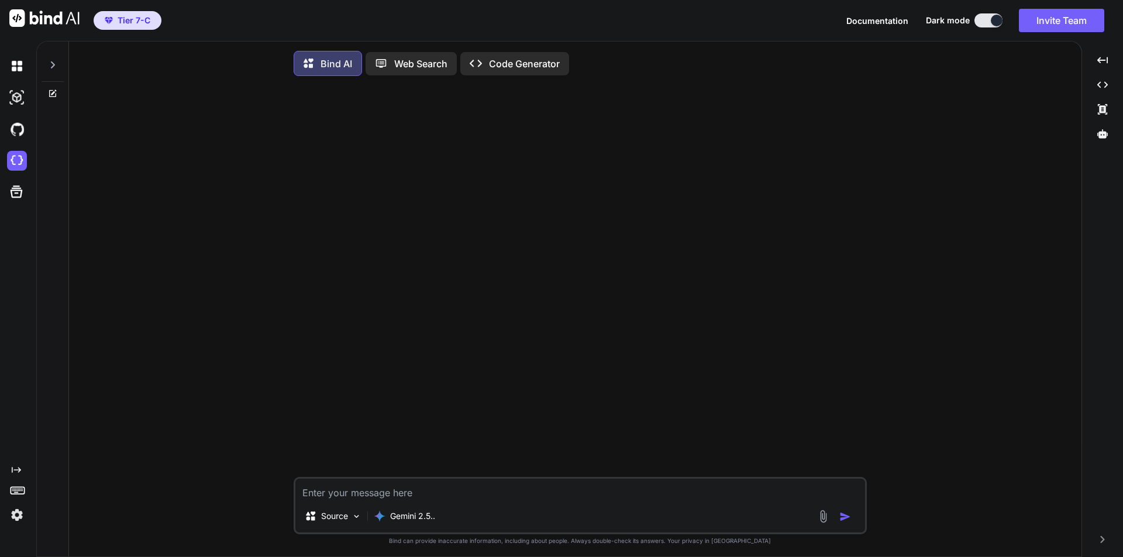
click at [539, 70] on p "Code Generator" at bounding box center [524, 64] width 71 height 14
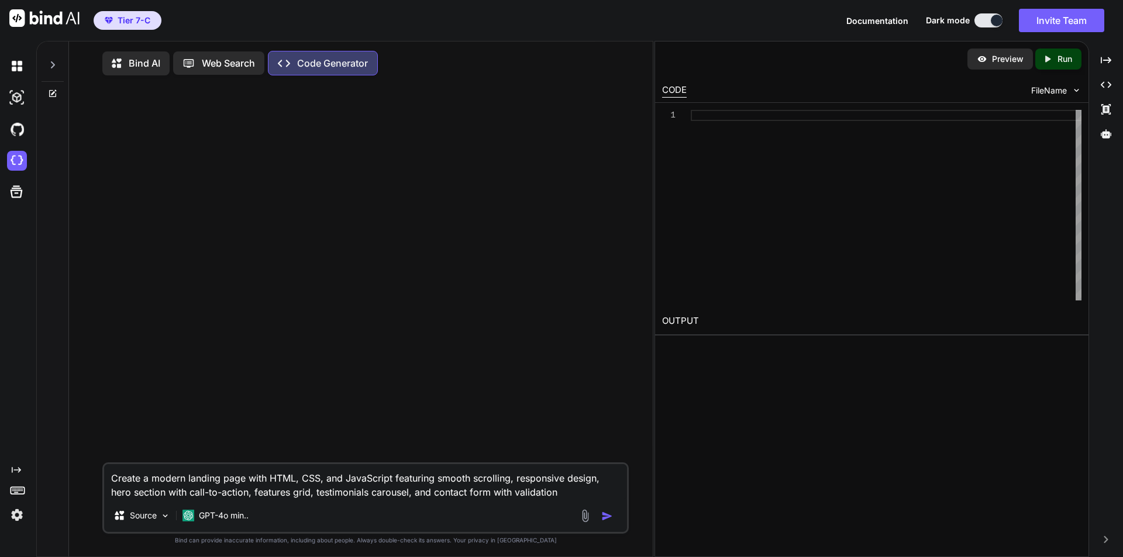
click at [970, 59] on div "Preview" at bounding box center [999, 59] width 65 height 21
click at [993, 57] on p "Preview" at bounding box center [1008, 59] width 32 height 12
click at [1106, 61] on icon "Created with Pixso." at bounding box center [1105, 60] width 11 height 11
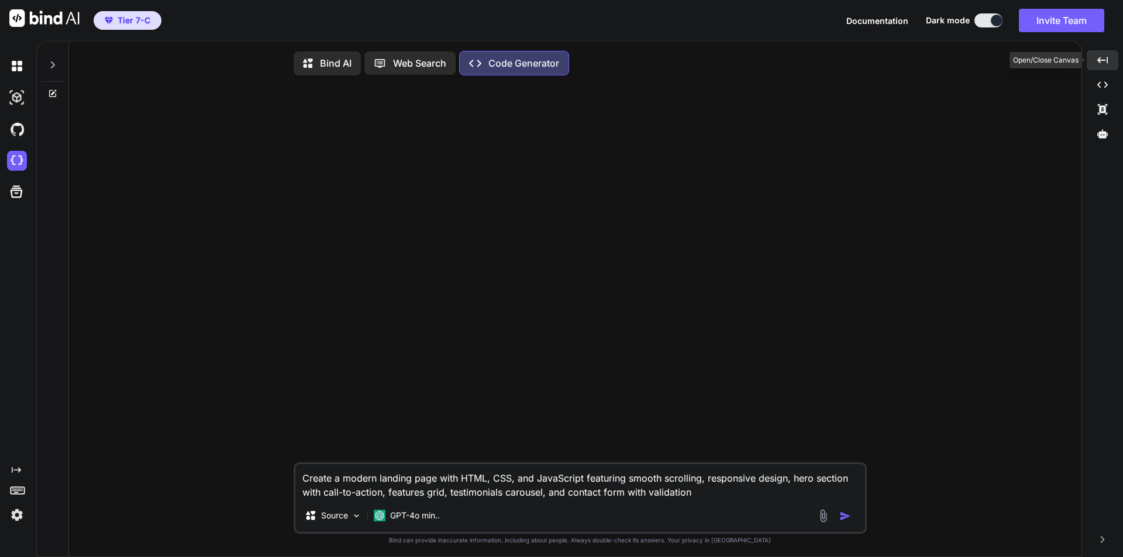
click at [1106, 61] on icon "Created with Pixso." at bounding box center [1102, 60] width 11 height 11
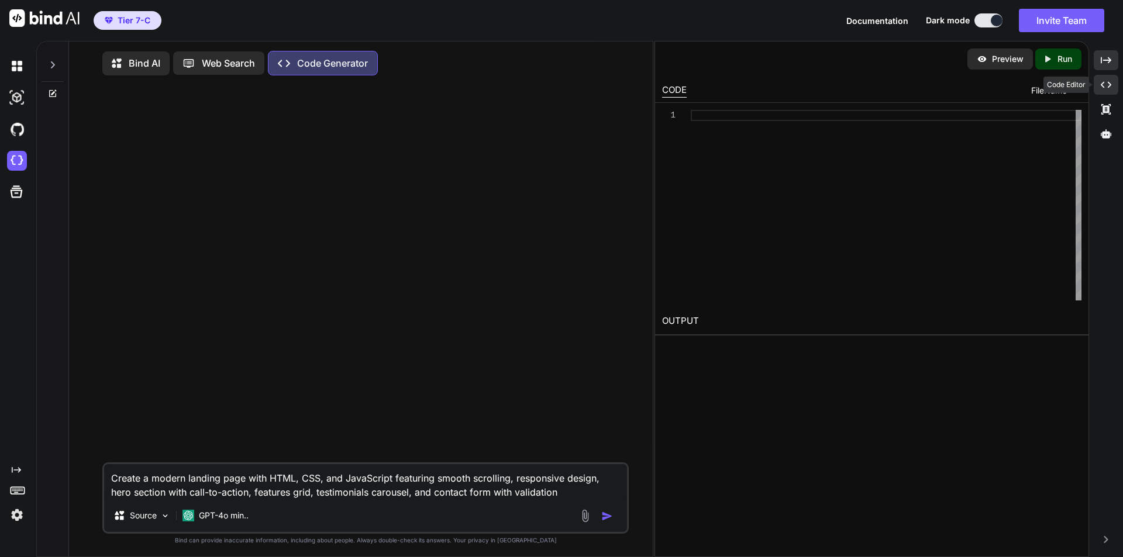
click at [1102, 88] on icon "Created with Pixso." at bounding box center [1105, 85] width 11 height 11
click at [1107, 65] on div "Created with Pixso." at bounding box center [1105, 60] width 25 height 20
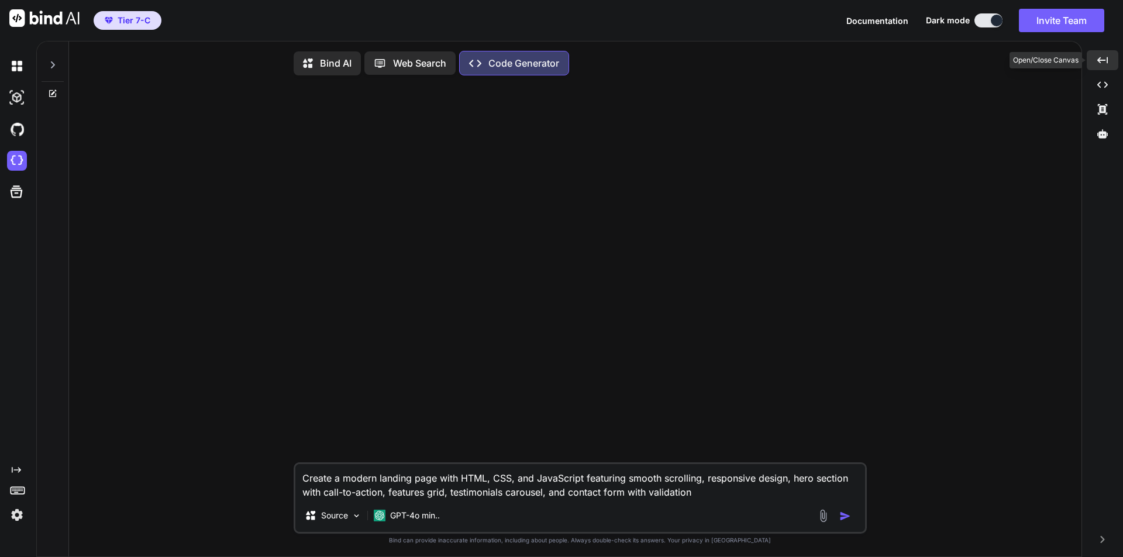
click at [1103, 61] on icon "Created with Pixso." at bounding box center [1102, 60] width 11 height 11
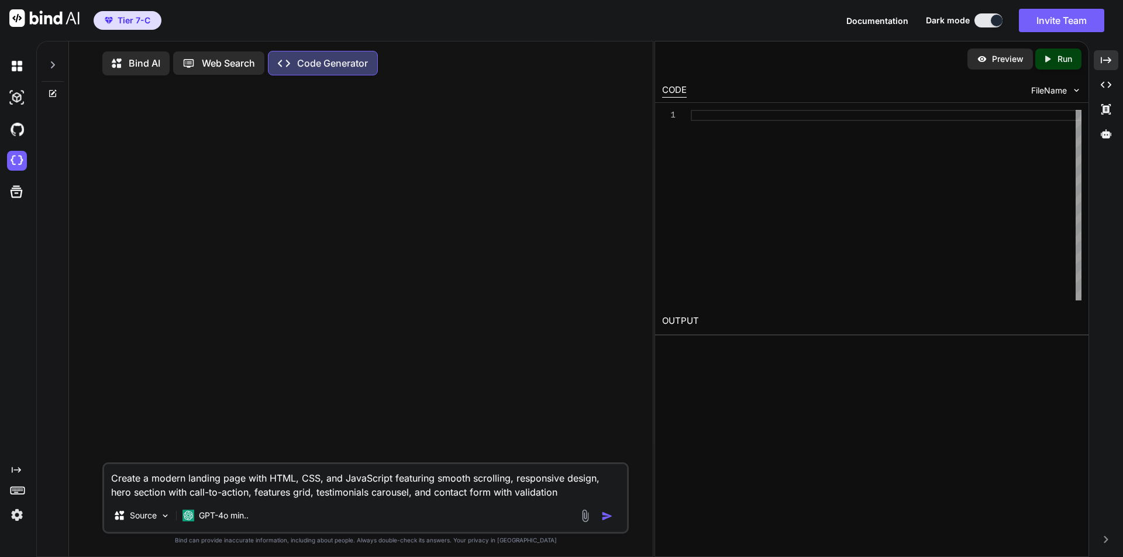
click at [604, 521] on img "button" at bounding box center [607, 516] width 12 height 12
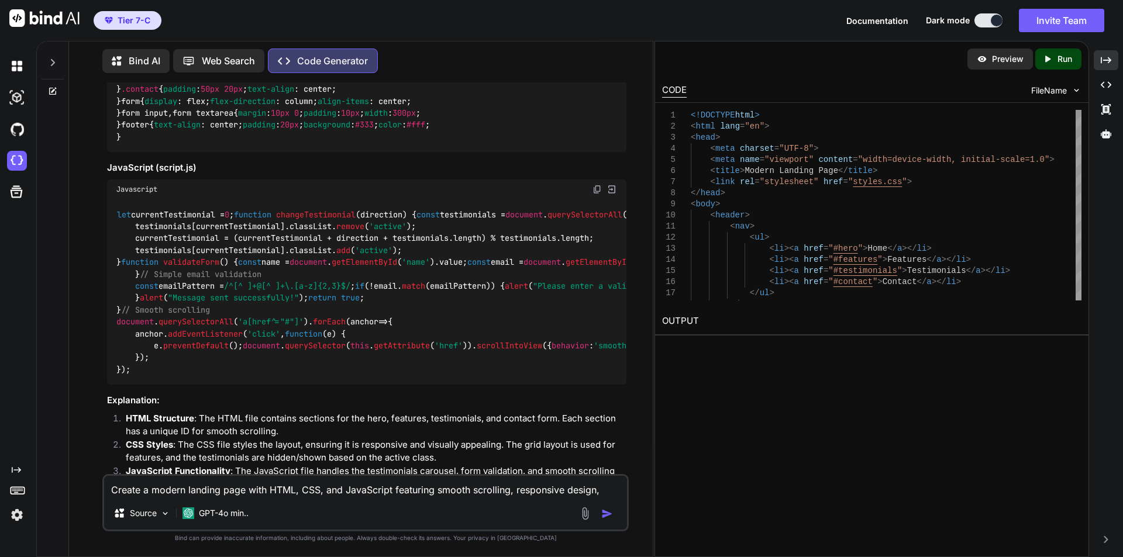
scroll to position [1198, 0]
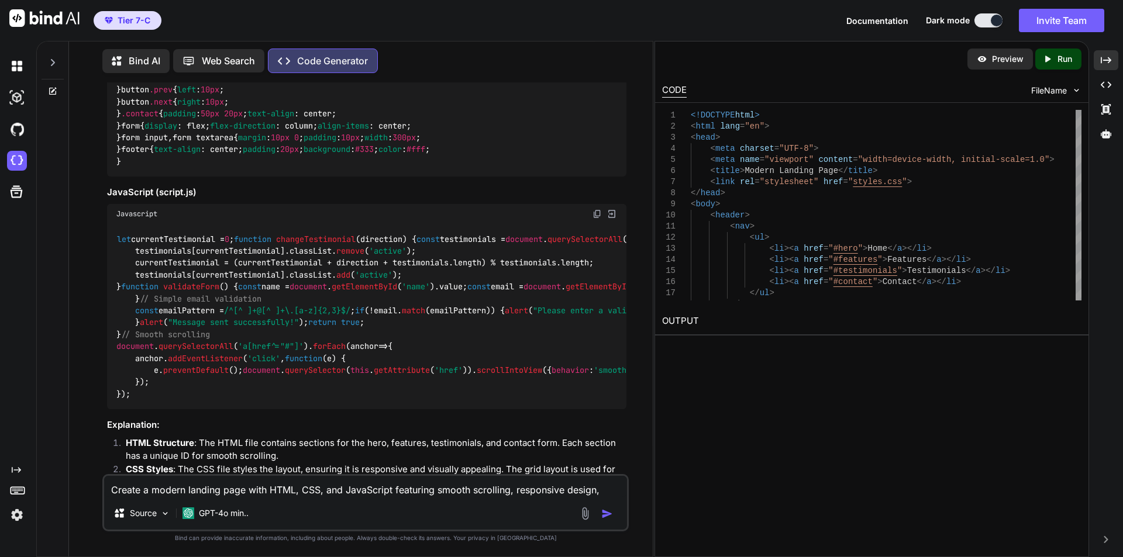
click at [1074, 91] on img at bounding box center [1076, 90] width 10 height 10
click at [1007, 57] on p "Preview" at bounding box center [1008, 59] width 32 height 12
click at [977, 22] on button at bounding box center [988, 20] width 28 height 14
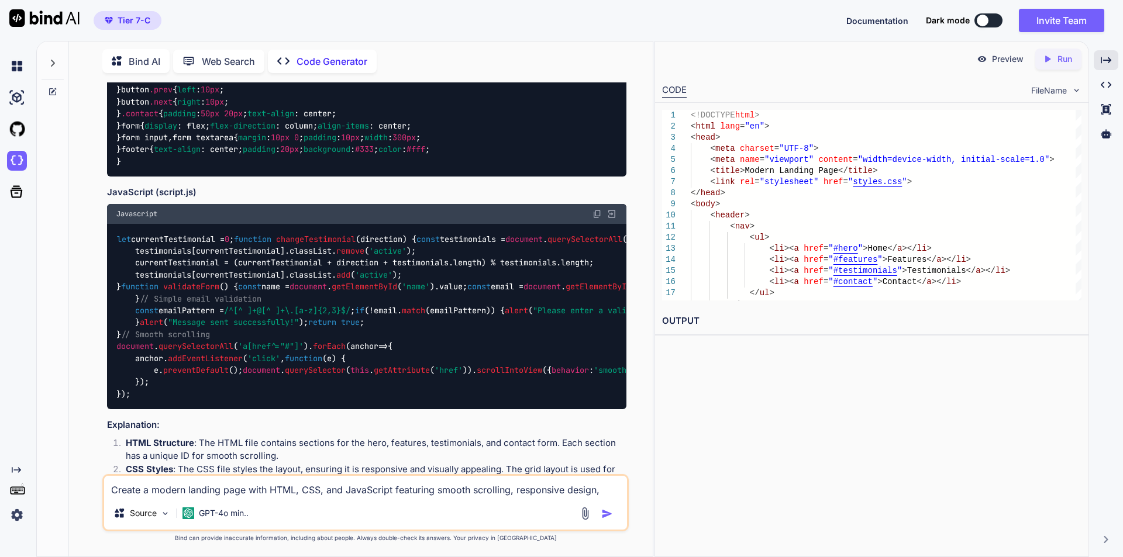
scroll to position [5, 0]
click at [986, 19] on div at bounding box center [982, 21] width 12 height 12
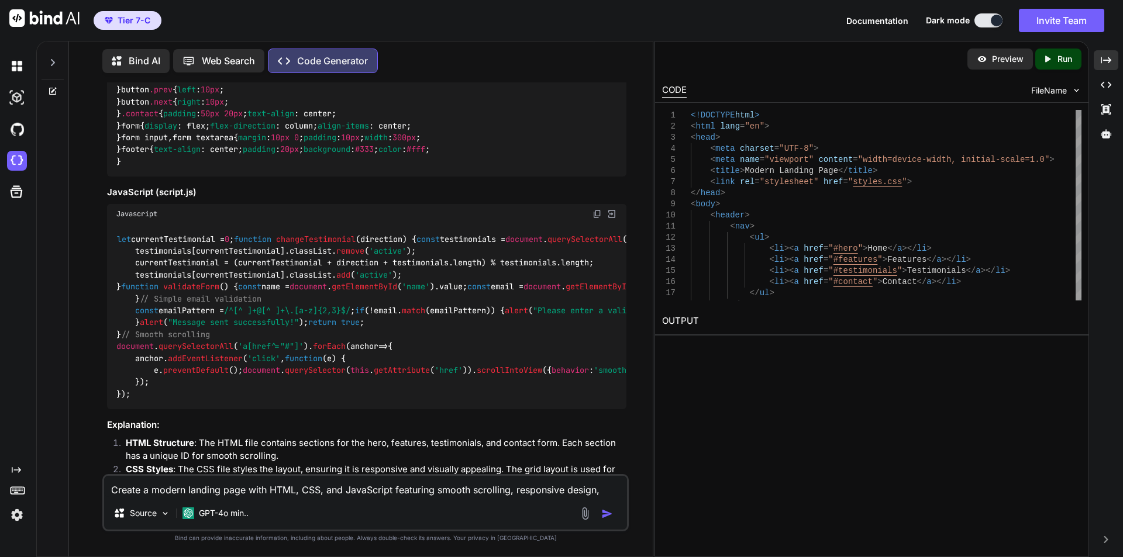
click at [1069, 93] on div "FileName" at bounding box center [1056, 91] width 50 height 12
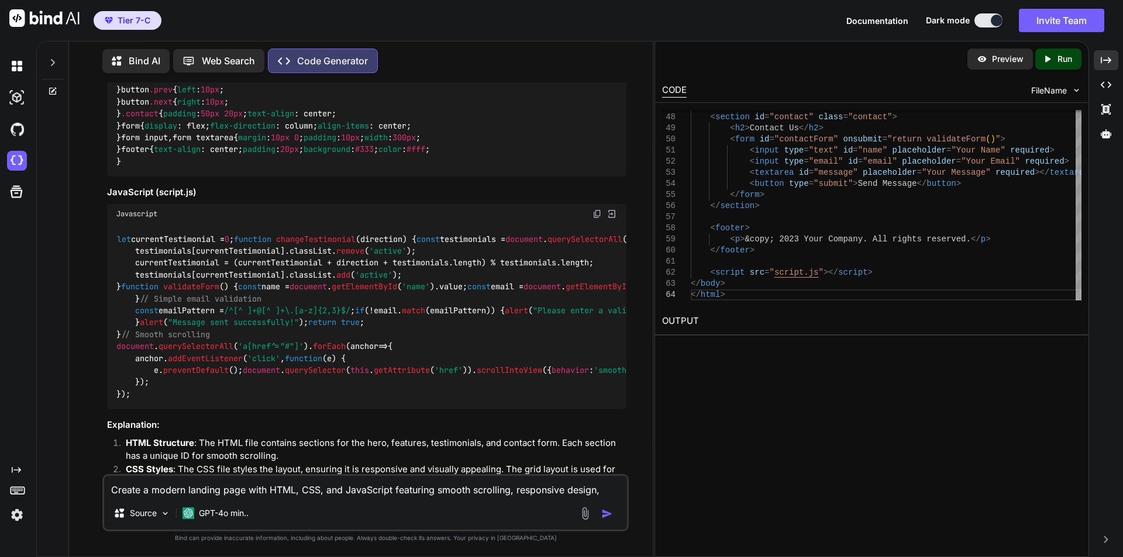
click at [1003, 59] on p "Preview" at bounding box center [1008, 59] width 32 height 12
click at [1057, 53] on div "Created with Pixso. Run" at bounding box center [1058, 59] width 46 height 21
click at [757, 349] on link "https://app.onecompiler.com/43vjjam2e_43vx57s7g" at bounding box center [709, 348] width 95 height 11
click at [983, 60] on img at bounding box center [981, 59] width 11 height 11
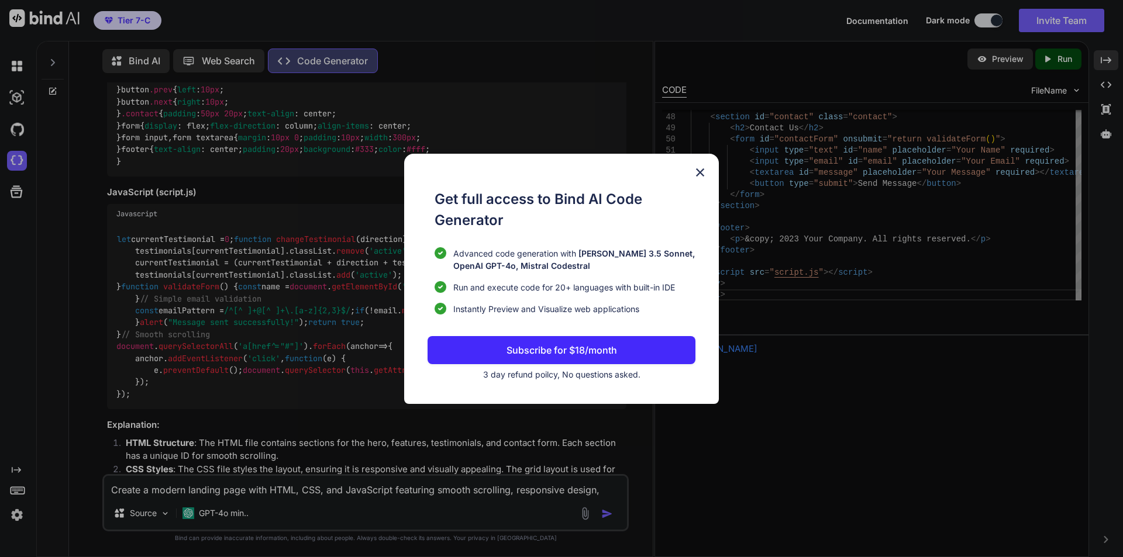
click at [867, 24] on div "Get full access to Bind AI Code Generator Advanced code generation with Claude …" at bounding box center [561, 278] width 1123 height 557
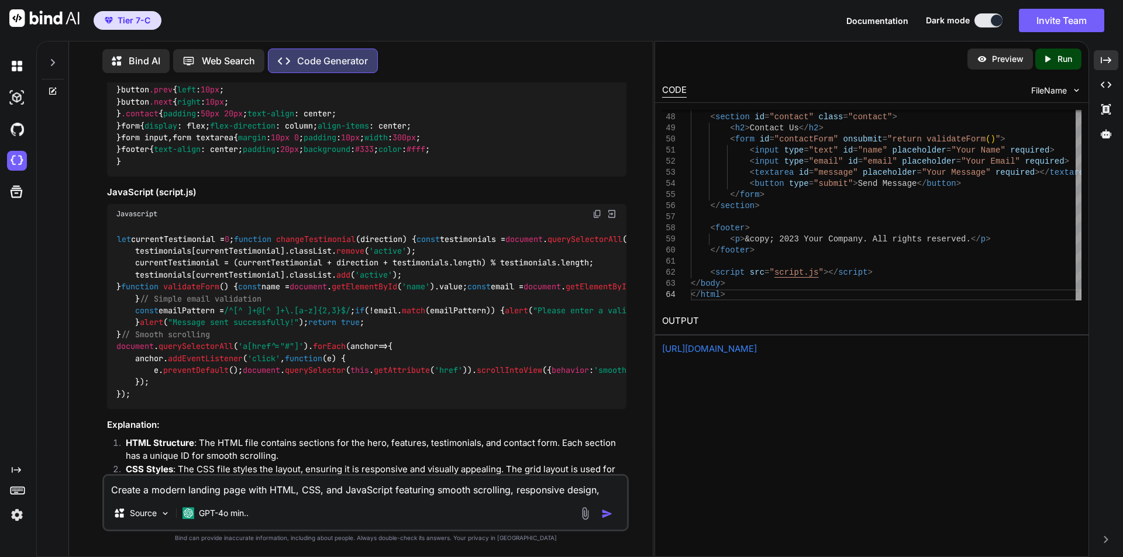
click at [866, 26] on button "Documentation" at bounding box center [877, 21] width 62 height 12
click at [996, 57] on p "Preview" at bounding box center [1008, 59] width 32 height 12
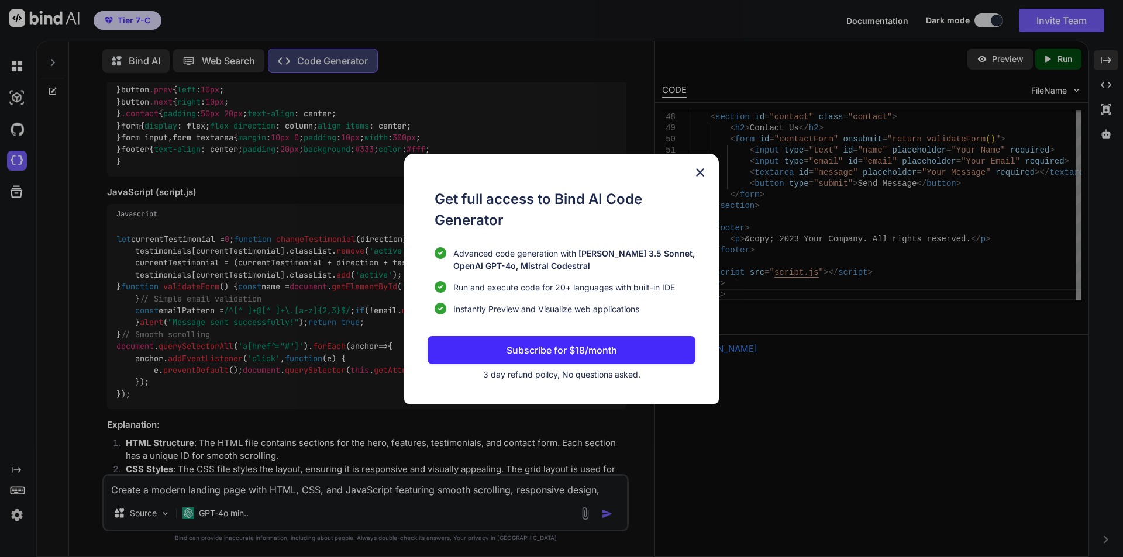
click at [701, 170] on img at bounding box center [700, 172] width 14 height 14
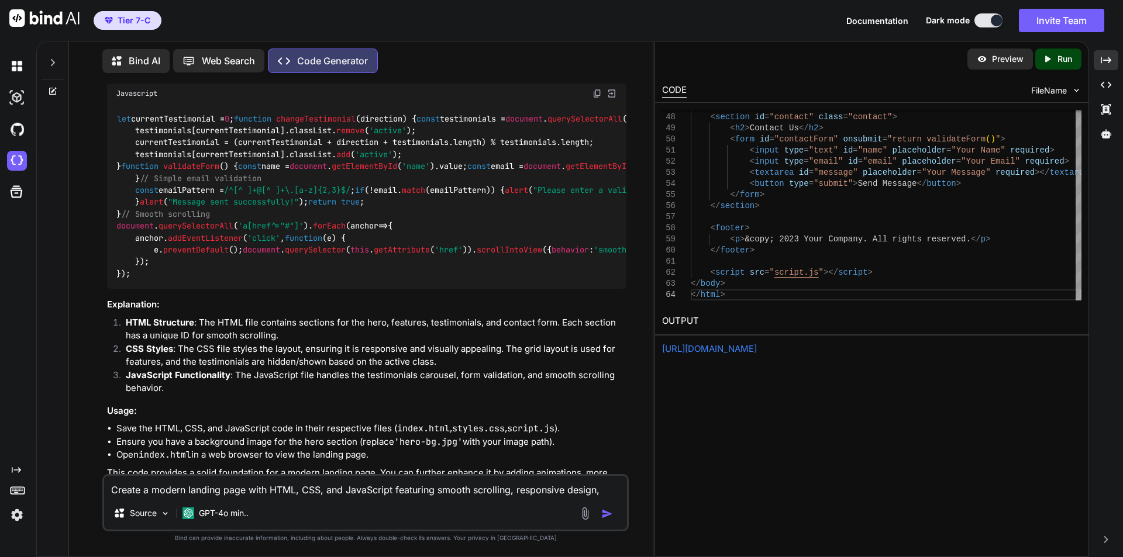
scroll to position [1373, 0]
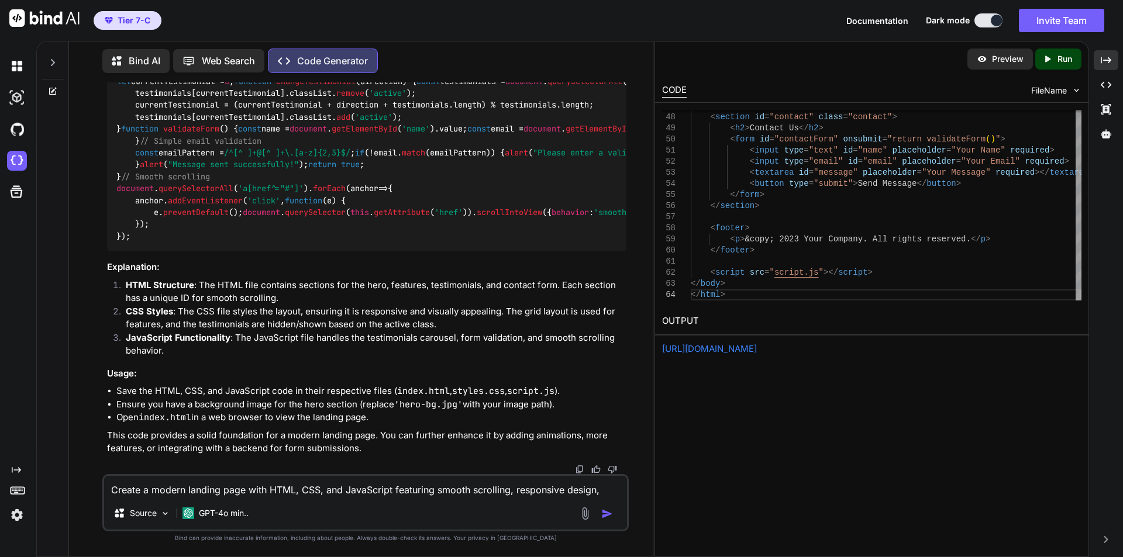
click at [143, 63] on p "Bind AI" at bounding box center [145, 61] width 32 height 14
click at [145, 55] on p "Bind AI" at bounding box center [145, 61] width 32 height 14
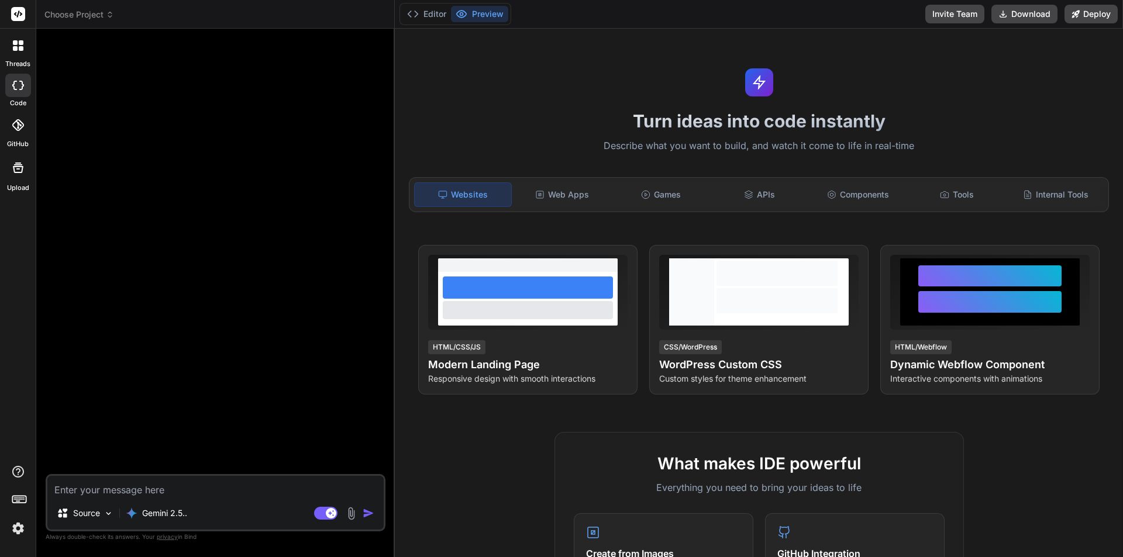
click at [108, 13] on icon at bounding box center [110, 15] width 8 height 8
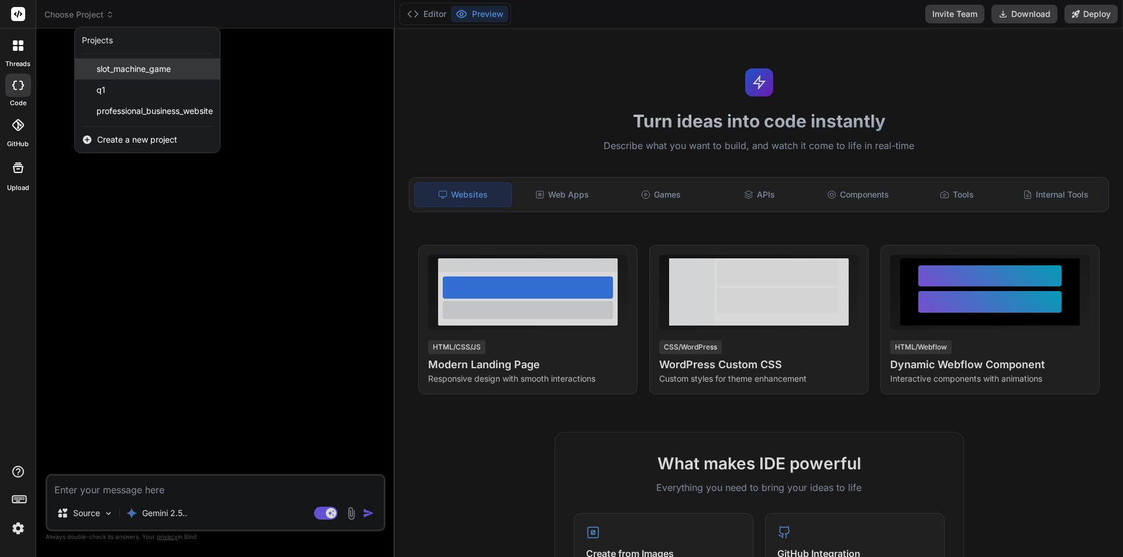
click at [164, 70] on span "slot_machine_game" at bounding box center [133, 69] width 74 height 12
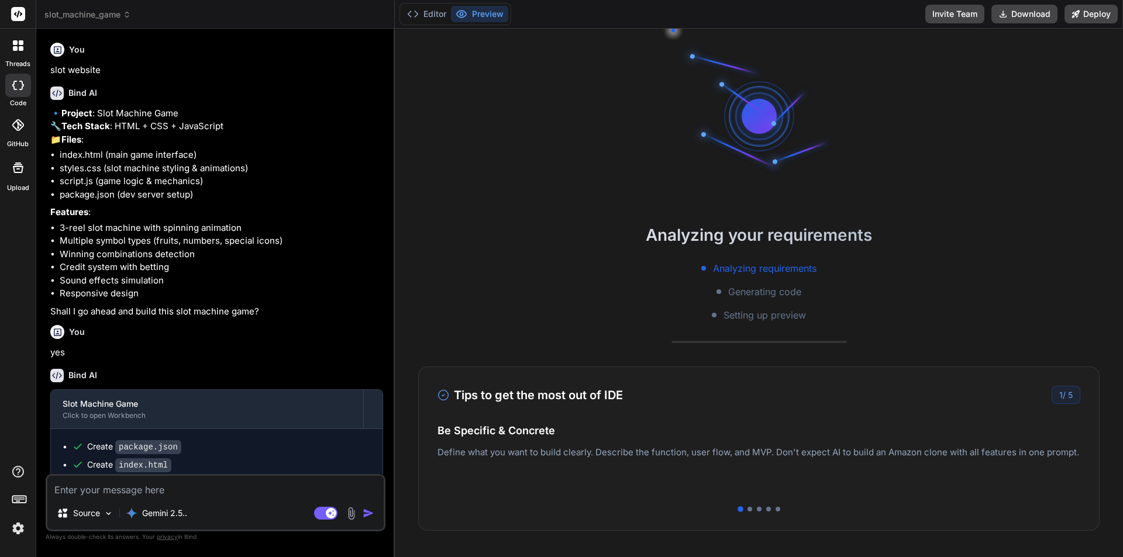
click at [125, 11] on icon at bounding box center [127, 15] width 8 height 8
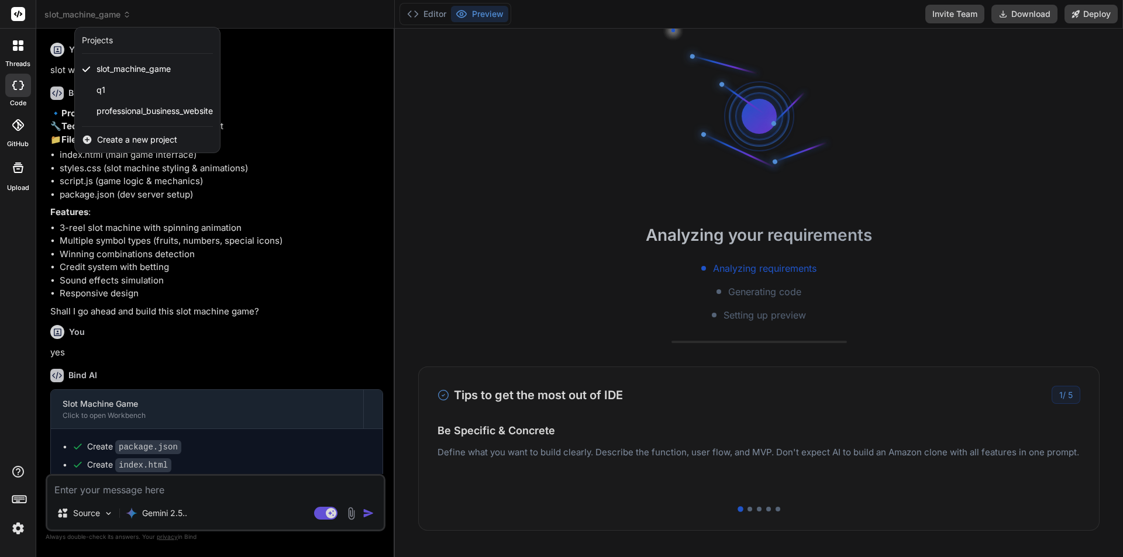
click at [331, 64] on div at bounding box center [561, 278] width 1123 height 557
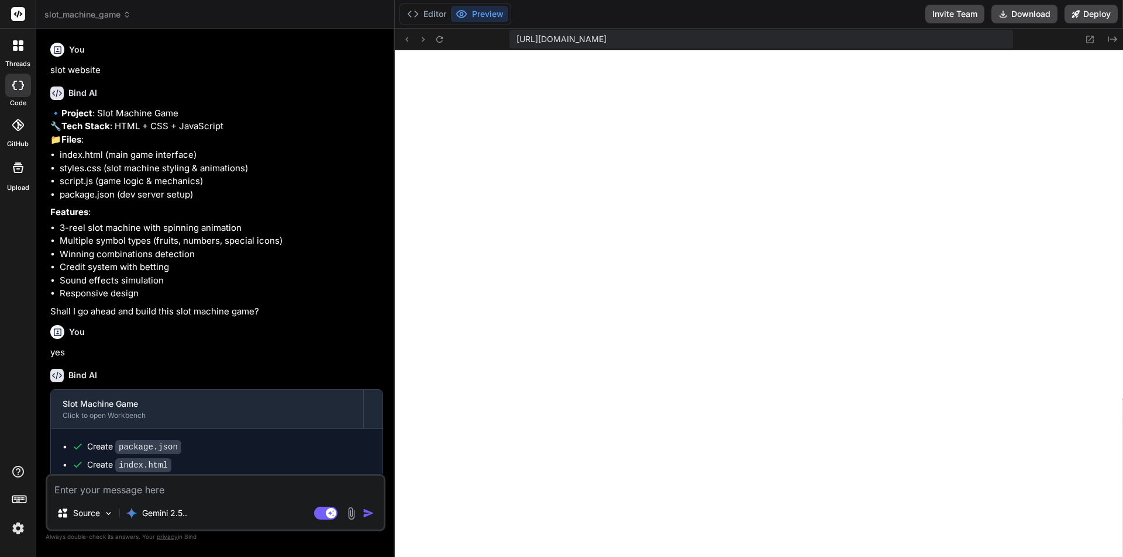
drag, startPoint x: 305, startPoint y: 140, endPoint x: 279, endPoint y: 112, distance: 38.1
click at [279, 112] on p "🔹 Project : Slot Machine Game 🔧 Tech Stack : HTML + CSS + JavaScript 📁 Files :" at bounding box center [216, 127] width 333 height 40
click at [16, 85] on icon at bounding box center [18, 85] width 12 height 9
click at [1113, 39] on icon at bounding box center [1111, 39] width 9 height 6
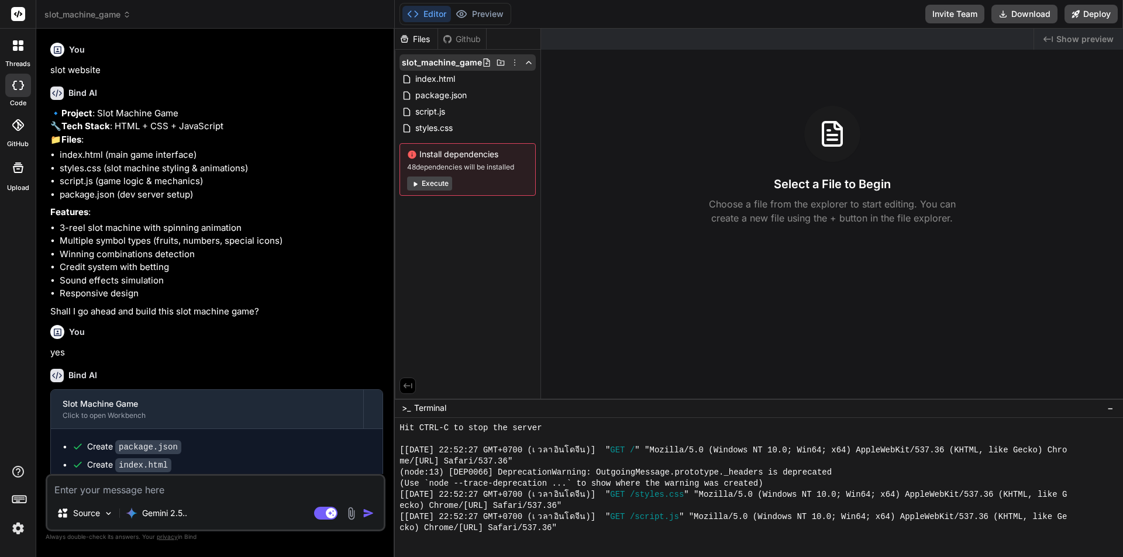
click at [512, 63] on icon at bounding box center [514, 62] width 9 height 9
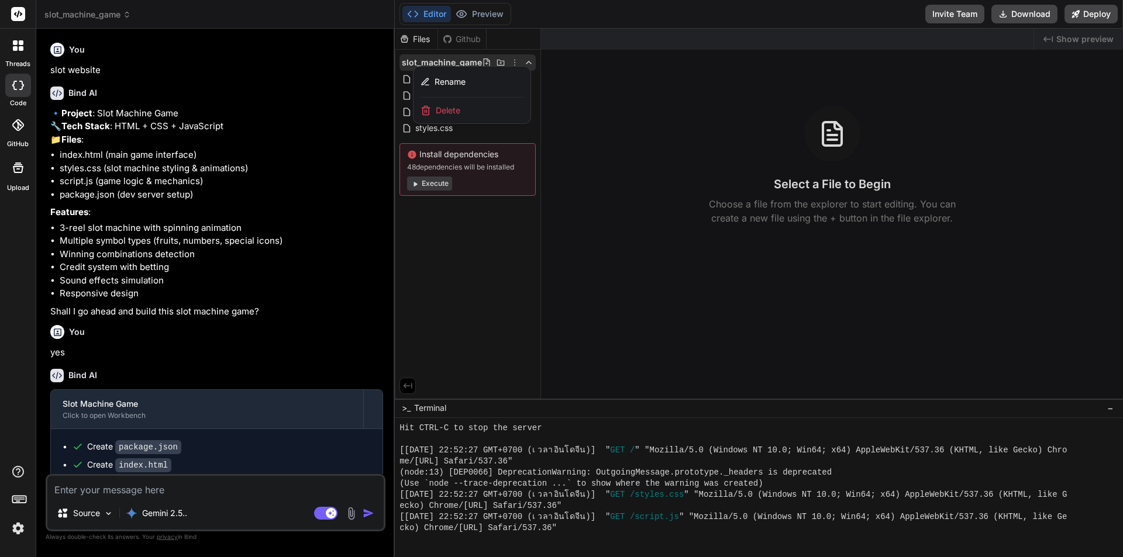
click at [462, 115] on div "Delete" at bounding box center [471, 111] width 117 height 26
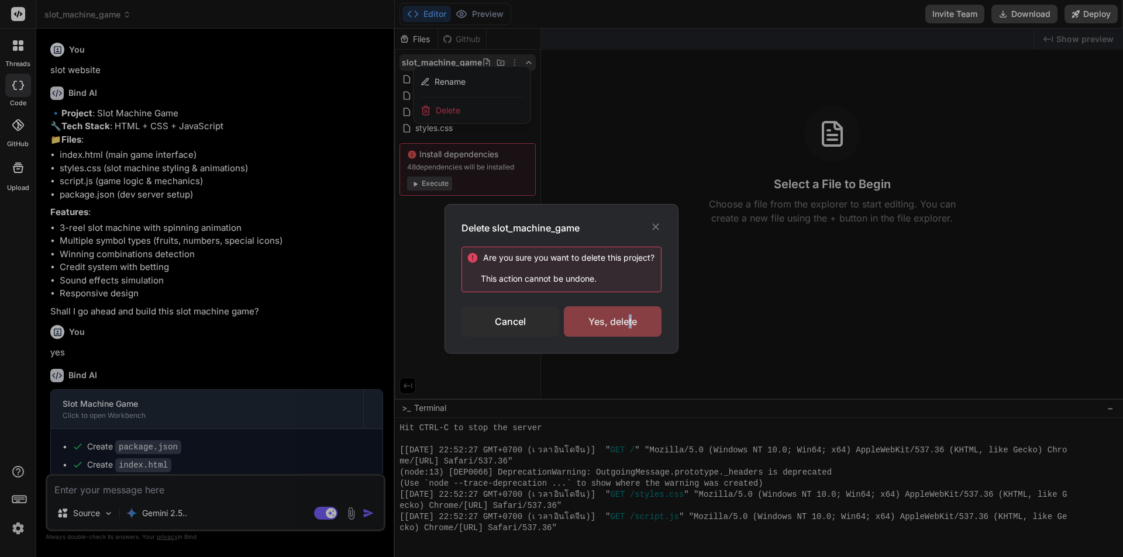
click at [630, 322] on div "Yes, delete" at bounding box center [613, 321] width 98 height 30
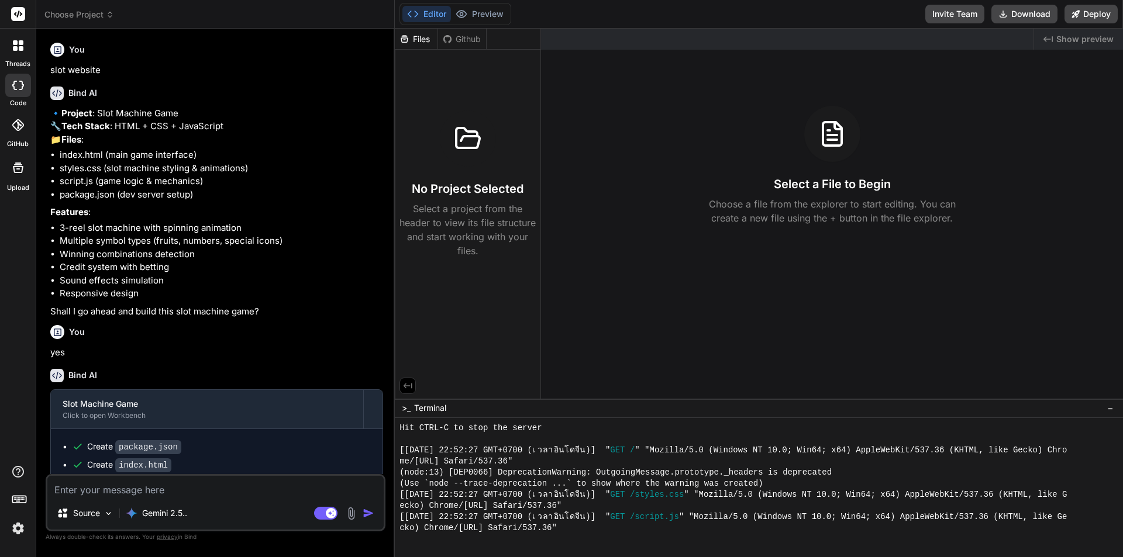
click at [80, 12] on span "Choose Project" at bounding box center [79, 15] width 70 height 12
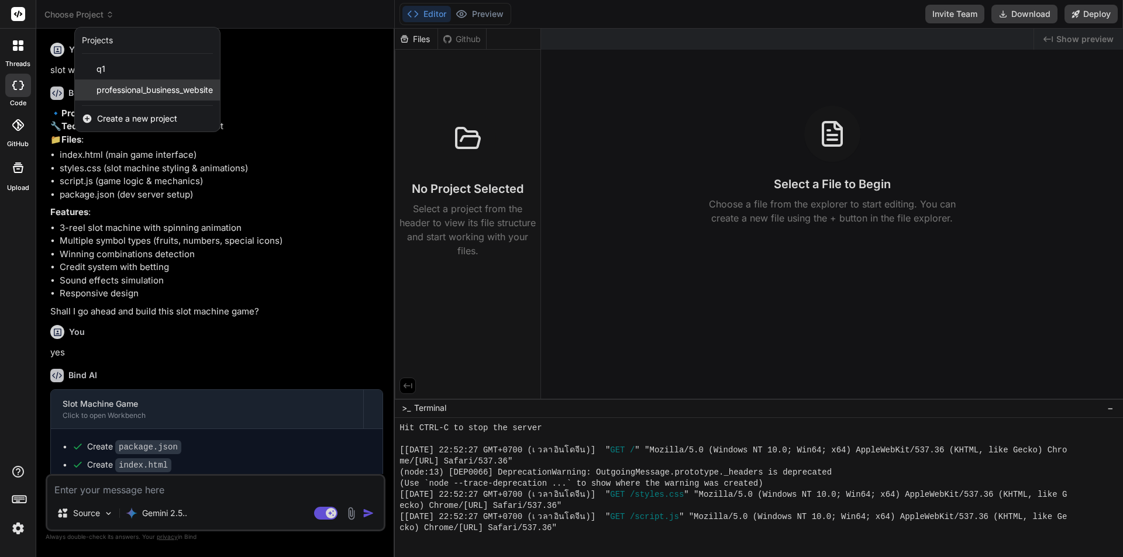
click at [153, 87] on span "professional_business_website" at bounding box center [154, 90] width 116 height 12
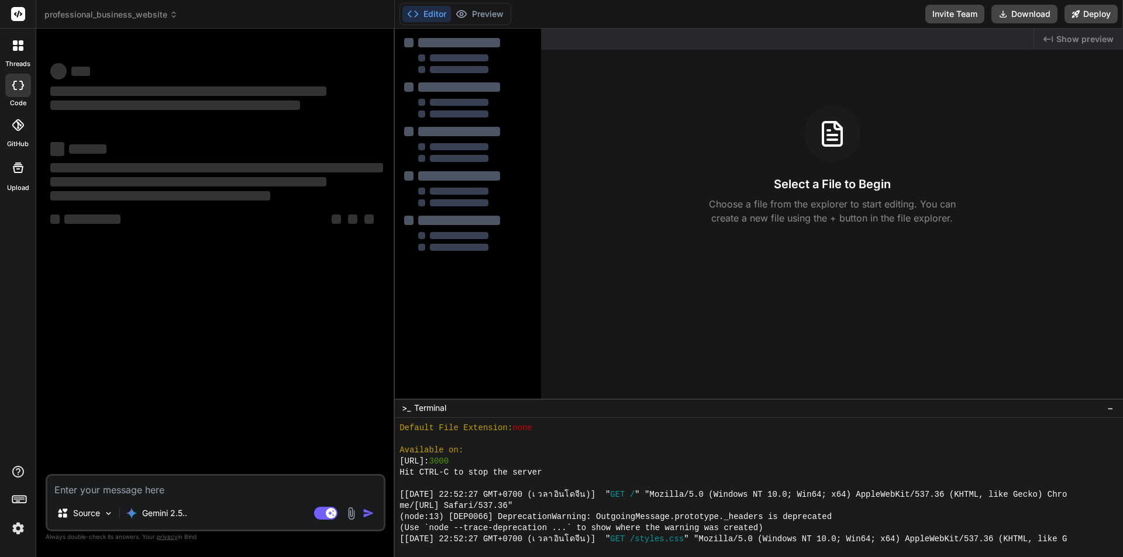
scroll to position [455, 0]
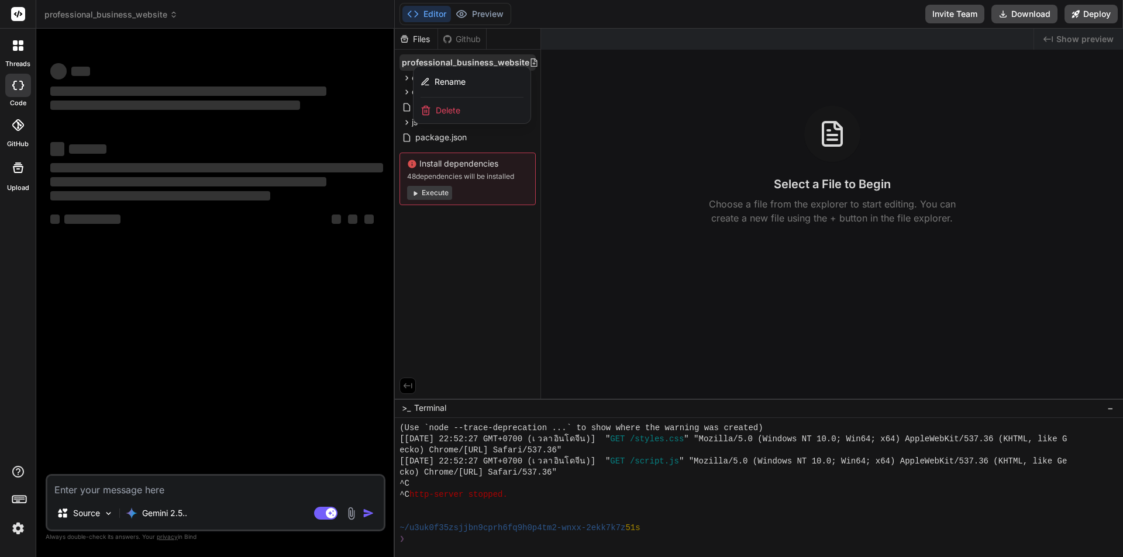
click at [456, 105] on span "Delete" at bounding box center [448, 111] width 25 height 12
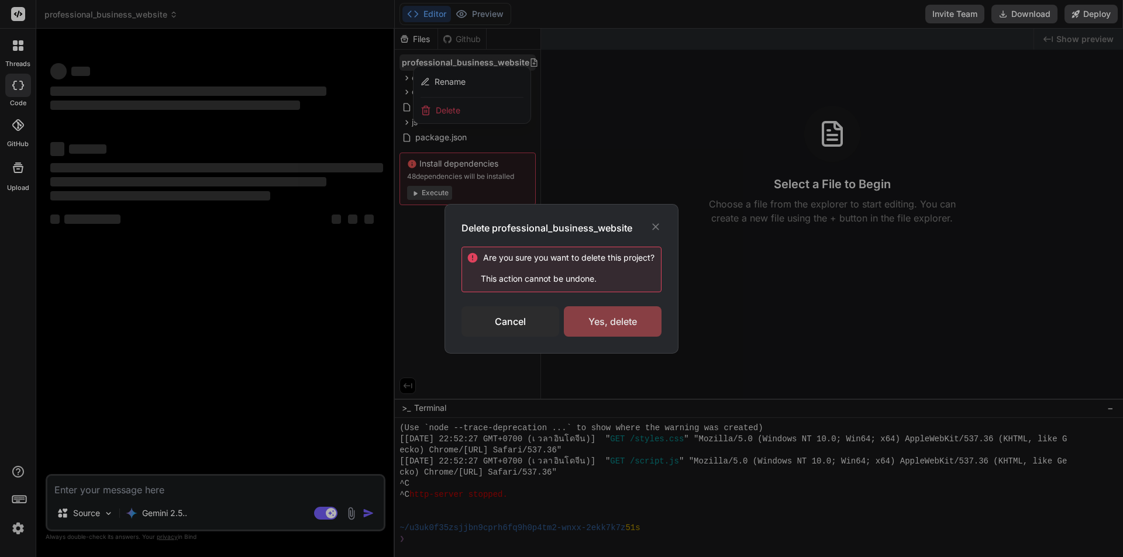
click at [625, 316] on div "Yes, delete" at bounding box center [613, 321] width 98 height 30
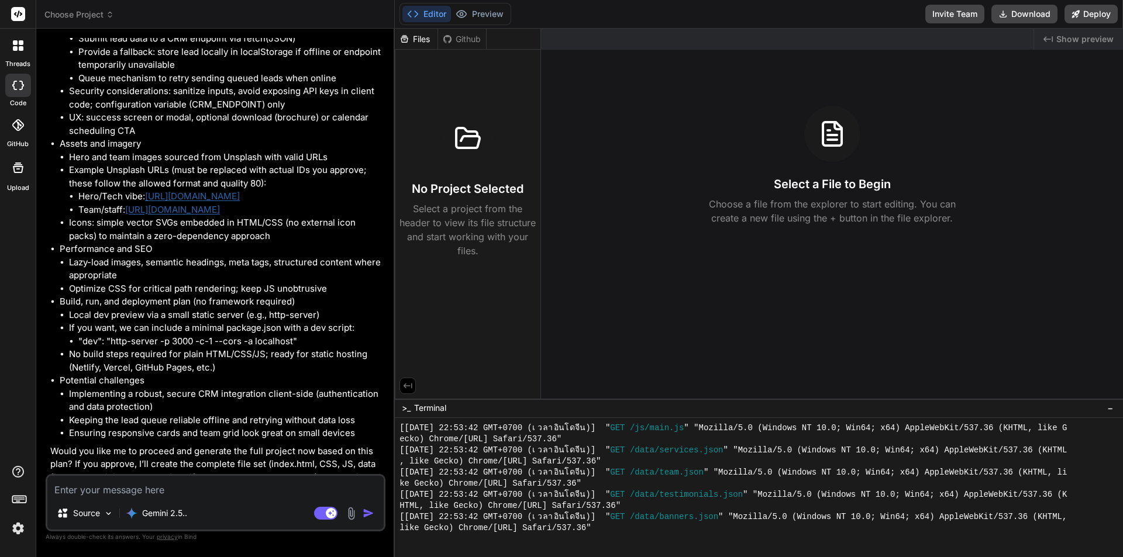
scroll to position [575, 0]
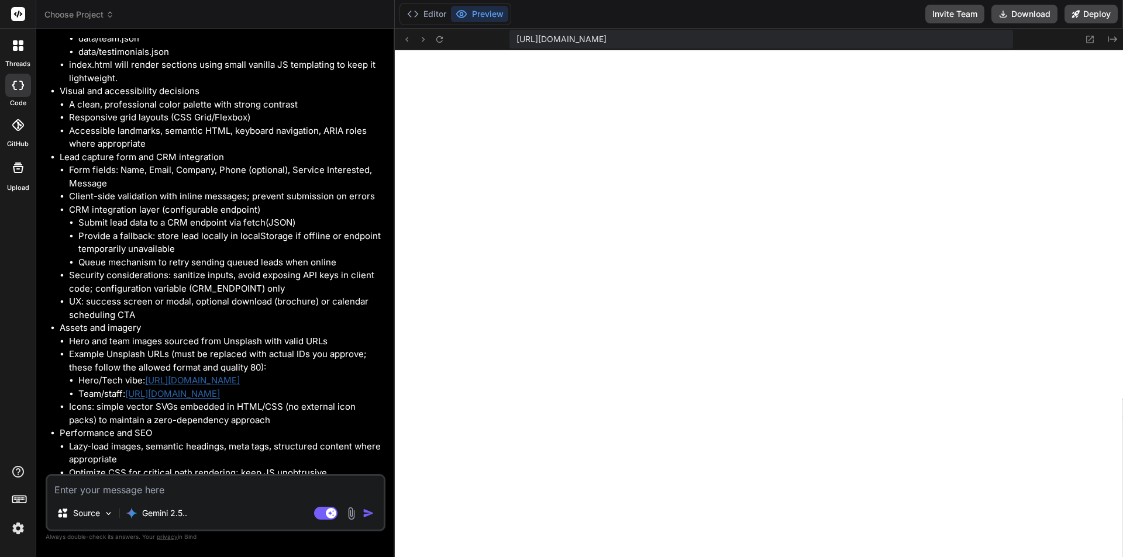
click at [73, 9] on span "Choose Project" at bounding box center [79, 15] width 70 height 12
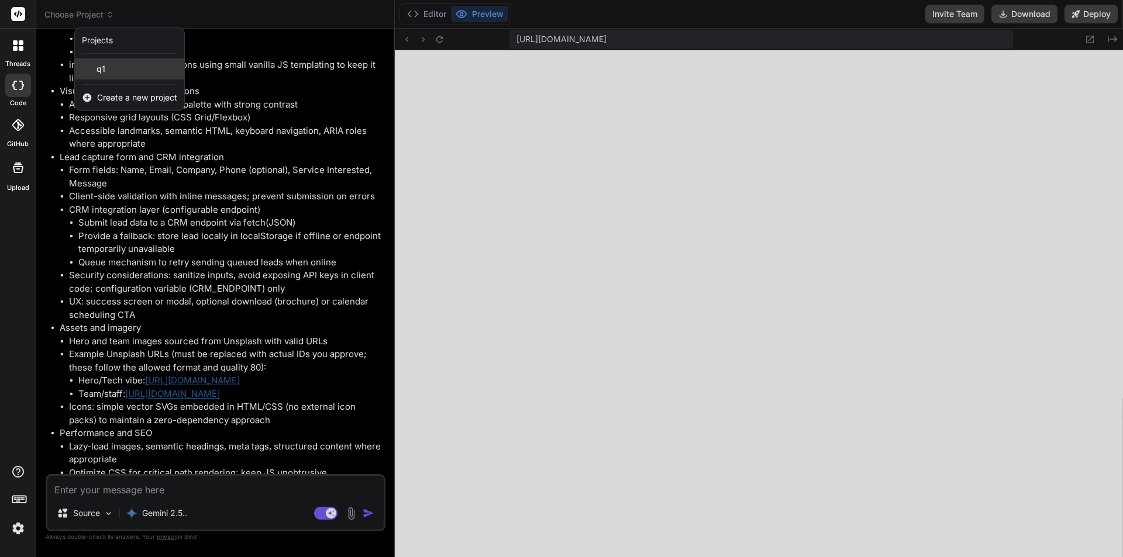
click at [130, 68] on div "q1" at bounding box center [129, 68] width 109 height 21
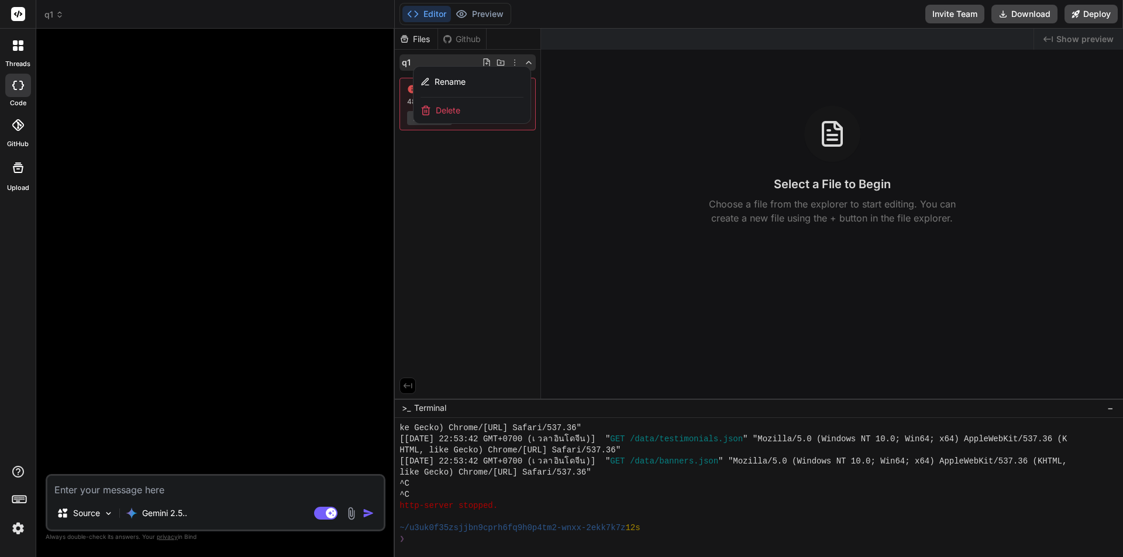
click at [472, 113] on div "Delete" at bounding box center [471, 111] width 117 height 26
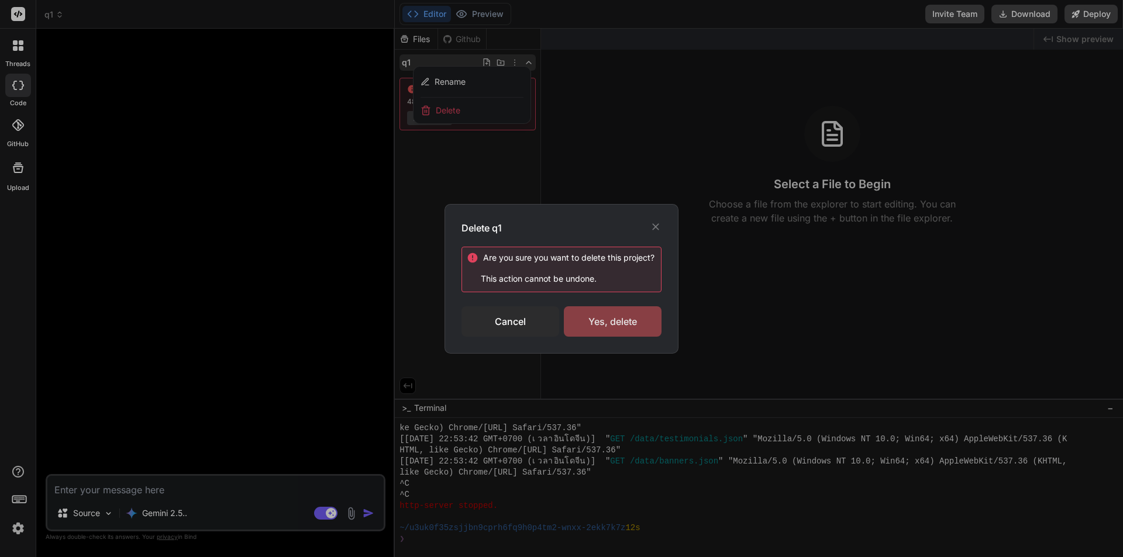
click at [630, 318] on div "Yes, delete" at bounding box center [613, 321] width 98 height 30
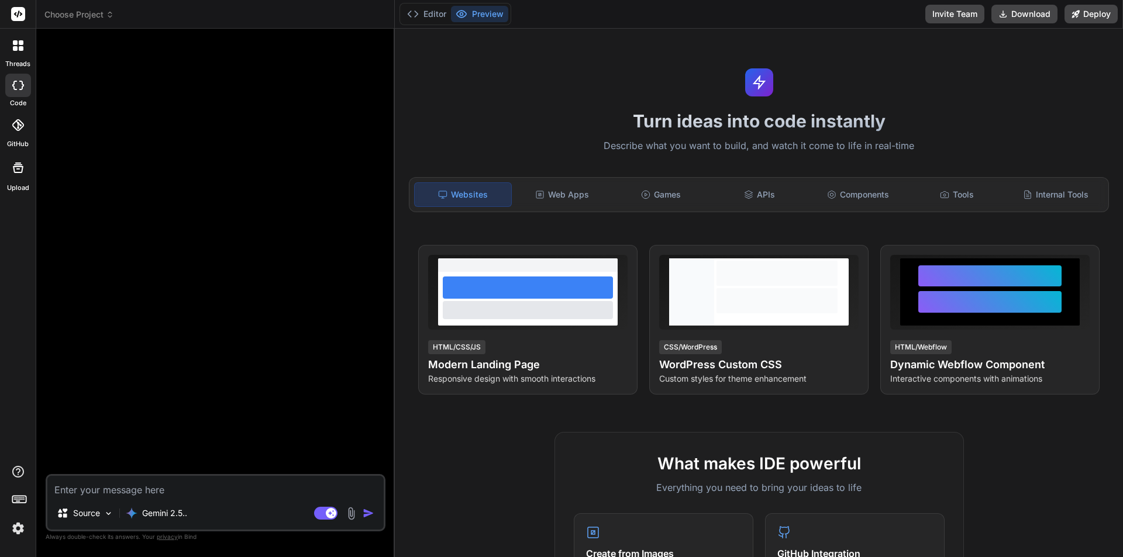
click at [25, 40] on div at bounding box center [18, 45] width 25 height 25
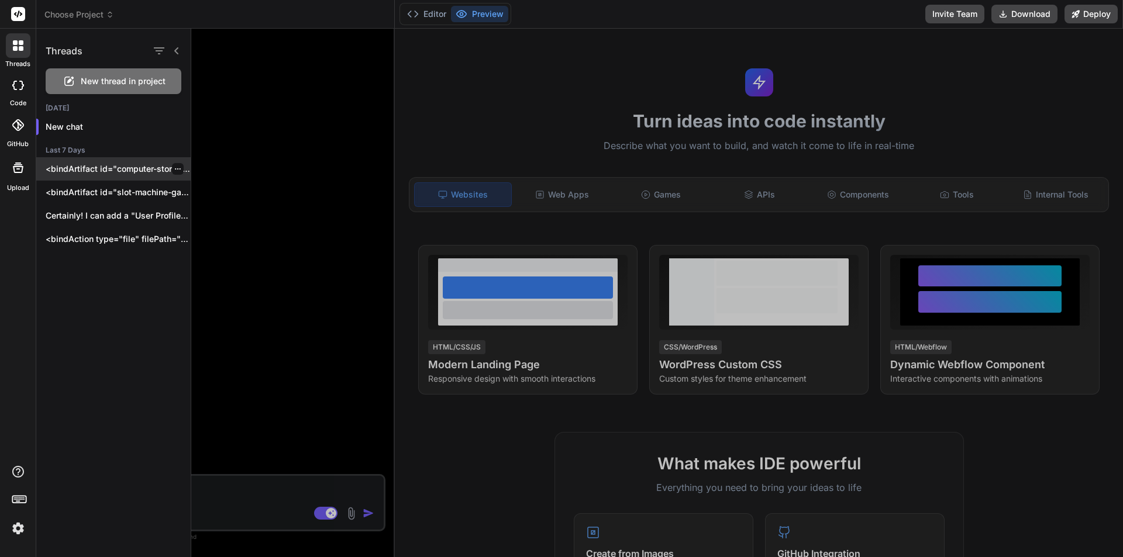
click at [174, 167] on icon "button" at bounding box center [177, 168] width 7 height 7
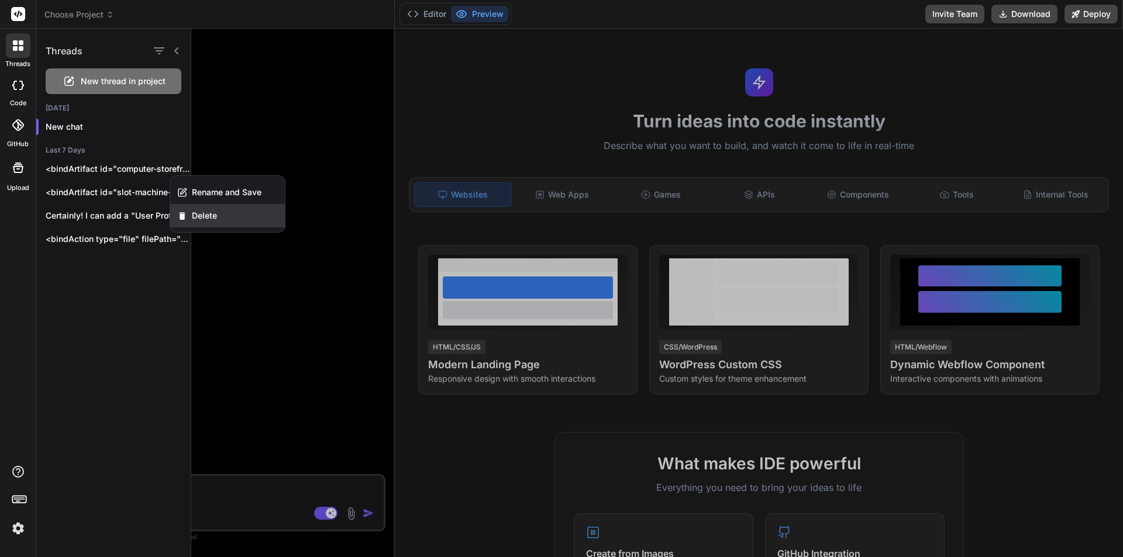
click at [200, 213] on span "Delete" at bounding box center [204, 216] width 25 height 12
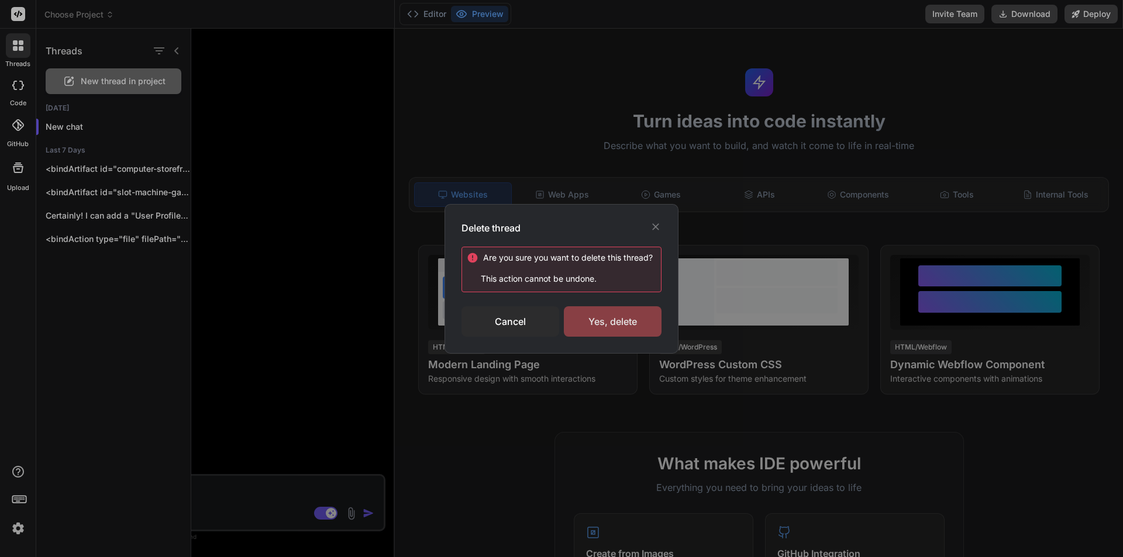
click at [587, 323] on div "Yes, delete" at bounding box center [613, 321] width 98 height 30
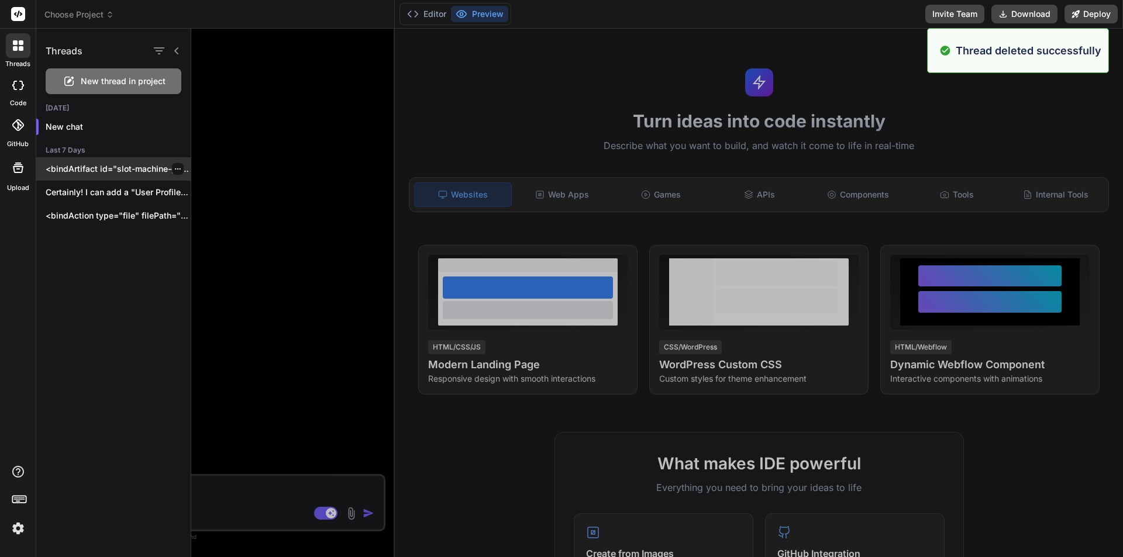
click at [177, 170] on div at bounding box center [178, 169] width 12 height 12
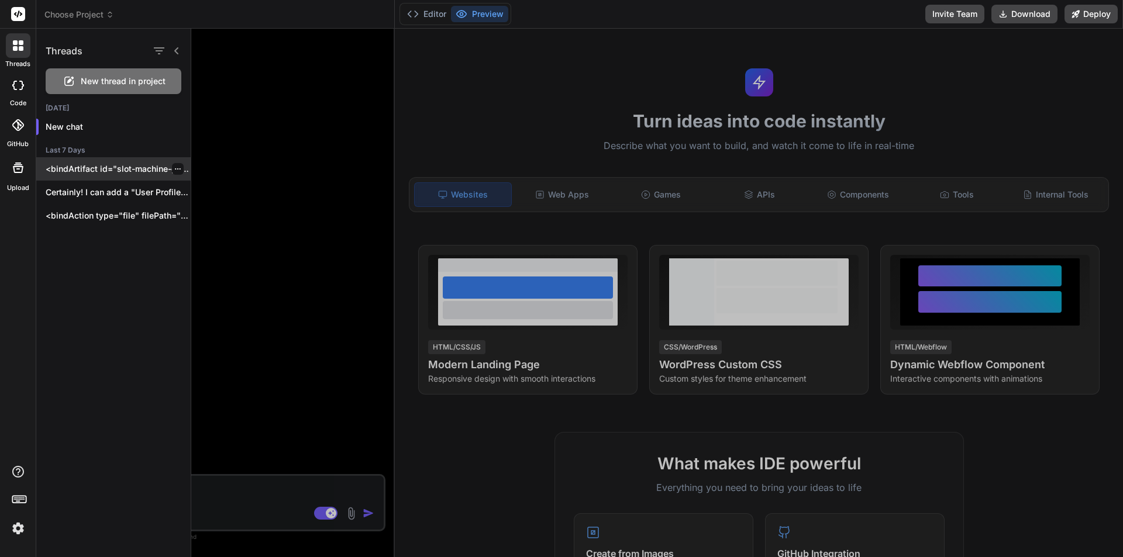
click at [175, 167] on icon "button" at bounding box center [177, 168] width 7 height 7
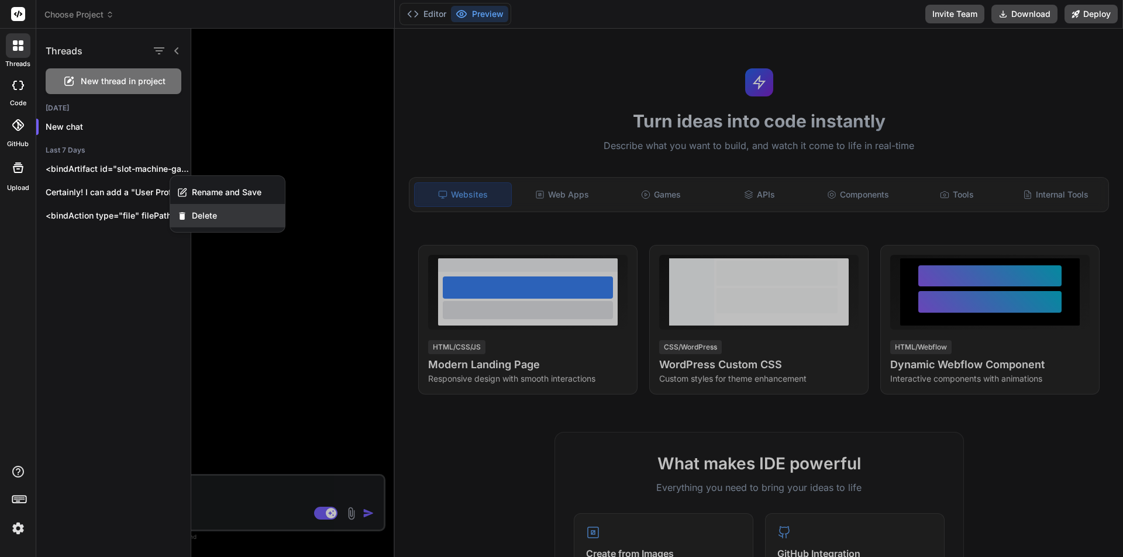
click at [226, 216] on div "Delete" at bounding box center [227, 215] width 115 height 23
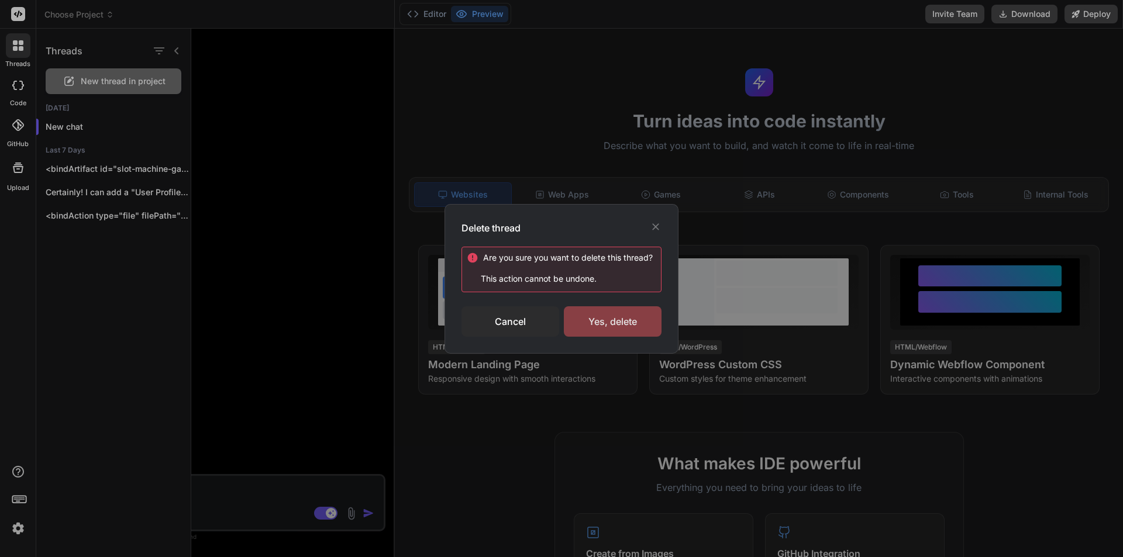
click at [629, 325] on div "Yes, delete" at bounding box center [613, 321] width 98 height 30
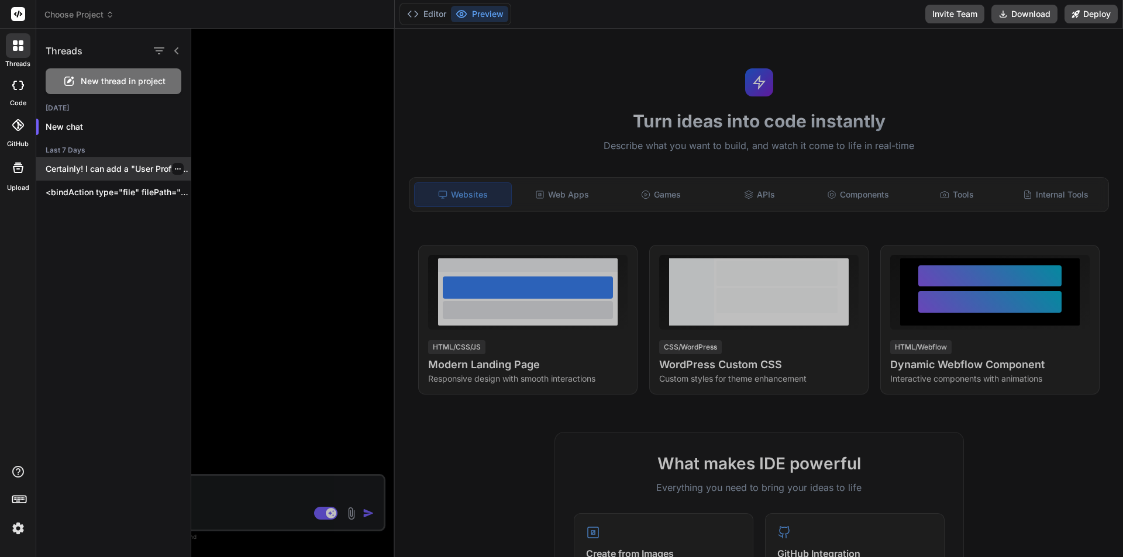
click at [174, 172] on icon "button" at bounding box center [177, 168] width 7 height 7
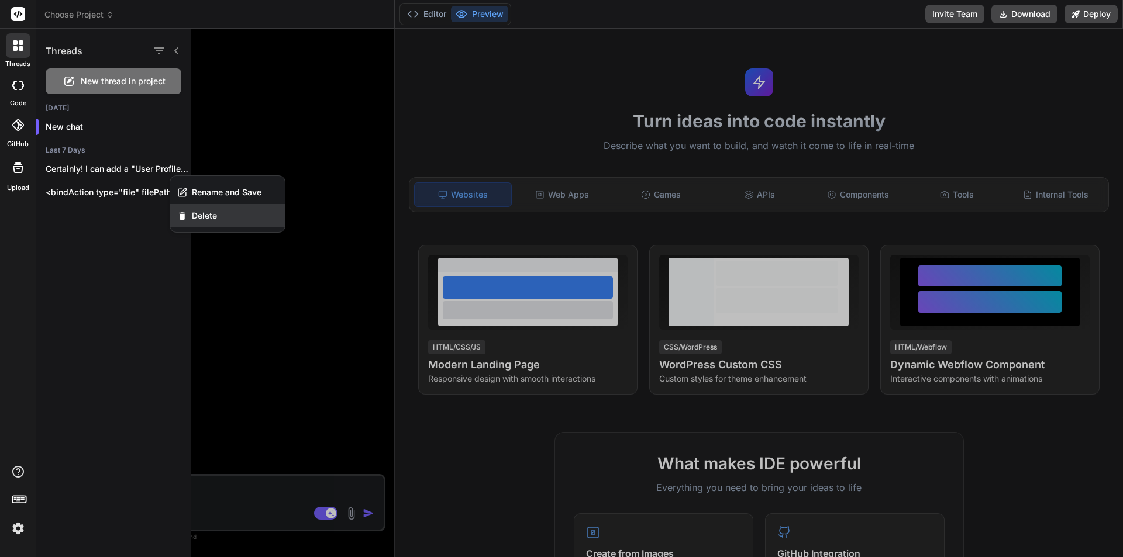
click at [204, 219] on span "Delete" at bounding box center [204, 216] width 25 height 12
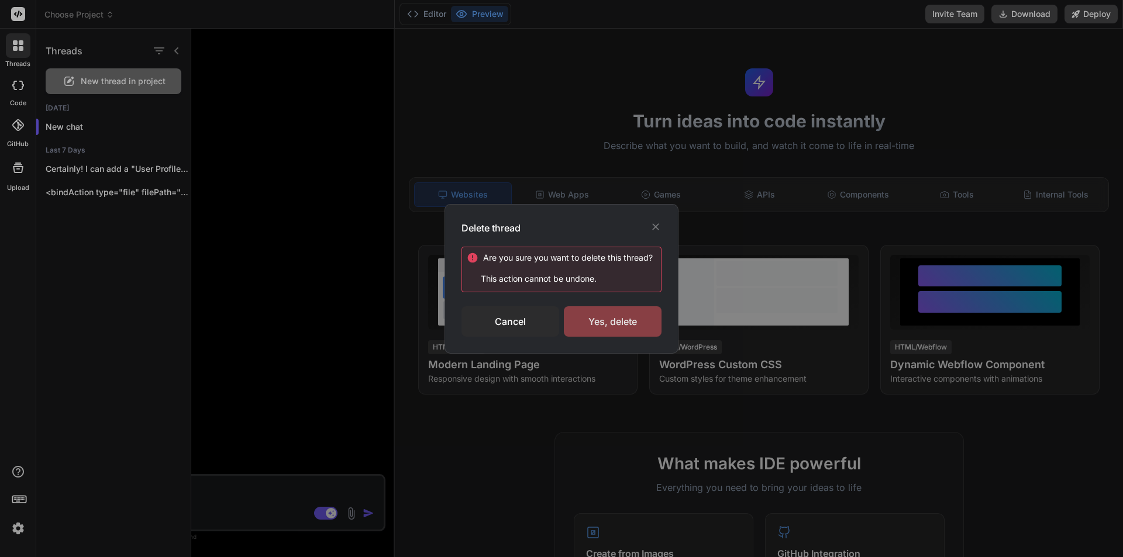
click at [604, 309] on div "Yes, delete" at bounding box center [613, 321] width 98 height 30
click at [607, 325] on div "Deleting..." at bounding box center [613, 322] width 98 height 14
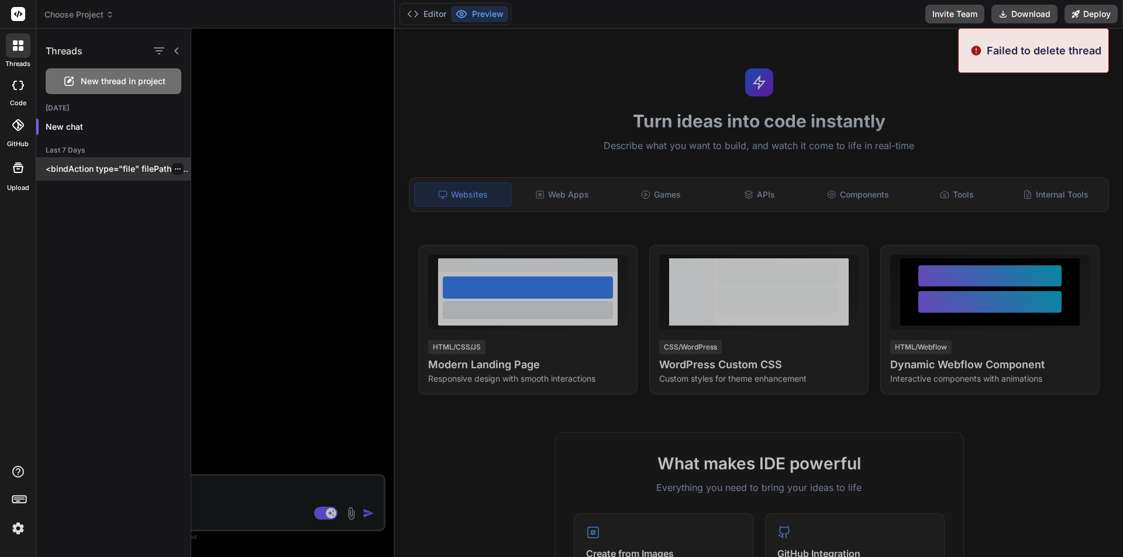
click at [174, 169] on icon "button" at bounding box center [177, 168] width 7 height 7
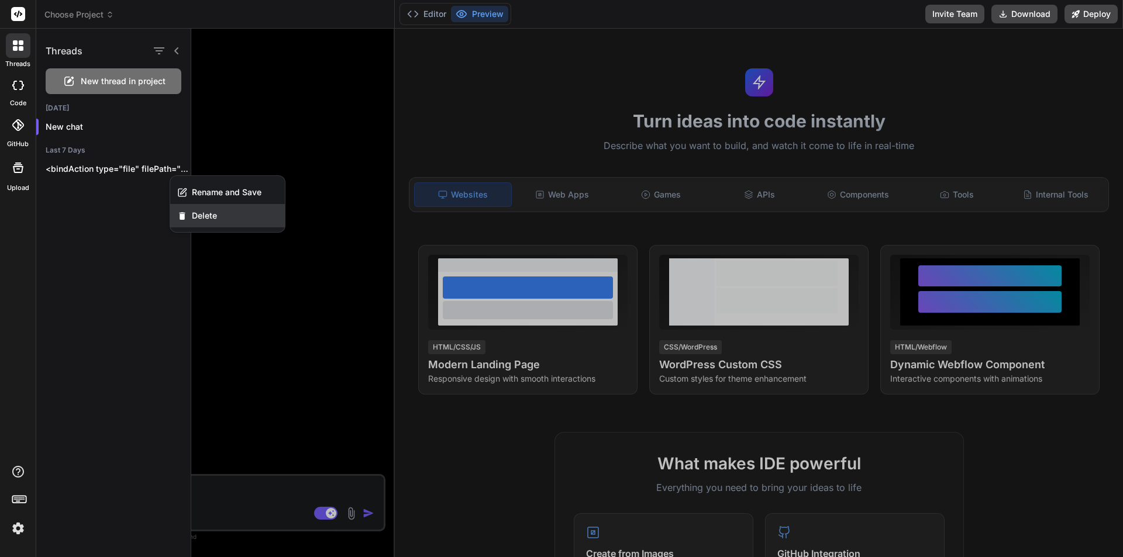
click at [233, 225] on div "Delete" at bounding box center [227, 215] width 115 height 23
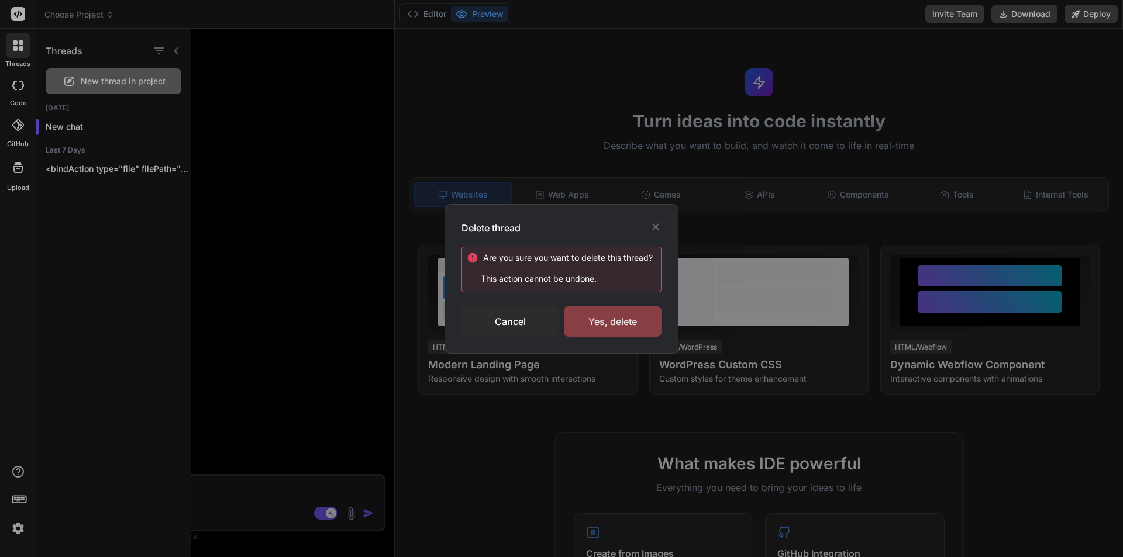
click at [629, 329] on div "Yes, delete" at bounding box center [613, 321] width 98 height 30
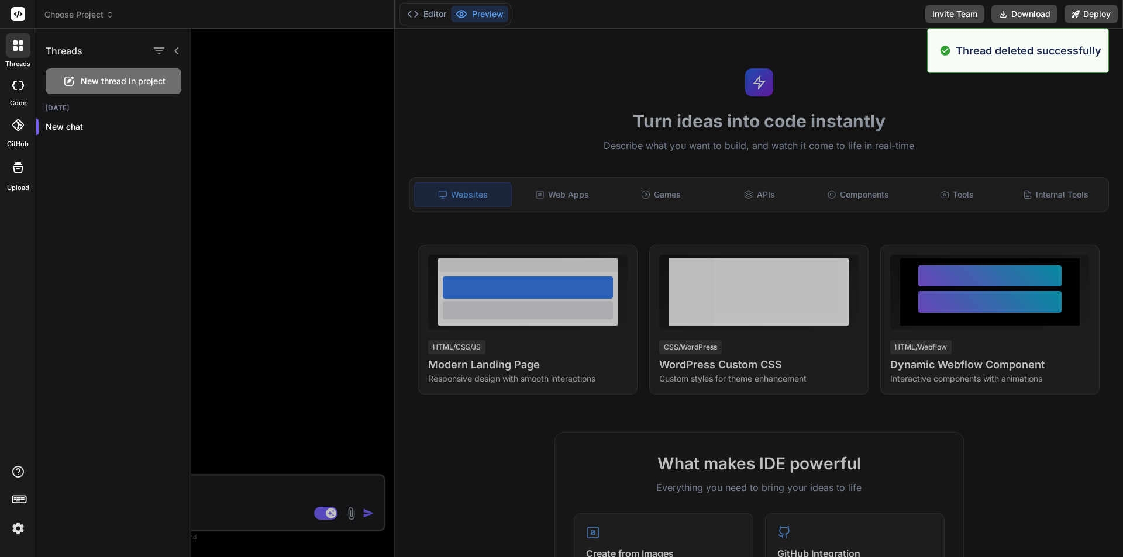
click at [19, 90] on div at bounding box center [18, 85] width 26 height 23
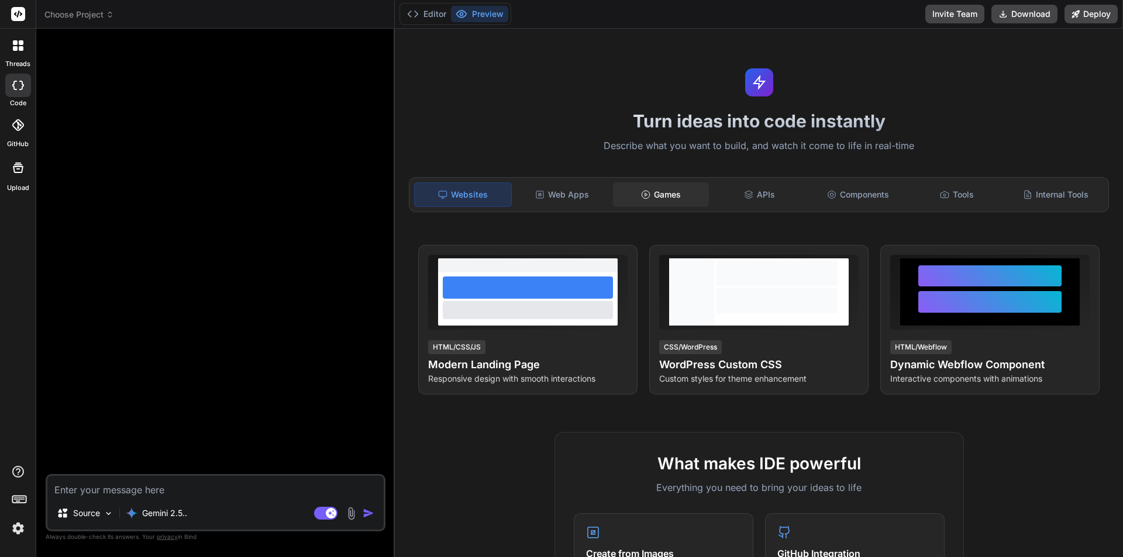
click at [641, 191] on icon at bounding box center [645, 194] width 9 height 9
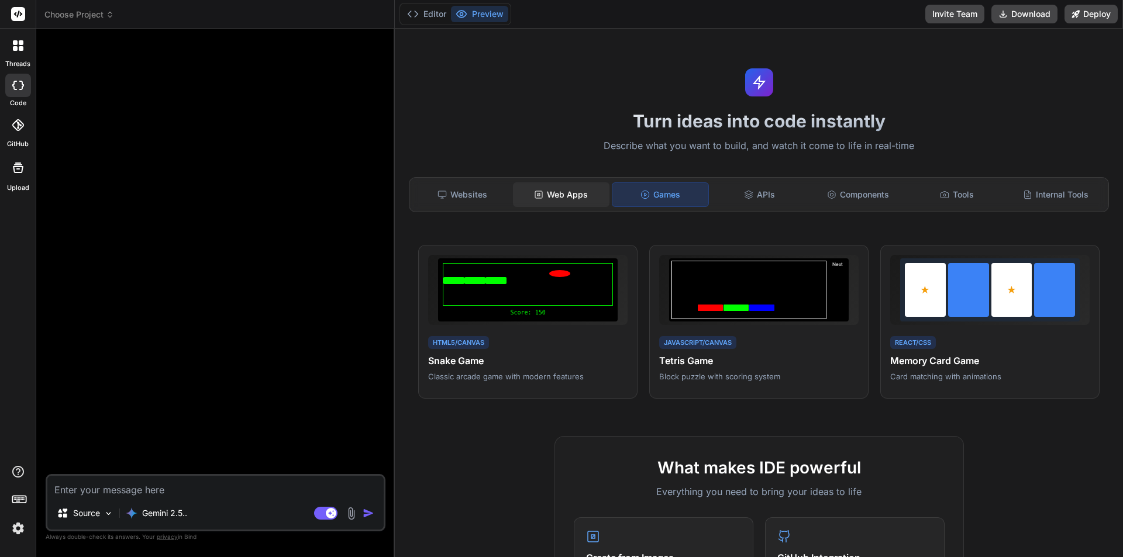
click at [557, 197] on div "Web Apps" at bounding box center [561, 194] width 96 height 25
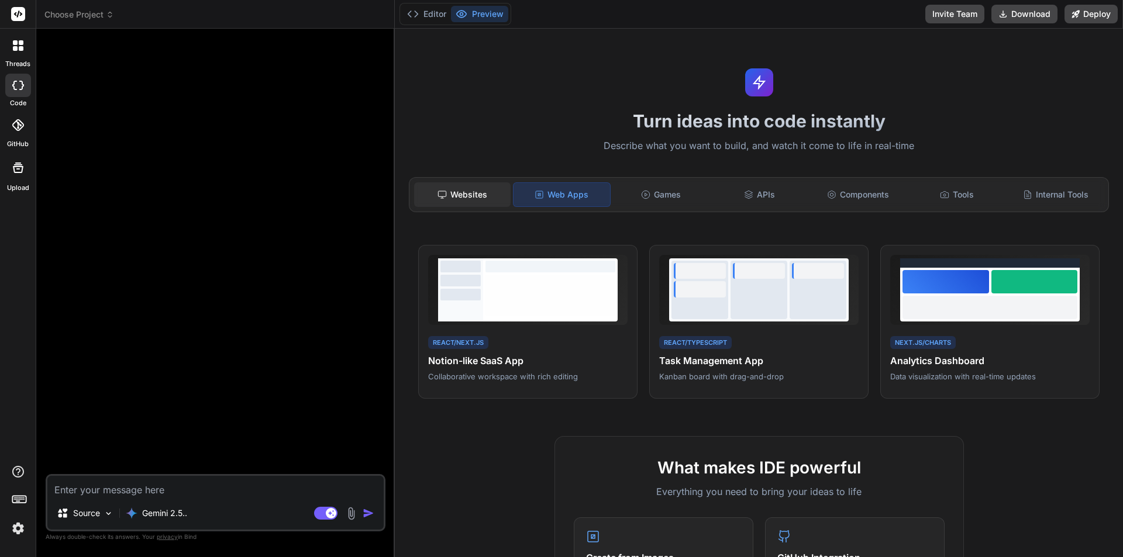
click at [483, 197] on div "Websites" at bounding box center [462, 194] width 96 height 25
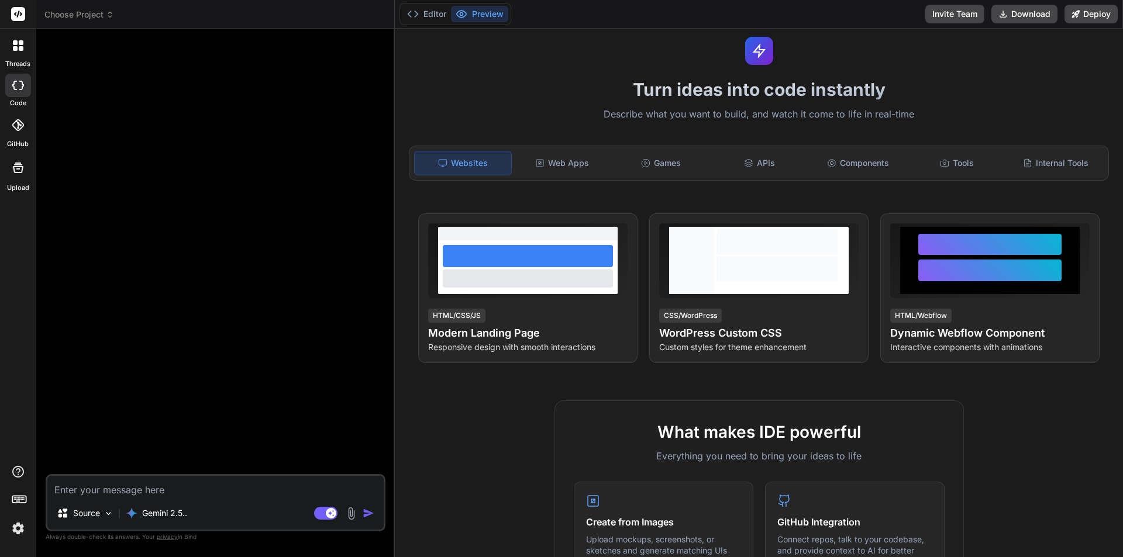
scroll to position [0, 0]
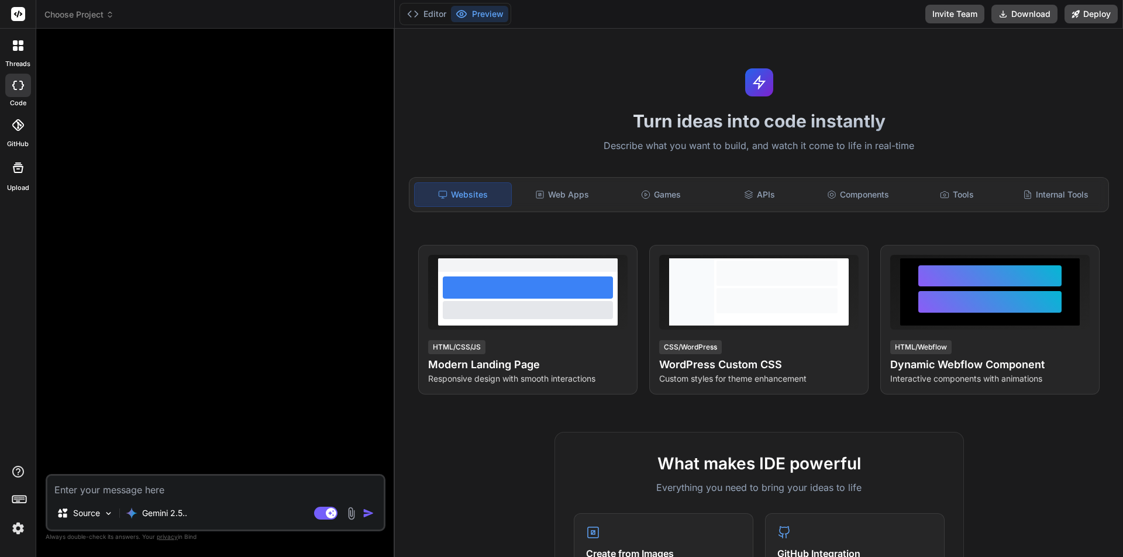
click at [353, 515] on img at bounding box center [350, 513] width 13 height 13
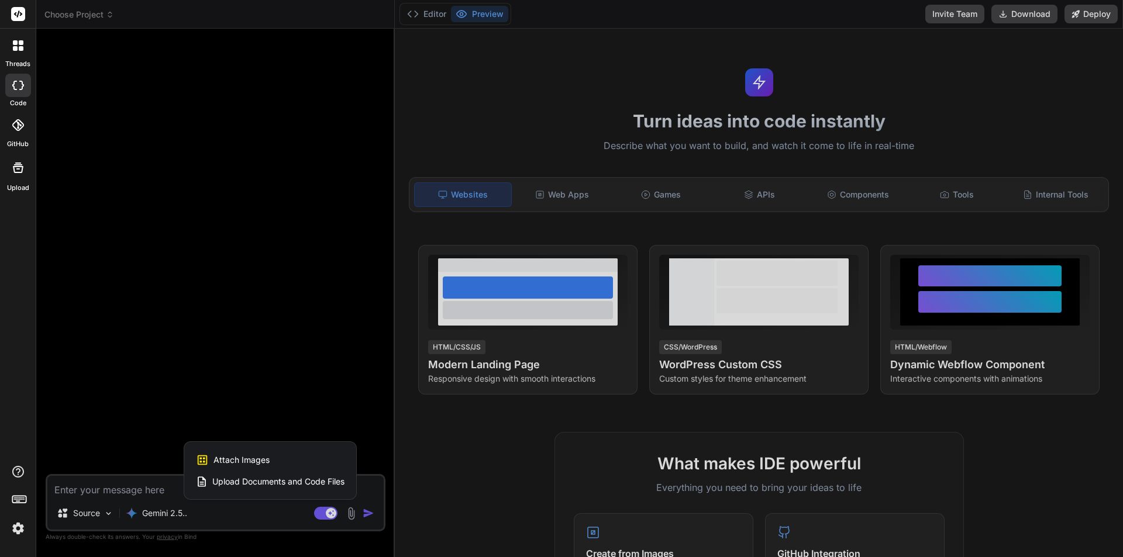
click at [267, 455] on span "Attach Images" at bounding box center [241, 460] width 56 height 12
type textarea "x"
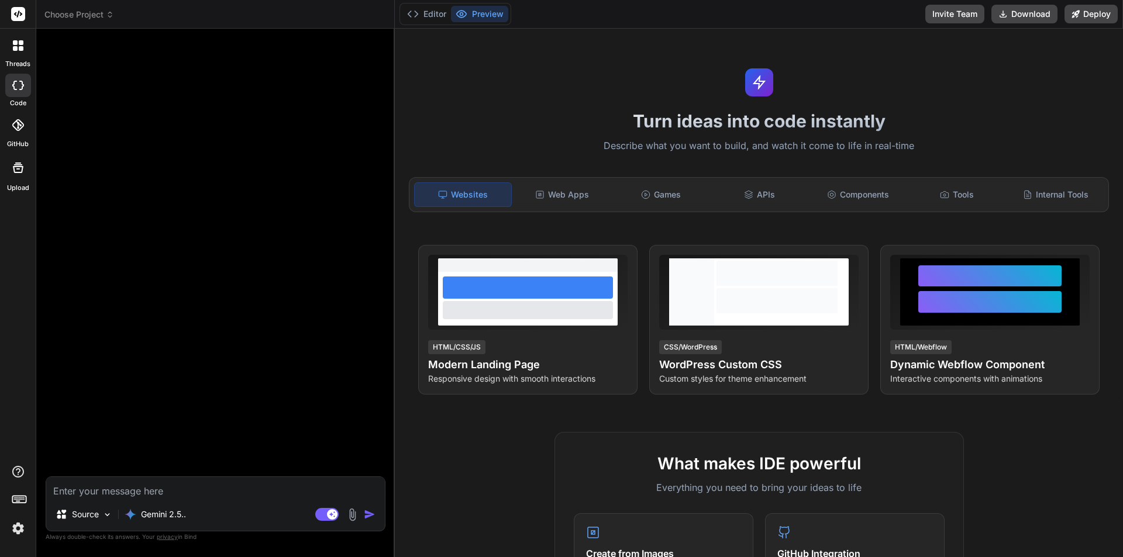
type input "C:\fakepath\1537101-1.jpg"
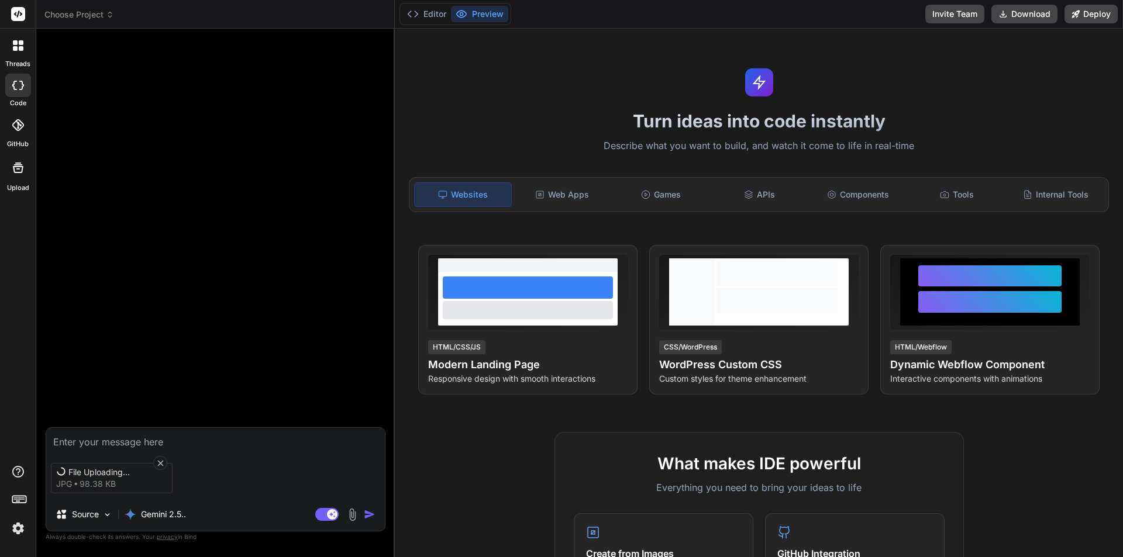
click at [167, 440] on textarea at bounding box center [215, 438] width 339 height 21
type textarea "x"
click at [199, 437] on textarea at bounding box center [215, 438] width 339 height 21
paste textarea "using React Create a mobile game for children to practice writing English lette…"
type textarea "using React Create a mobile game for children to practice writing English lette…"
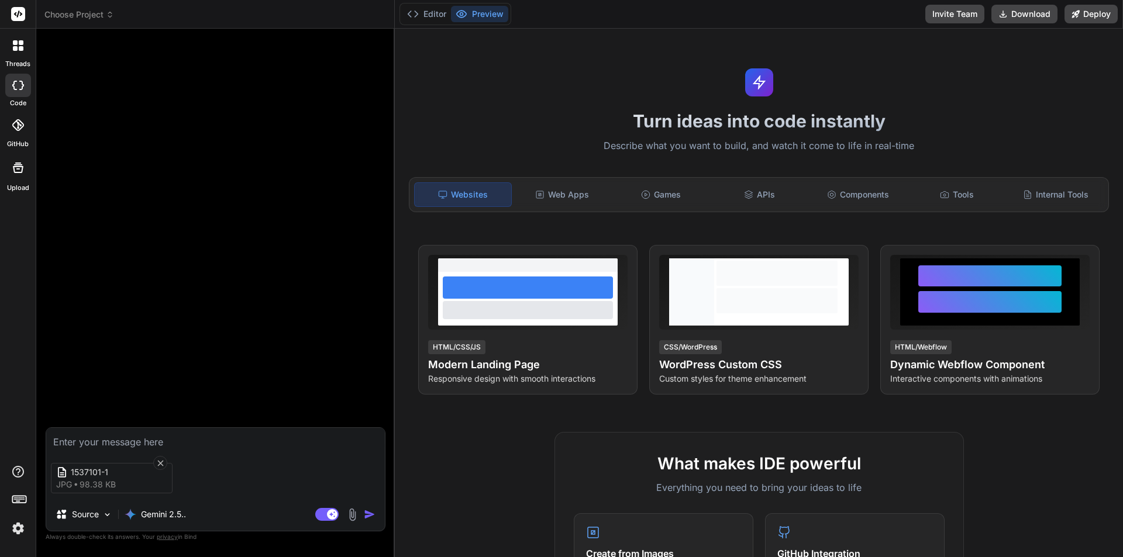
type textarea "x"
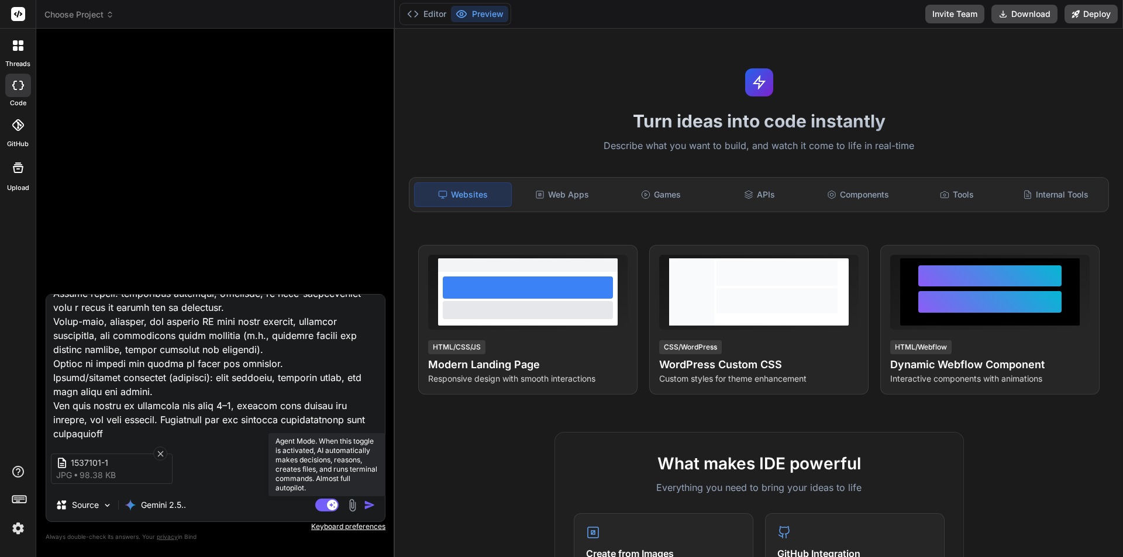
type textarea "using React Create a mobile game for children to practice writing English lette…"
click at [325, 510] on rect at bounding box center [326, 505] width 23 height 13
click at [370, 506] on img "button" at bounding box center [370, 505] width 12 height 12
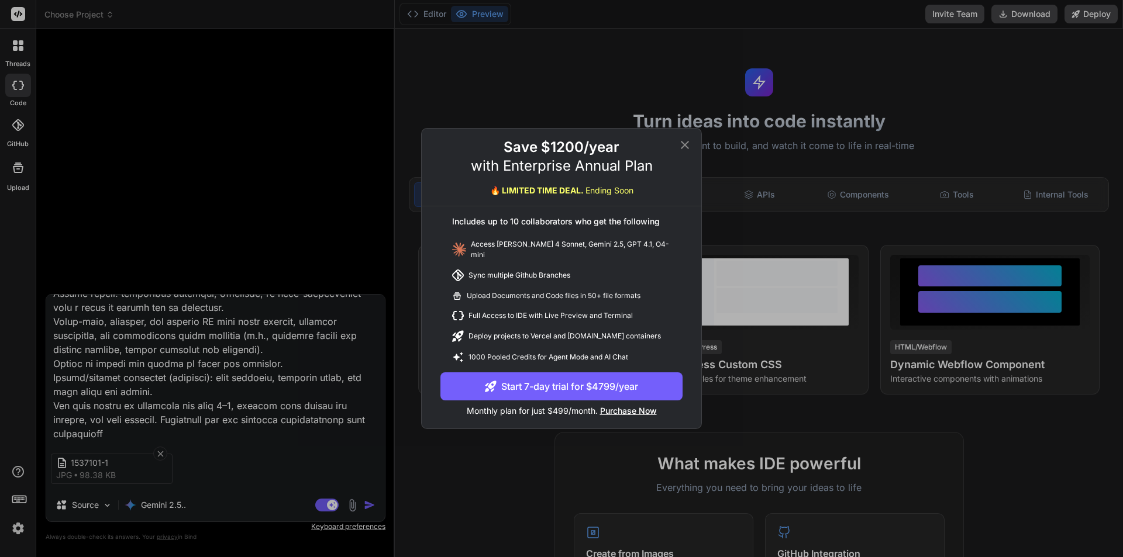
click at [688, 143] on icon at bounding box center [685, 145] width 14 height 14
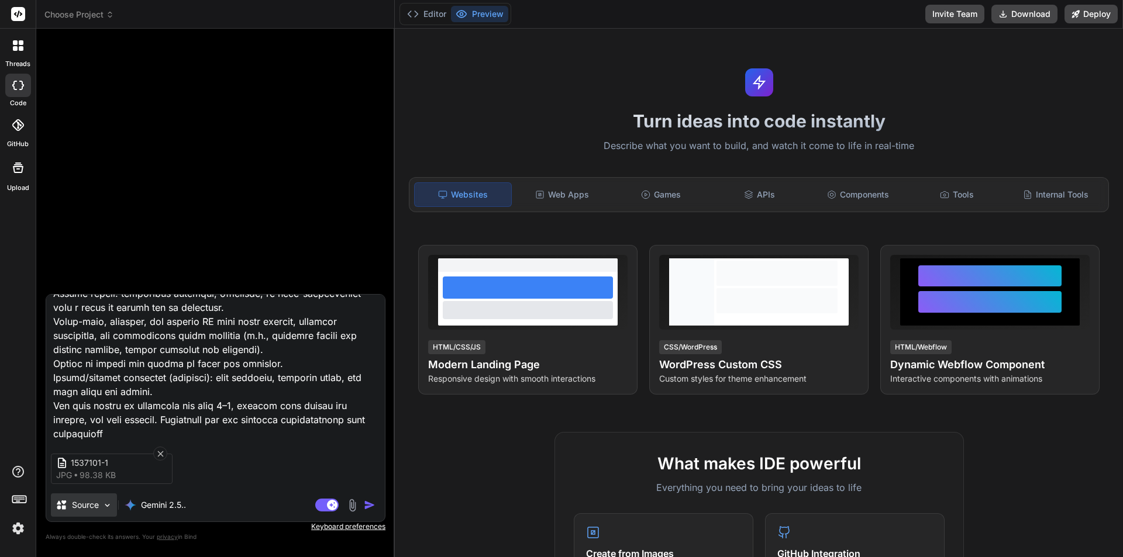
click at [105, 501] on img at bounding box center [107, 505] width 10 height 10
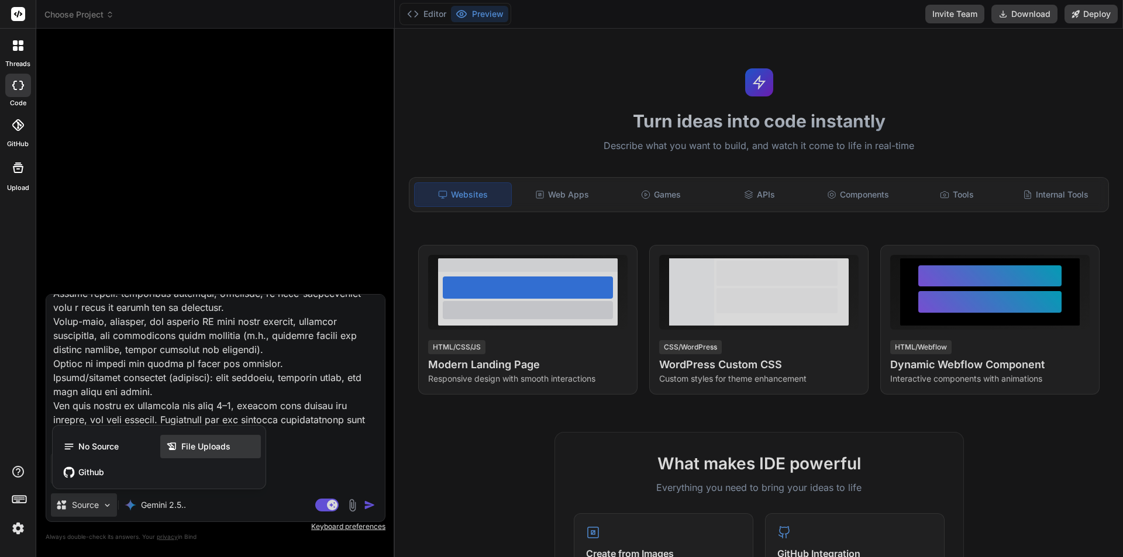
click at [205, 440] on div "File Uploads" at bounding box center [210, 446] width 101 height 23
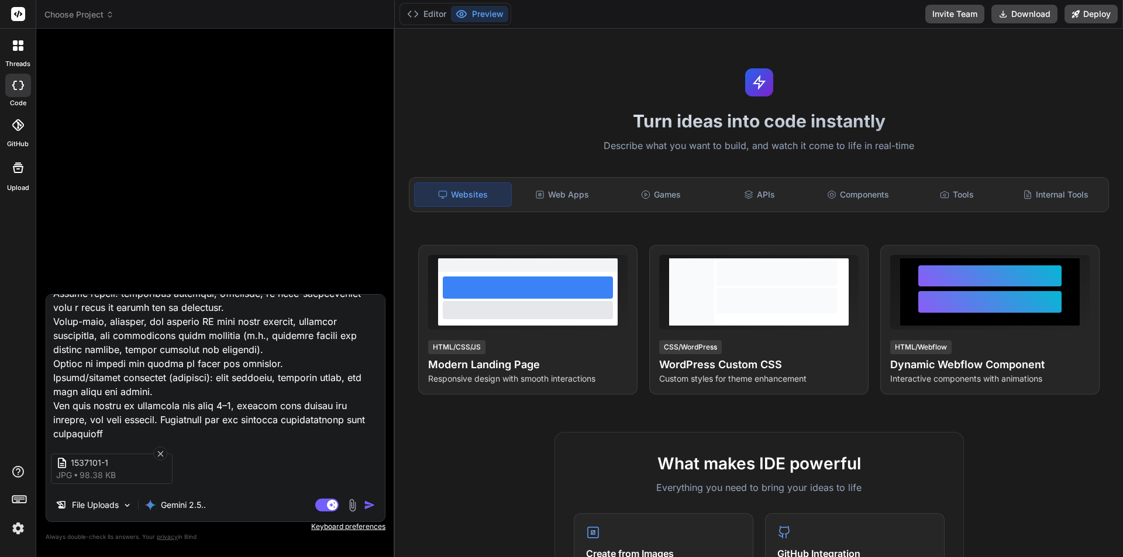
click at [373, 507] on img "button" at bounding box center [370, 505] width 12 height 12
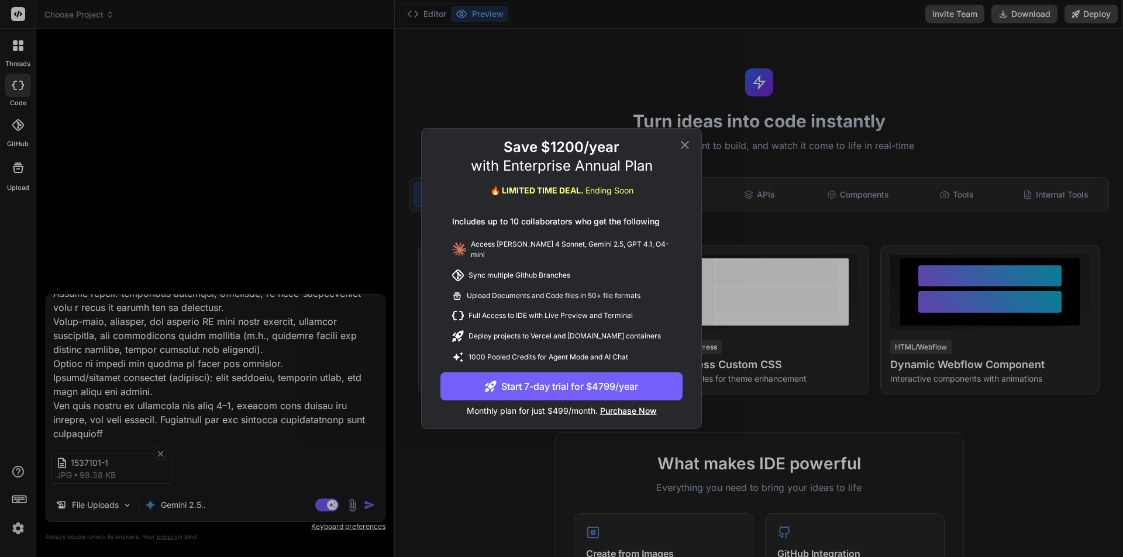
click at [687, 149] on icon at bounding box center [685, 145] width 8 height 8
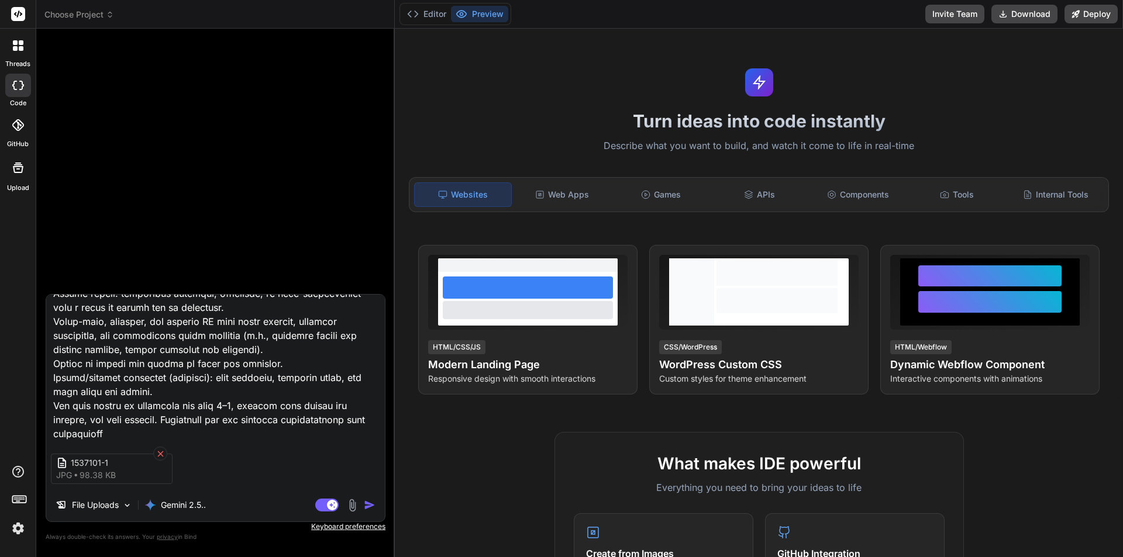
click at [156, 449] on icon at bounding box center [161, 454] width 10 height 10
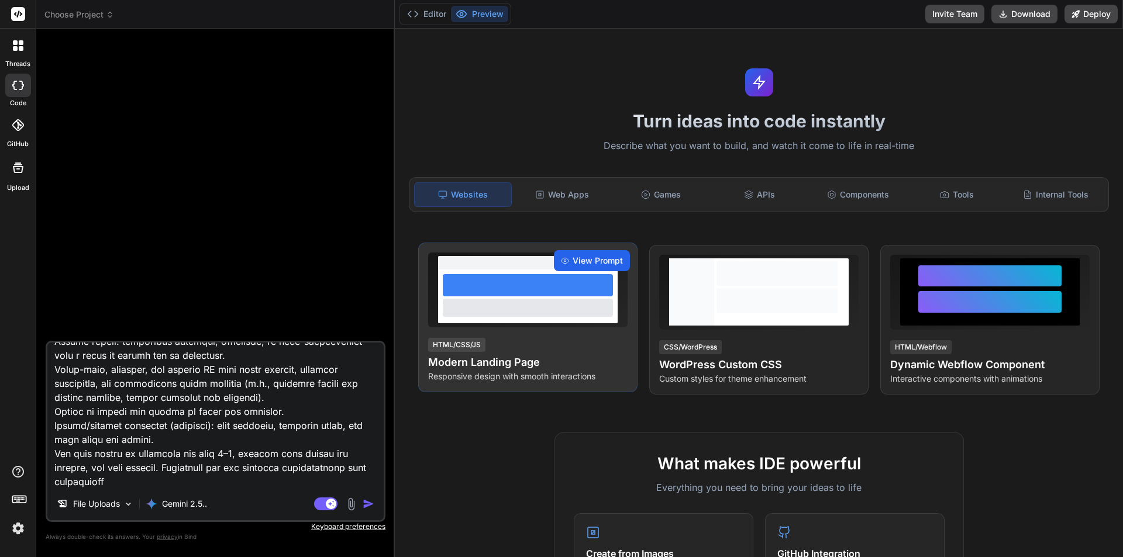
click at [585, 260] on span "View Prompt" at bounding box center [597, 261] width 50 height 12
type textarea "x"
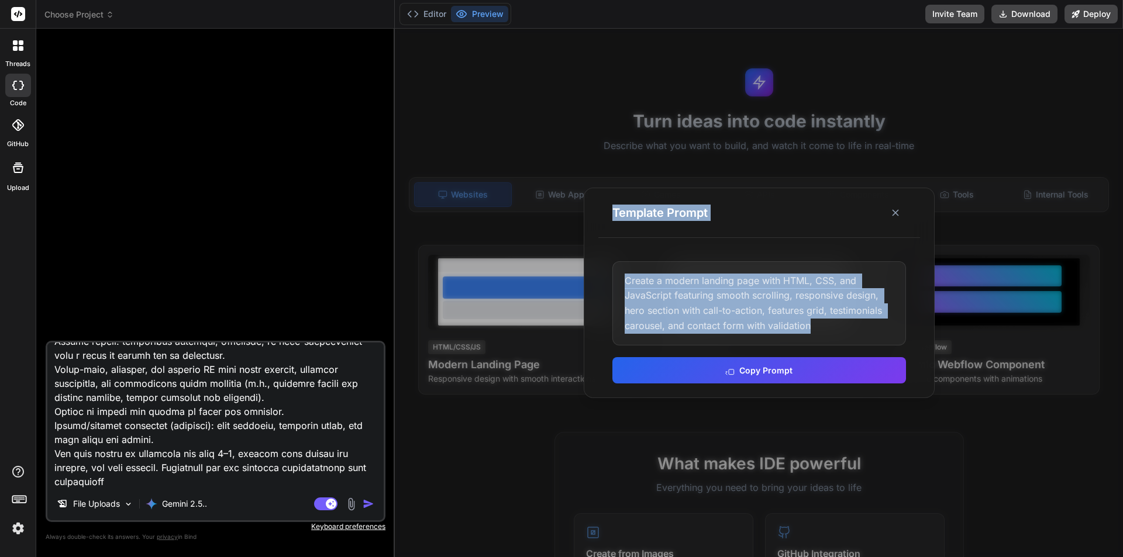
drag, startPoint x: 829, startPoint y: 327, endPoint x: 557, endPoint y: 269, distance: 278.0
click at [557, 269] on div "Template Prompt Create a modern landing page with HTML, CSS, and JavaScript fea…" at bounding box center [759, 293] width 728 height 529
click at [720, 298] on div "Create a modern landing page with HTML, CSS, and JavaScript featuring smooth sc…" at bounding box center [759, 303] width 294 height 84
drag, startPoint x: 802, startPoint y: 330, endPoint x: 622, endPoint y: 280, distance: 187.0
click at [622, 280] on div "Create a modern landing page with HTML, CSS, and JavaScript featuring smooth sc…" at bounding box center [759, 303] width 294 height 84
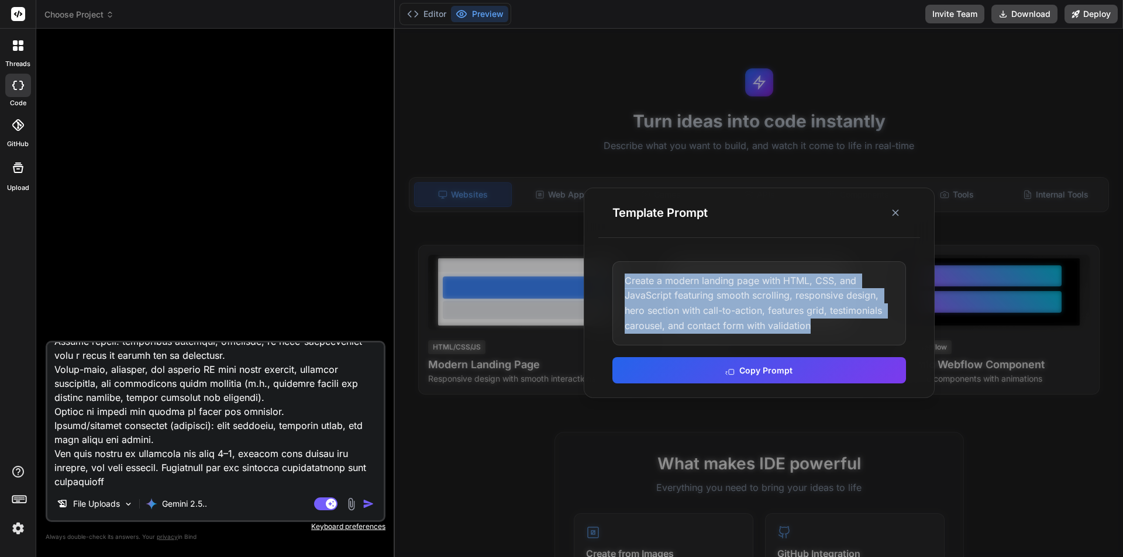
click at [184, 473] on textarea at bounding box center [215, 415] width 336 height 145
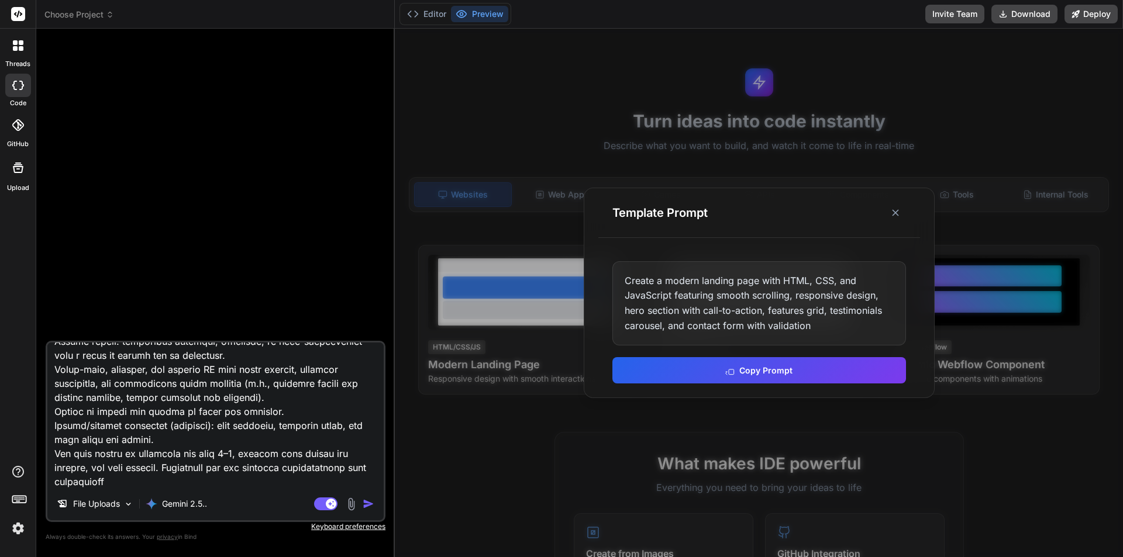
click at [184, 473] on textarea at bounding box center [215, 415] width 336 height 145
type textarea "x"
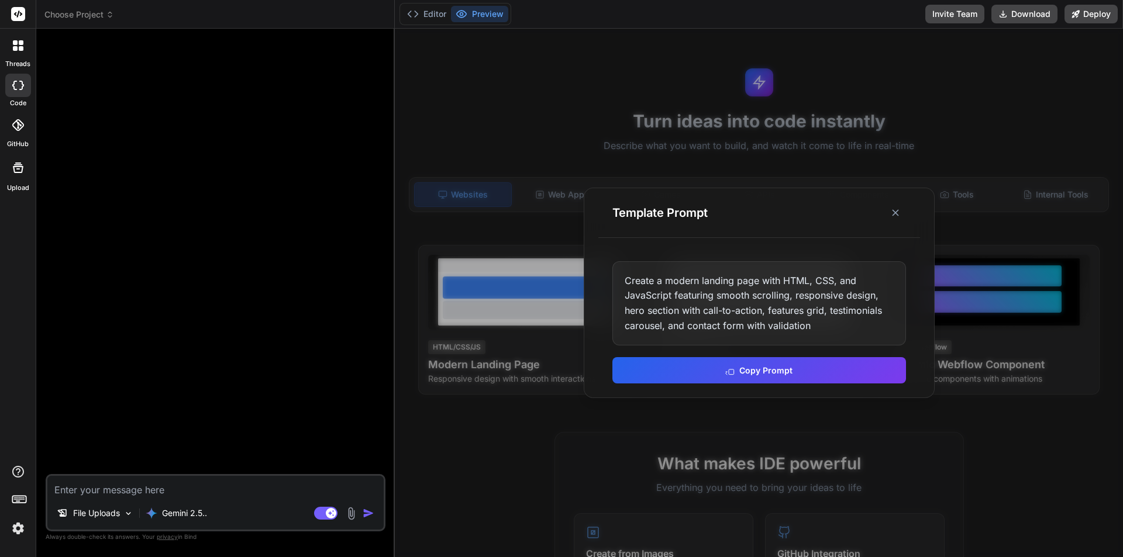
scroll to position [0, 0]
paste textarea "Create a modern landing page with HTML, CSS, and JavaScript featuring smooth sc…"
type textarea "Create a modern landing page with HTML, CSS, and JavaScript featuring smooth sc…"
type textarea "x"
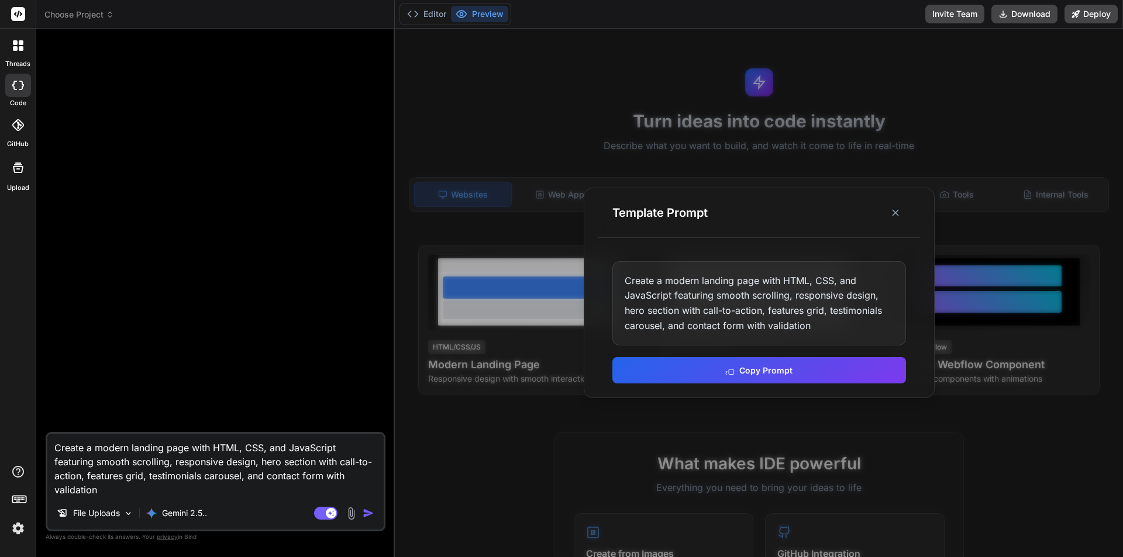
type textarea "Create a modern landing page with HTML, CSS, and JavaScript featuring smooth sc…"
click at [375, 509] on button "button" at bounding box center [370, 513] width 16 height 12
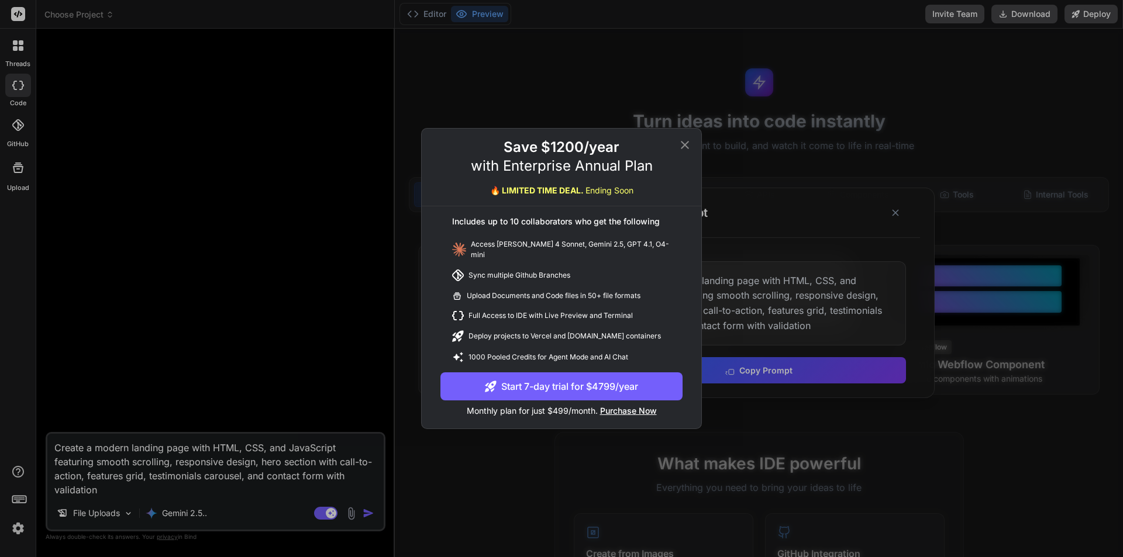
click at [682, 145] on icon at bounding box center [685, 145] width 14 height 14
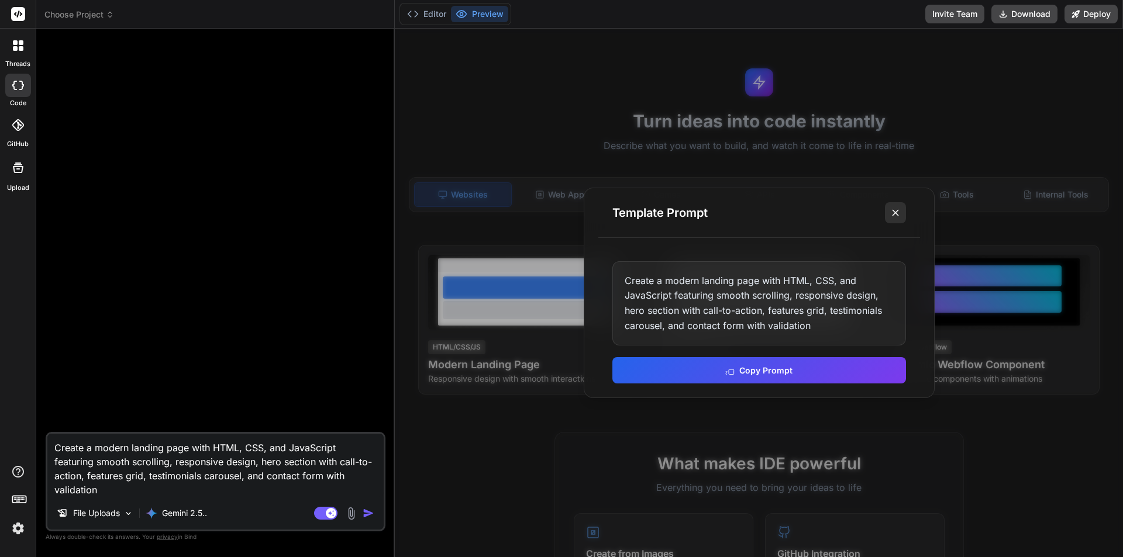
click at [896, 209] on icon at bounding box center [895, 213] width 12 height 12
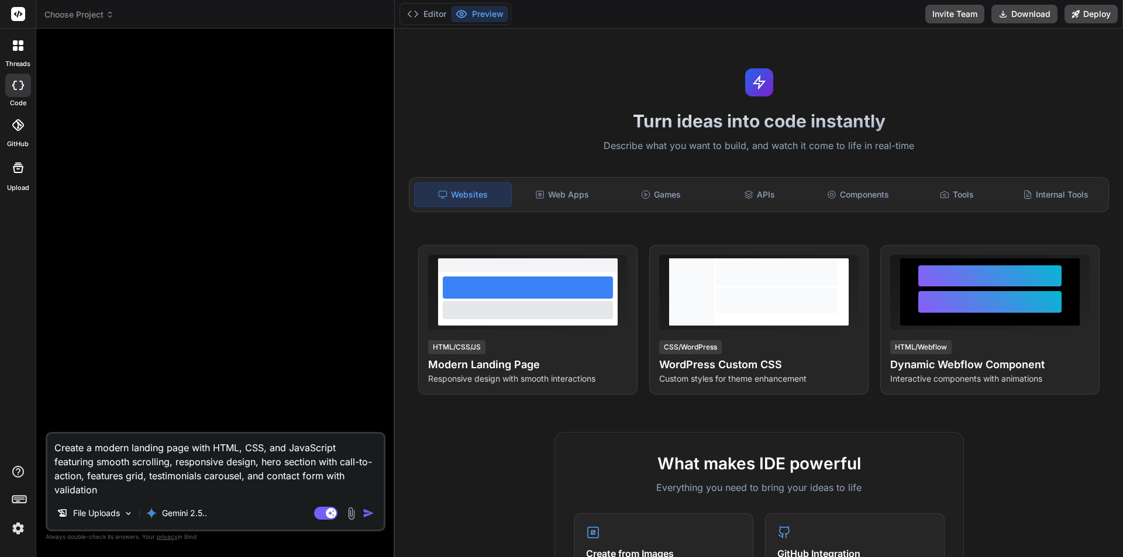
click at [19, 530] on img at bounding box center [18, 529] width 20 height 20
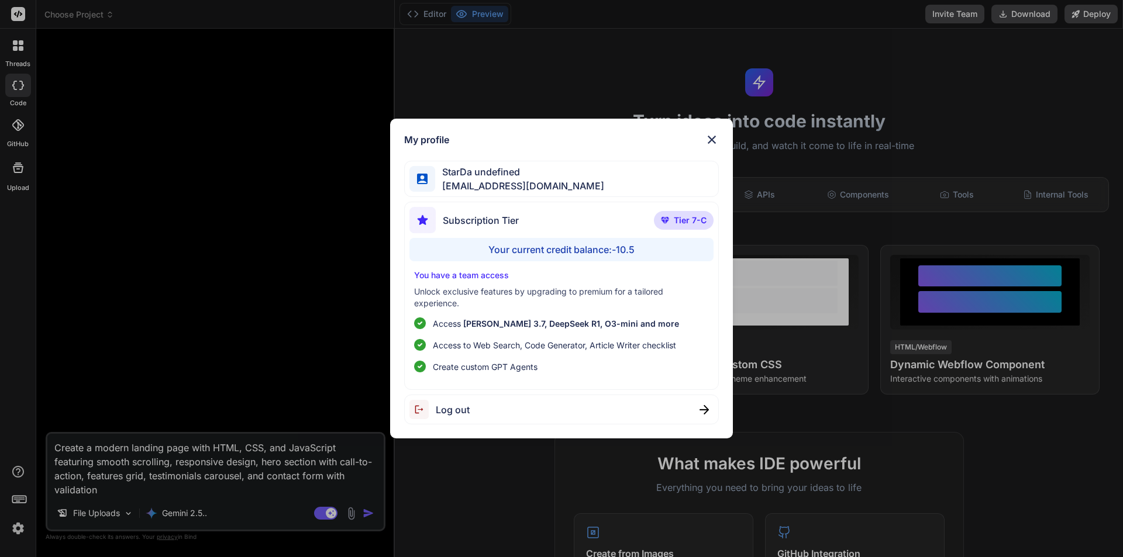
click at [503, 220] on span "Subscription Tier" at bounding box center [481, 220] width 76 height 14
drag, startPoint x: 526, startPoint y: 223, endPoint x: 442, endPoint y: 225, distance: 83.6
click at [442, 225] on div "Subscription Tier Tier 7-C" at bounding box center [561, 222] width 305 height 31
click at [710, 137] on img at bounding box center [712, 140] width 14 height 14
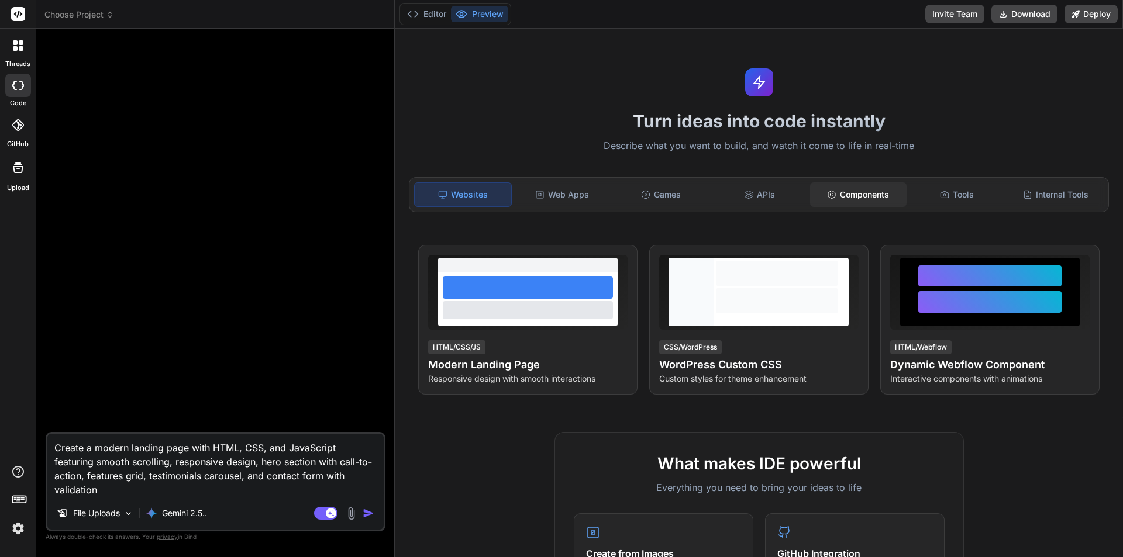
click at [867, 190] on div "Components" at bounding box center [858, 194] width 96 height 25
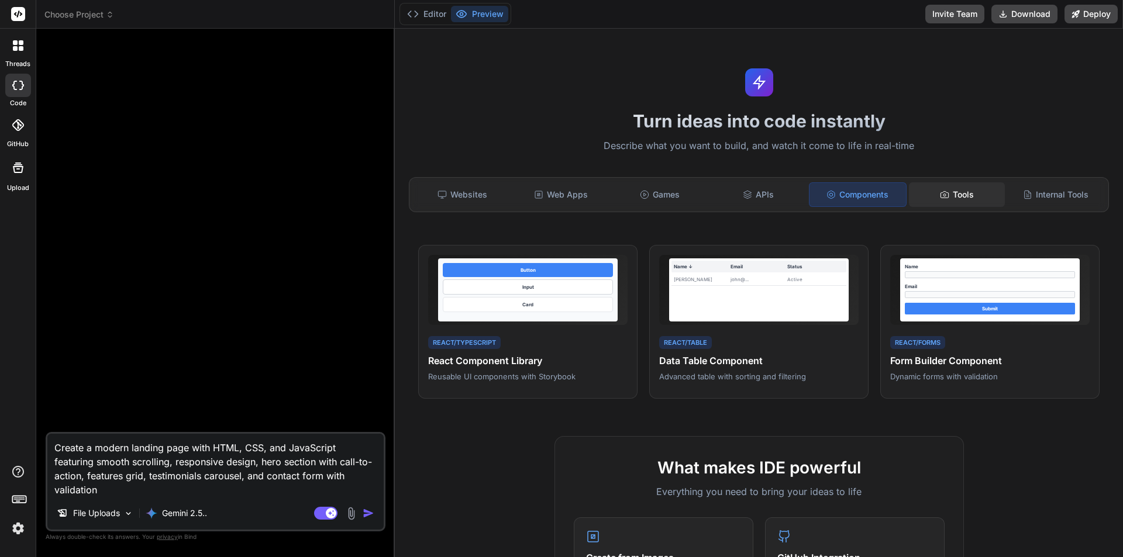
click at [955, 198] on div "Tools" at bounding box center [957, 194] width 96 height 25
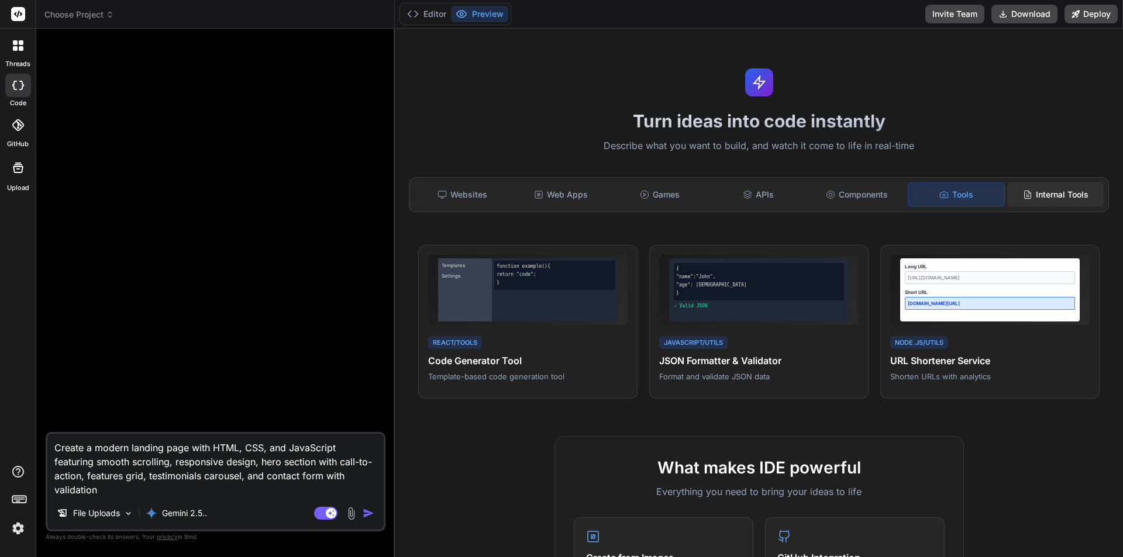
click at [1027, 189] on div "Internal Tools" at bounding box center [1055, 194] width 96 height 25
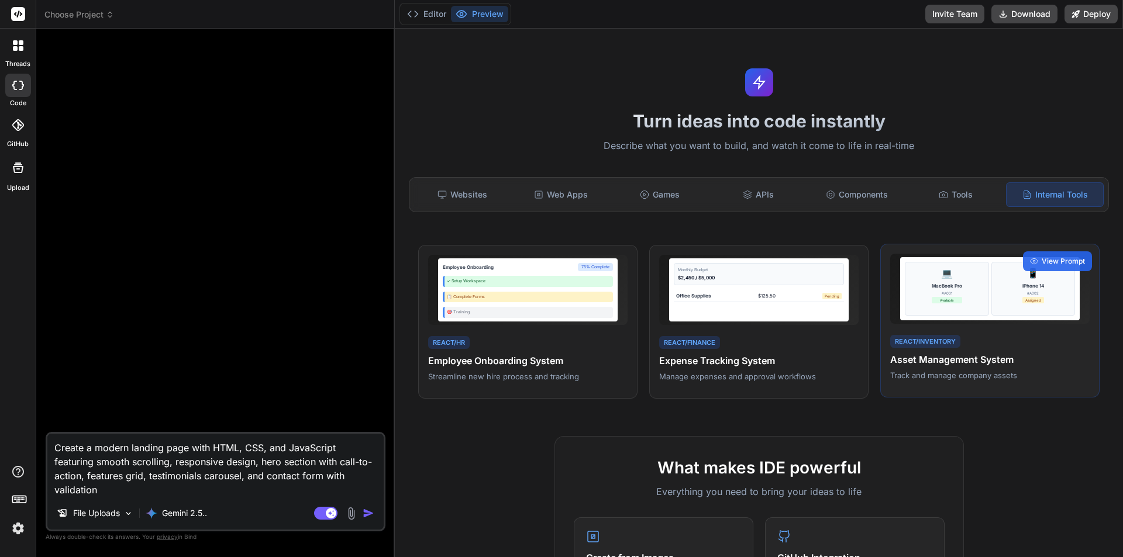
click at [940, 323] on div "💻 MacBook Pro #A001 Available 📱 iPhone 14 #A002 Assigned" at bounding box center [989, 289] width 199 height 70
click at [1022, 309] on div "iPhone 14 #A002 Assigned" at bounding box center [1033, 296] width 22 height 29
click at [931, 343] on div "React/Inventory" at bounding box center [925, 341] width 70 height 13
click at [942, 371] on p "Track and manage company assets" at bounding box center [989, 375] width 199 height 11
click at [1051, 298] on div "📱 iPhone 14 #A002 Assigned" at bounding box center [1033, 289] width 84 height 54
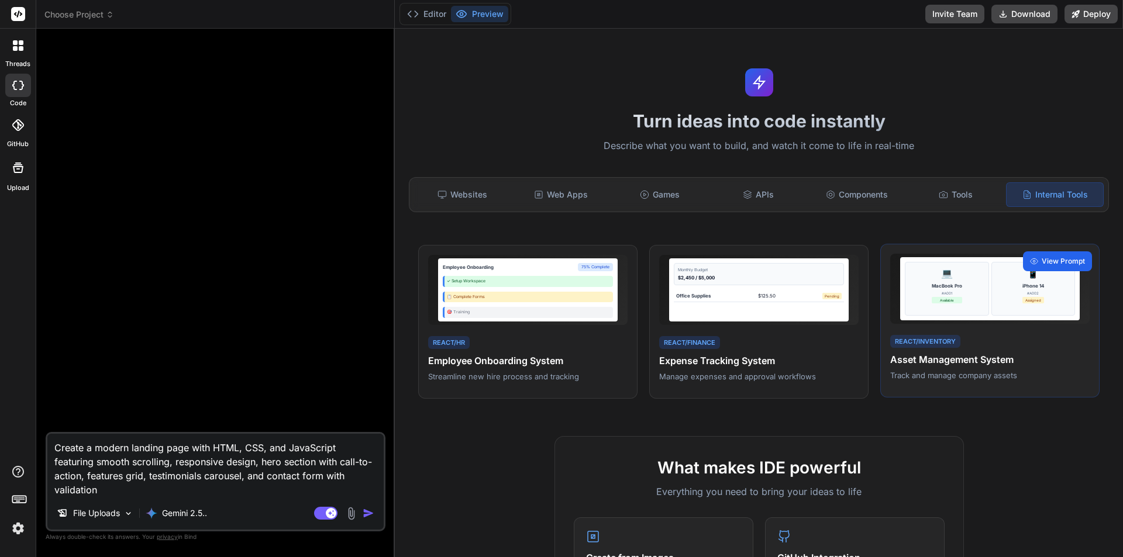
click at [1047, 257] on span "View Prompt" at bounding box center [1062, 261] width 43 height 11
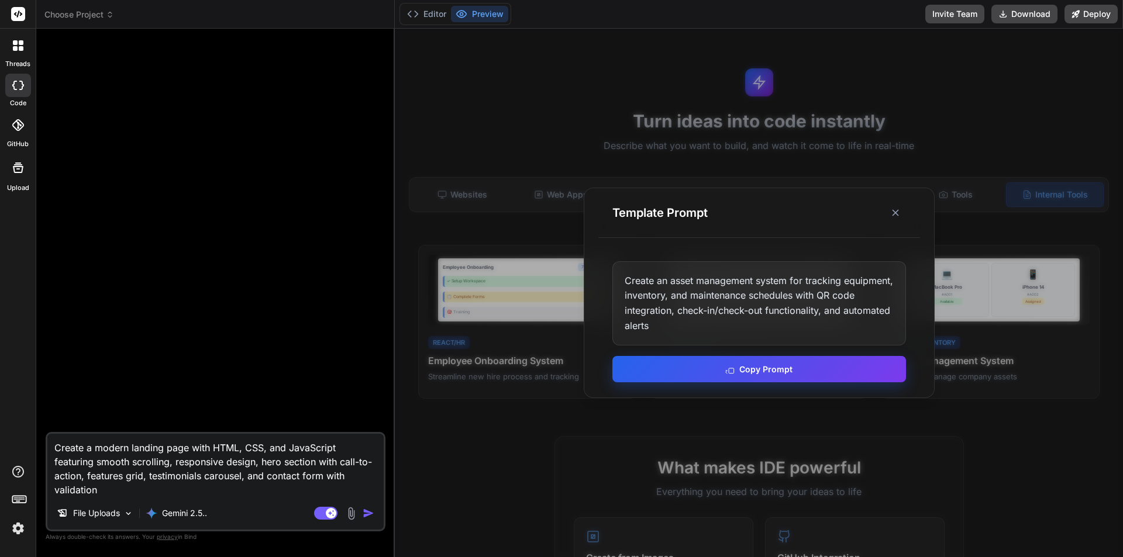
click at [767, 366] on button "Copy Prompt" at bounding box center [759, 369] width 294 height 26
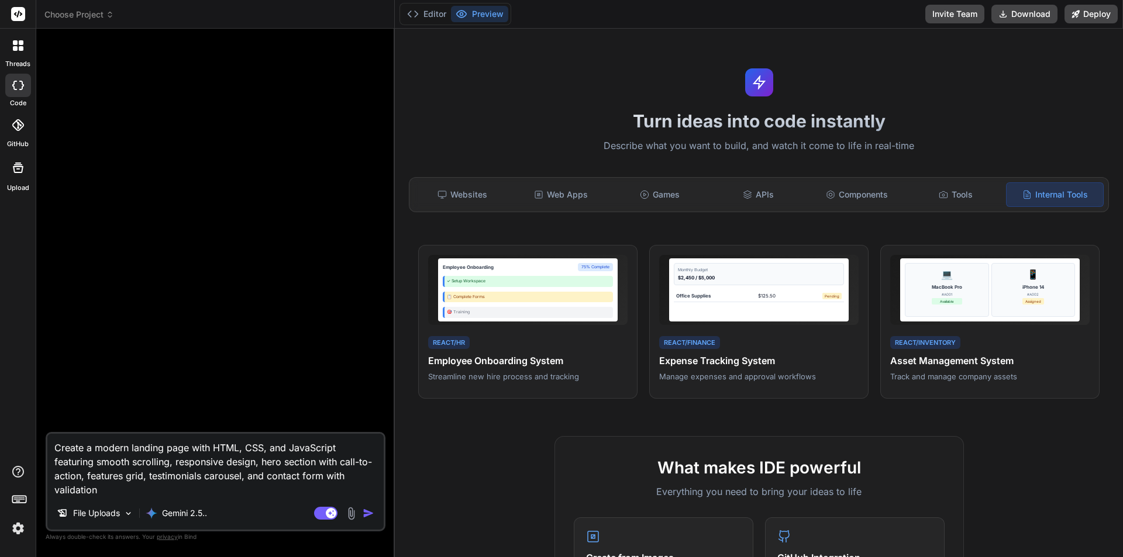
drag, startPoint x: 103, startPoint y: 492, endPoint x: 27, endPoint y: 419, distance: 105.9
click at [27, 419] on div "threads code GitHub Upload Choose Project Created with Pixso. Bind AI Web Searc…" at bounding box center [561, 278] width 1123 height 557
type textarea "x"
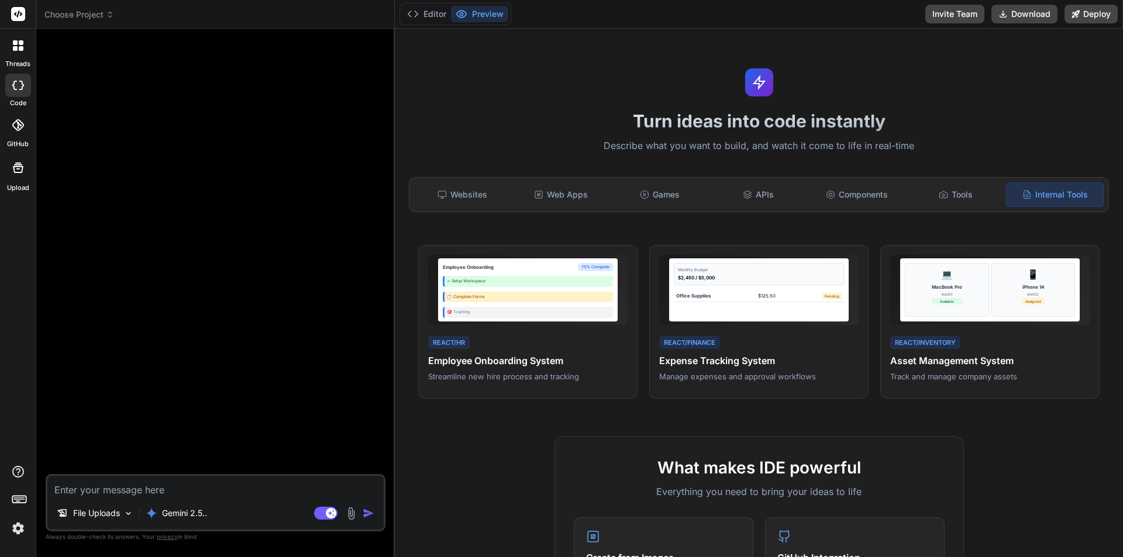
paste textarea "Create an asset management system for tracking equipment, inventory, and mainte…"
type textarea "Create an asset management system for tracking equipment, inventory, and mainte…"
type textarea "x"
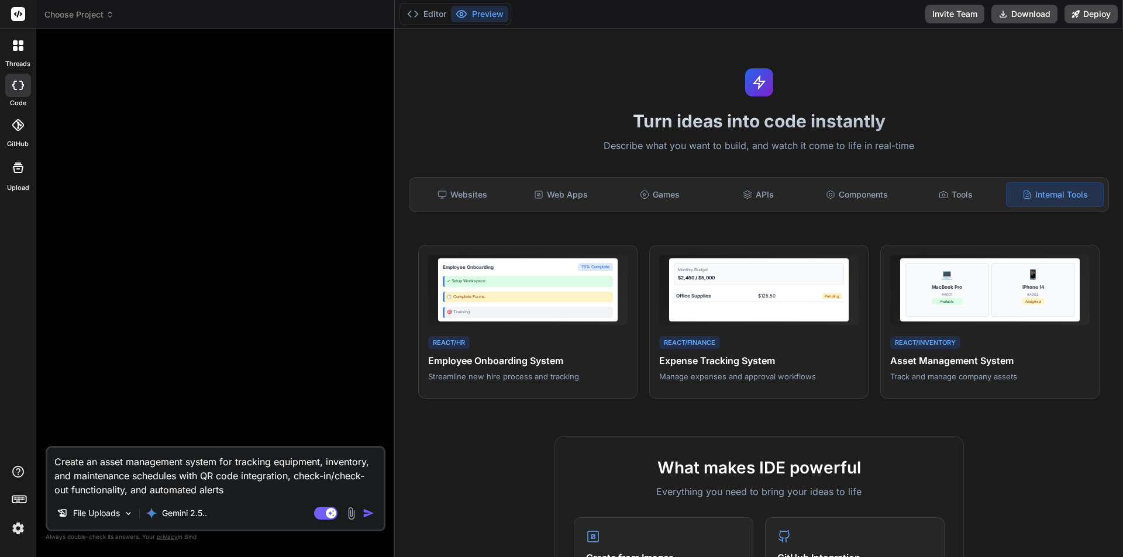
type textarea "Create an asset management system for tracking equipment, inventory, and mainte…"
click at [370, 513] on img "button" at bounding box center [368, 513] width 12 height 12
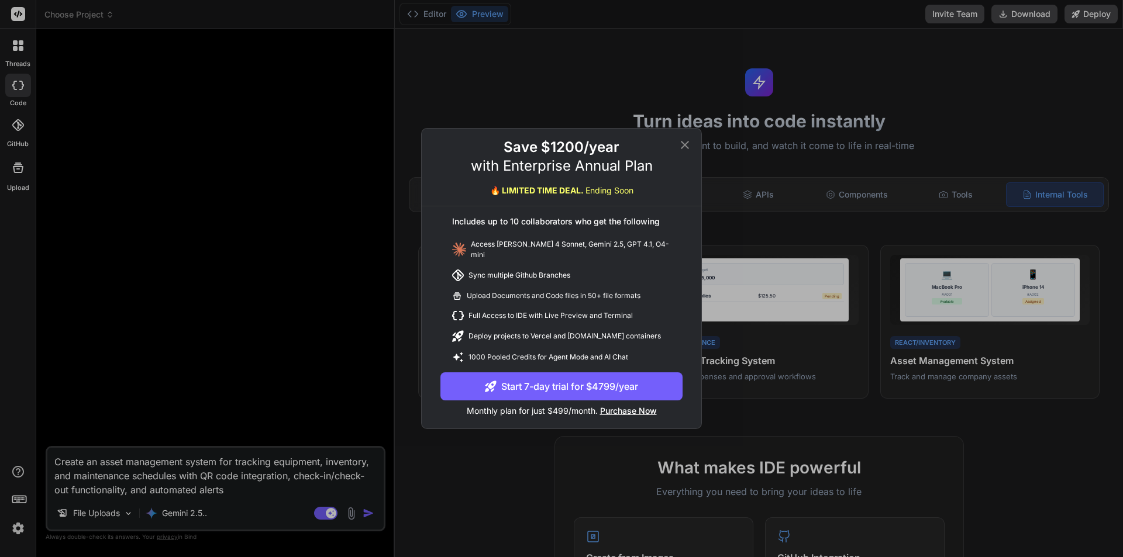
click at [681, 150] on icon at bounding box center [685, 145] width 14 height 14
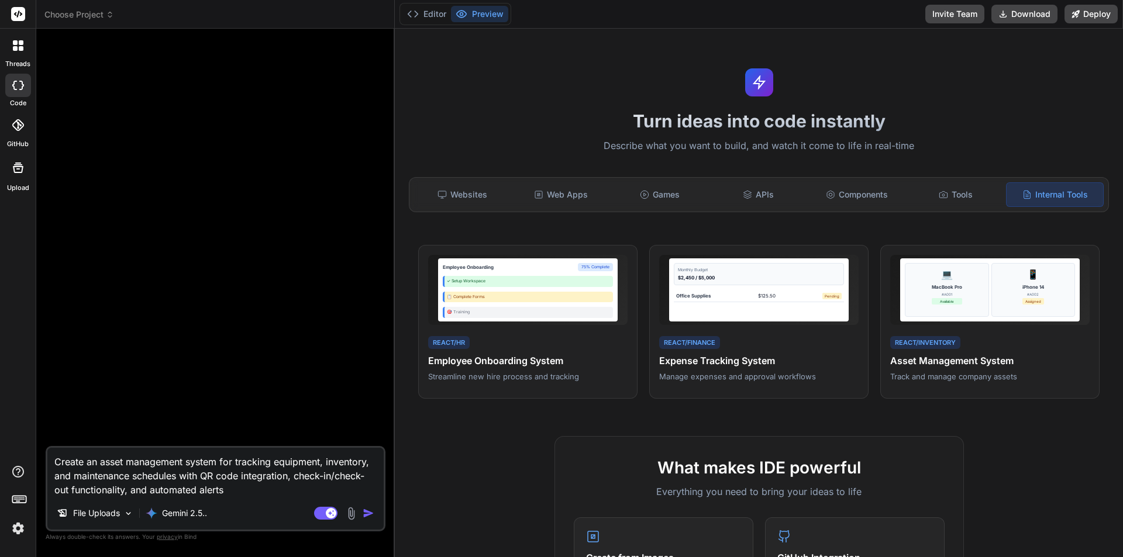
click at [348, 515] on img at bounding box center [350, 513] width 13 height 13
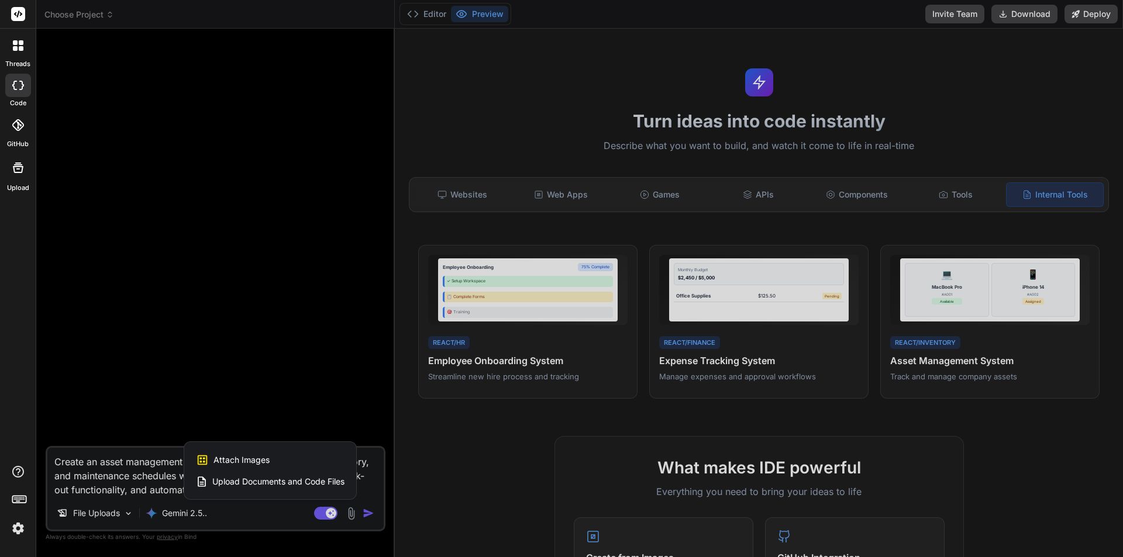
click at [279, 512] on div at bounding box center [561, 278] width 1123 height 557
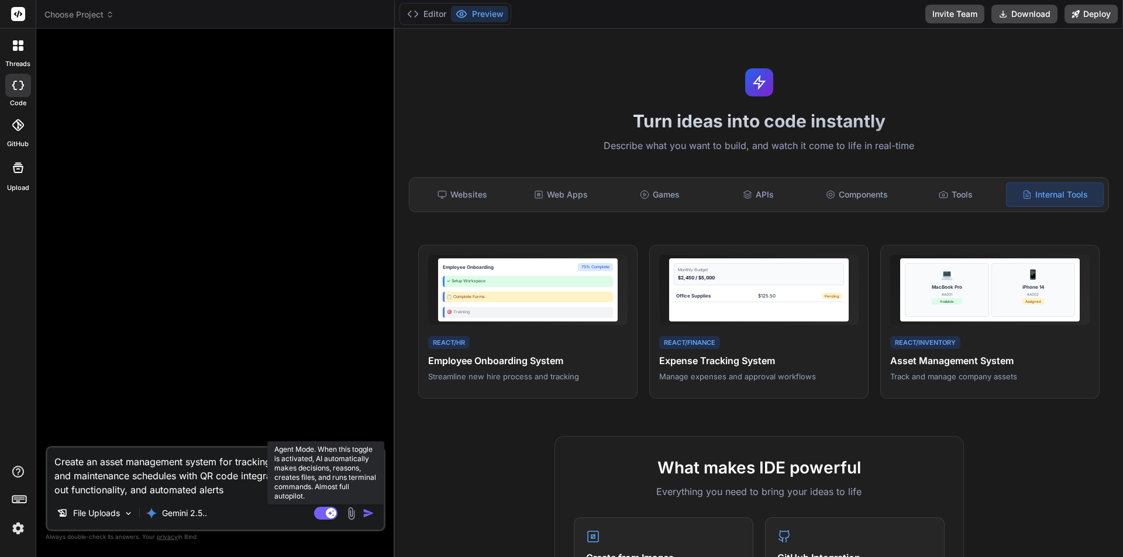
click at [321, 512] on rect at bounding box center [325, 513] width 23 height 13
click at [321, 512] on rect at bounding box center [320, 513] width 11 height 11
click at [259, 495] on textarea "Create an asset management system for tracking equipment, inventory, and mainte…" at bounding box center [215, 472] width 336 height 49
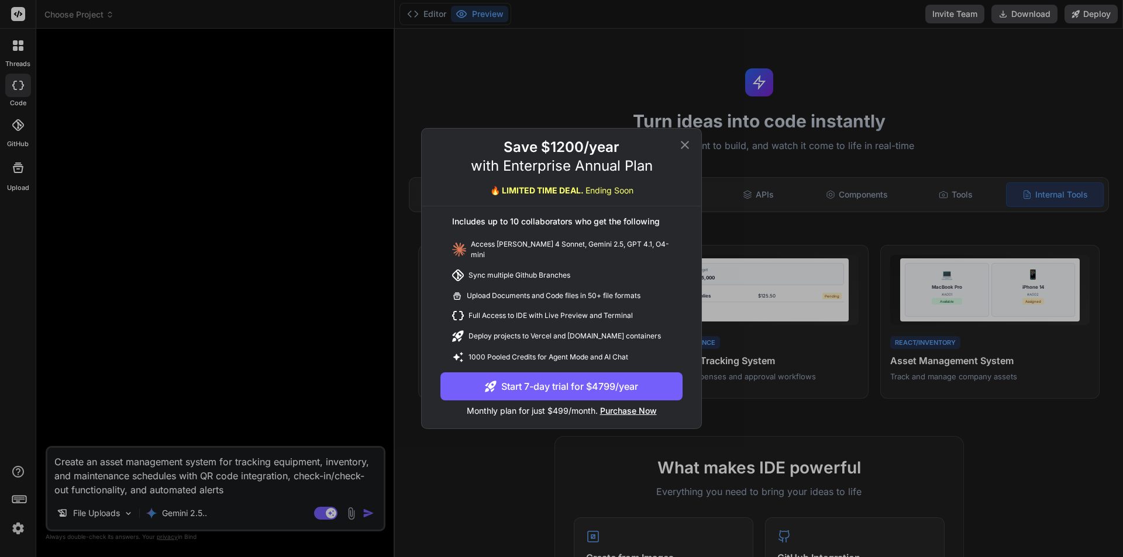
click at [683, 144] on icon at bounding box center [685, 145] width 14 height 14
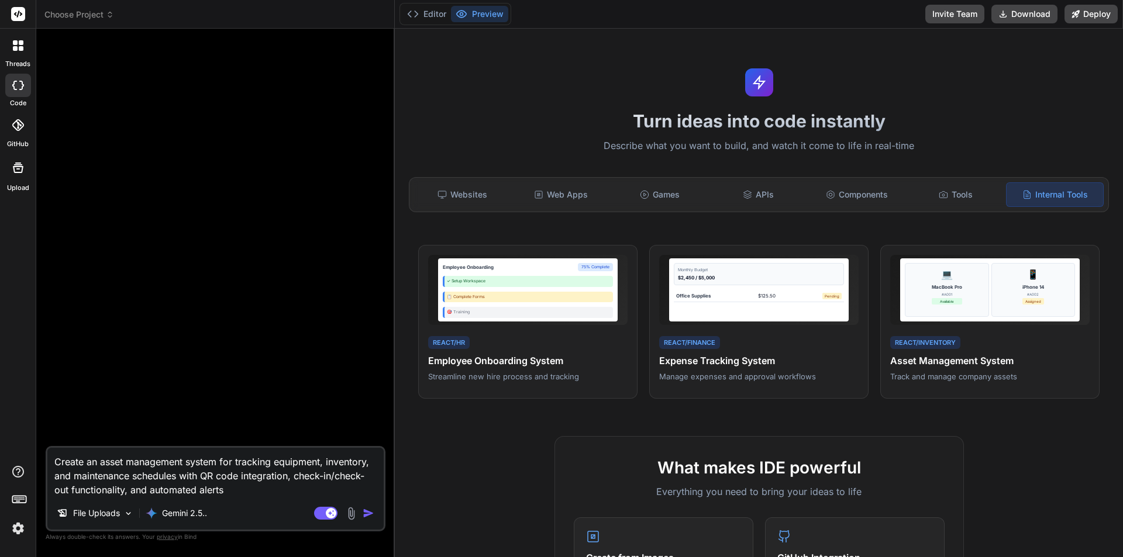
click at [33, 133] on div "GitHub" at bounding box center [18, 129] width 36 height 42
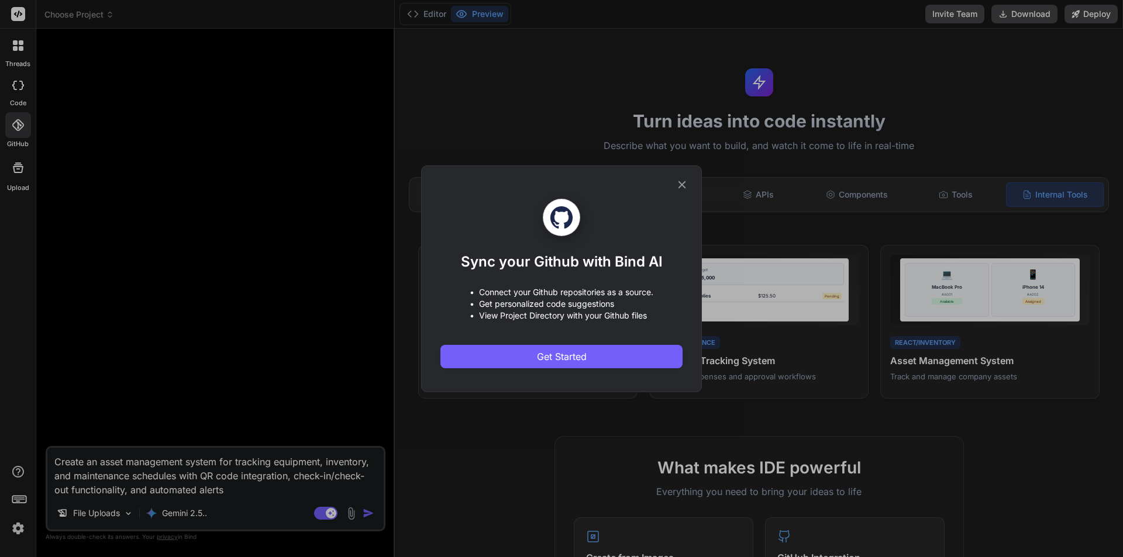
click at [19, 177] on div "Sync your Github with Bind AI • Connect your Github repositories as a source. •…" at bounding box center [561, 278] width 1123 height 557
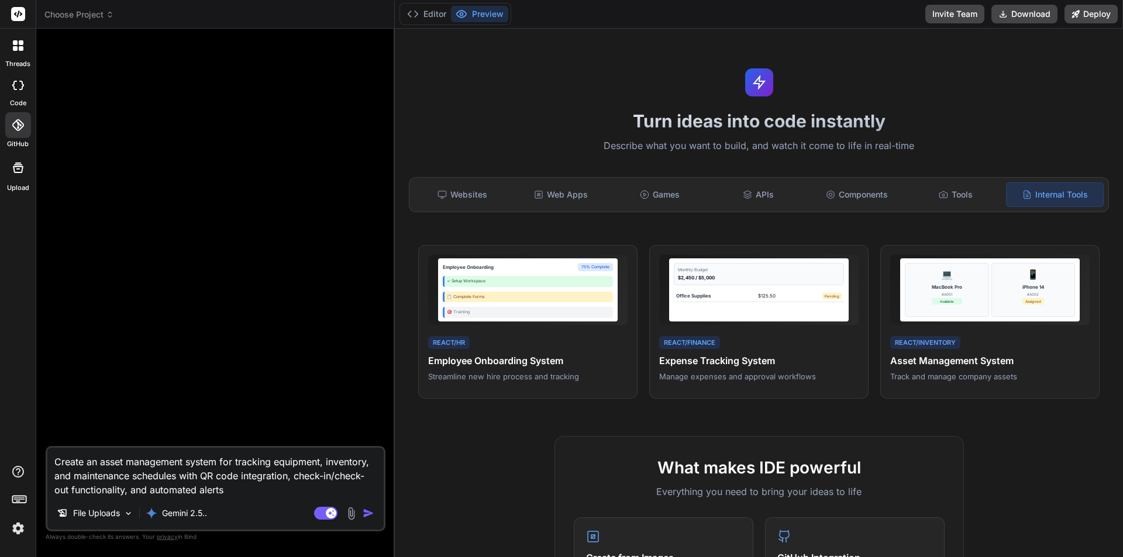
click at [22, 179] on div at bounding box center [18, 168] width 28 height 28
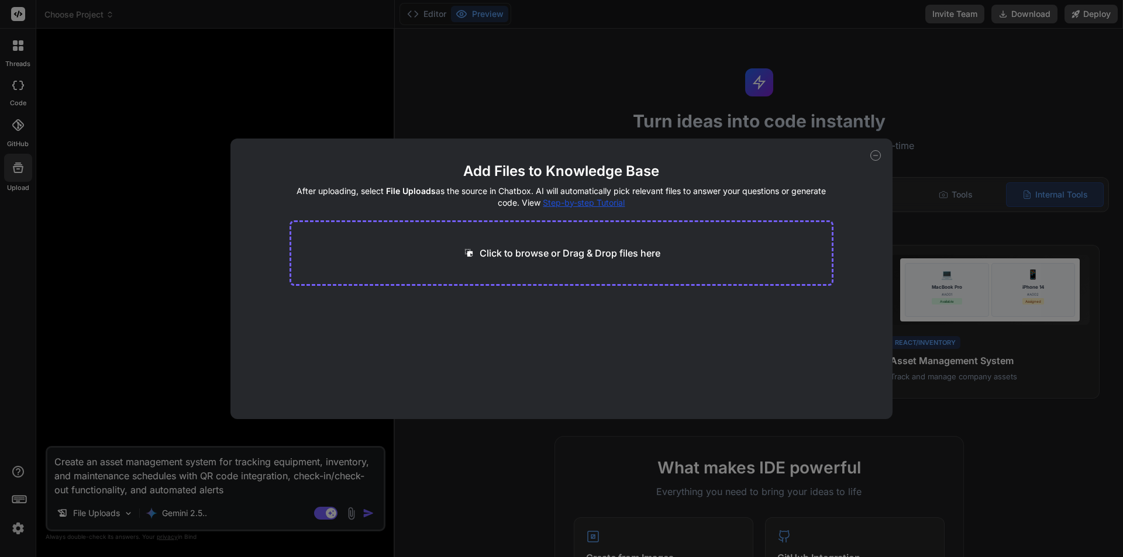
click at [22, 50] on div "Add Files to Knowledge Base After uploading, select File Uploads as the source …" at bounding box center [561, 278] width 1123 height 557
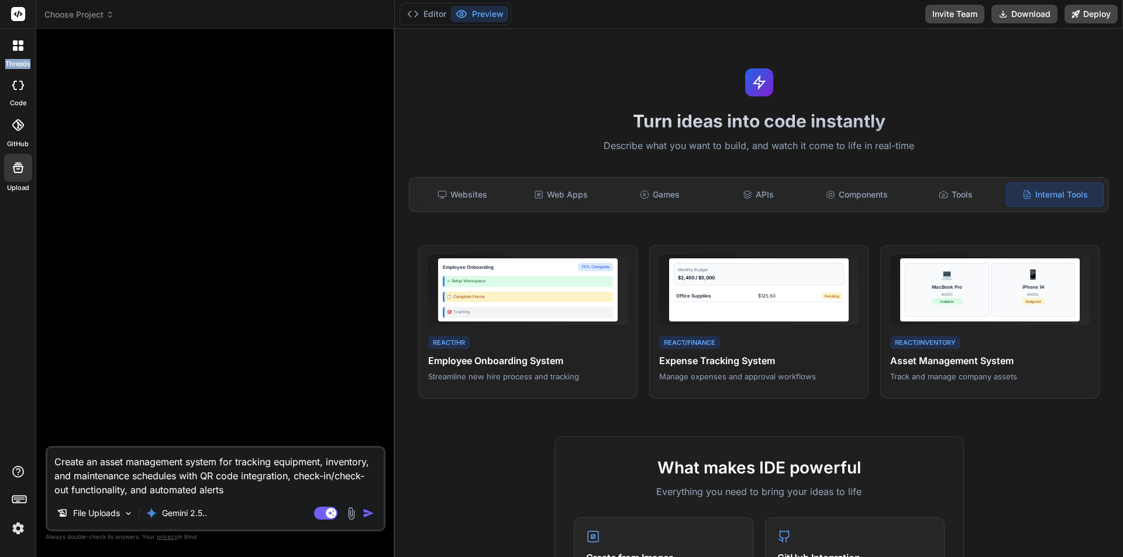
click at [22, 50] on icon at bounding box center [21, 48] width 5 height 5
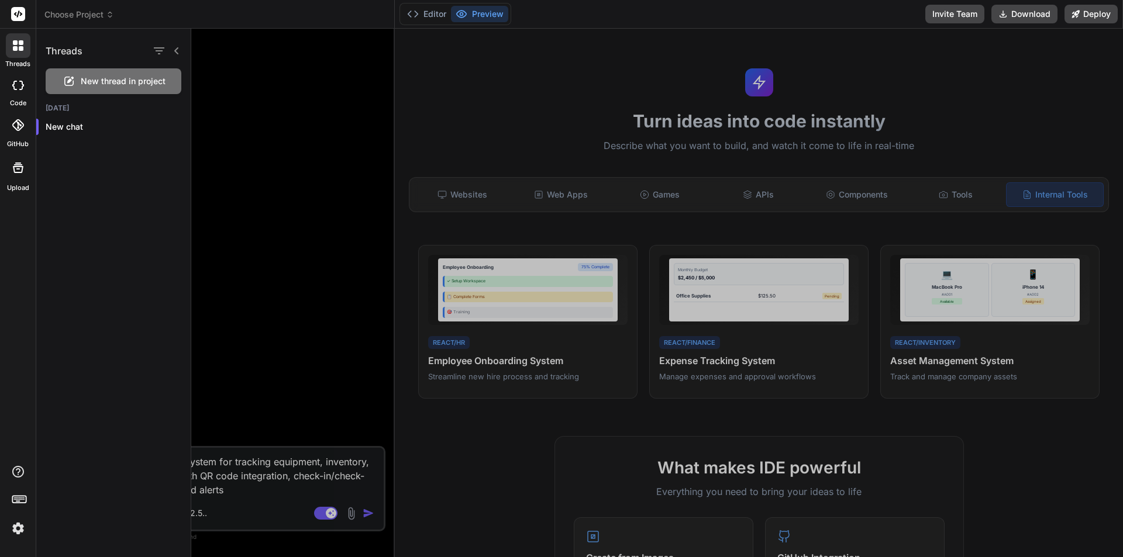
click at [20, 82] on icon at bounding box center [18, 85] width 12 height 9
type textarea "x"
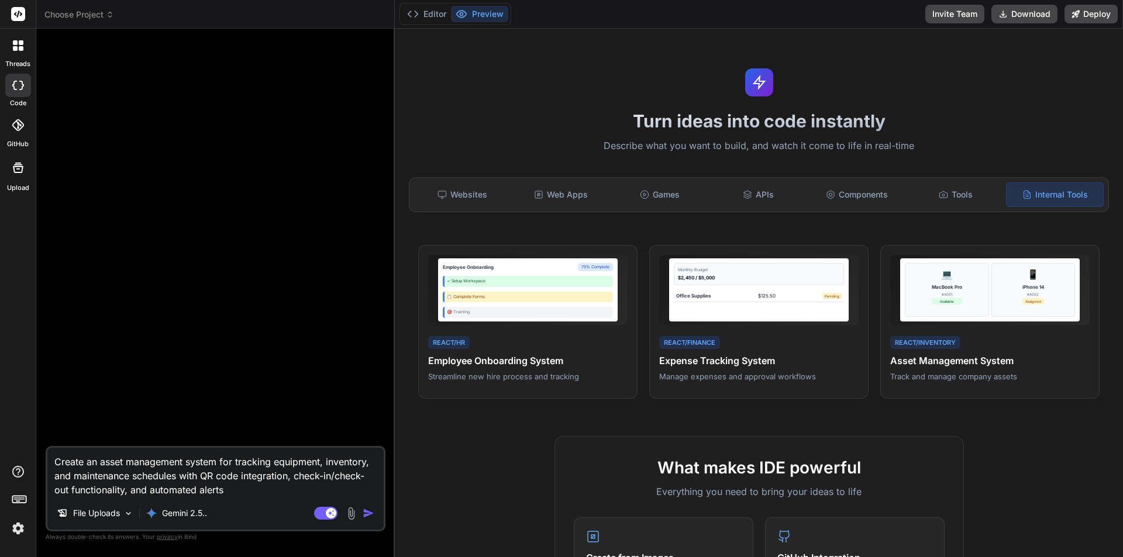
click at [22, 49] on icon at bounding box center [21, 48] width 5 height 5
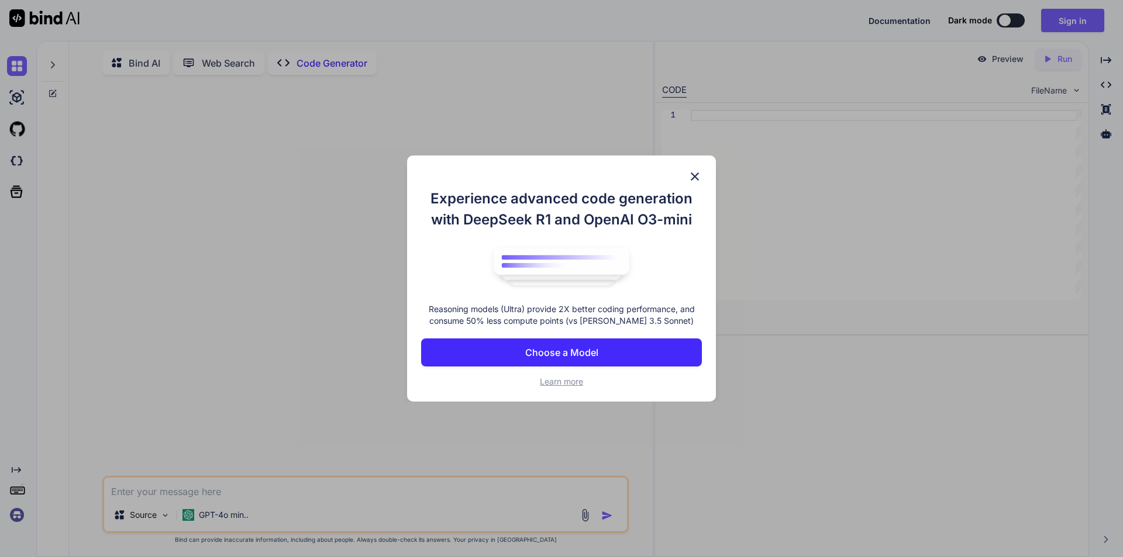
click at [697, 167] on div "Experience advanced code generation with DeepSeek R1 and OpenAI O3-mini Reasoni…" at bounding box center [561, 279] width 309 height 247
click at [691, 176] on img at bounding box center [695, 177] width 14 height 14
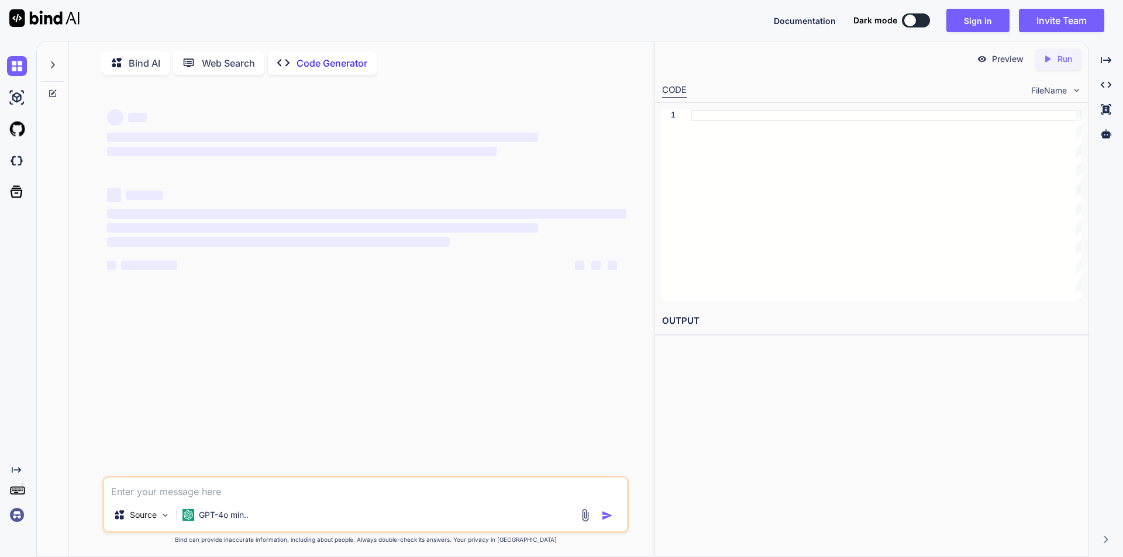
type textarea "x"
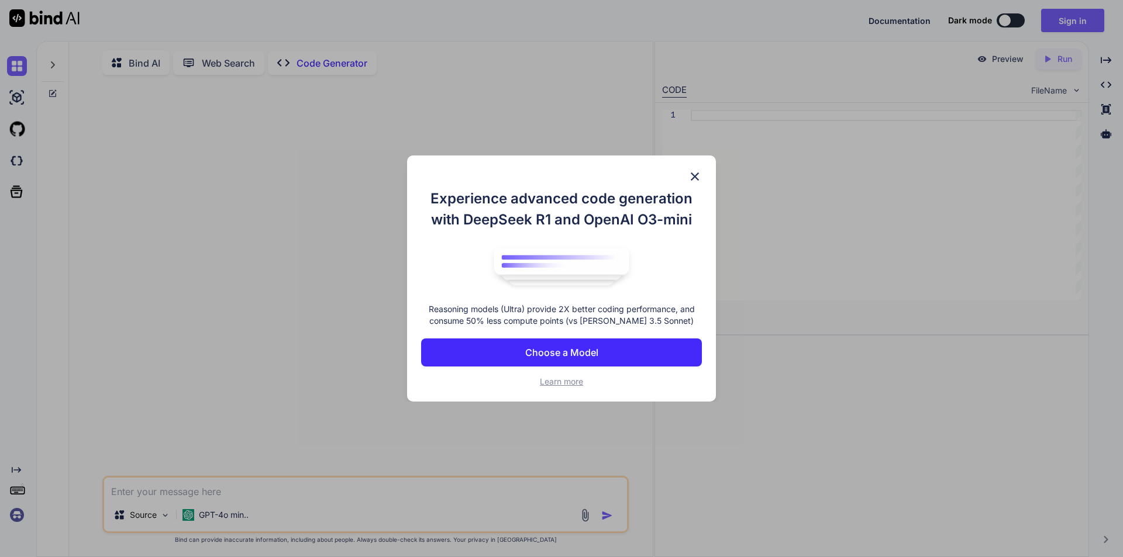
type textarea "x"
